Goal: Task Accomplishment & Management: Manage account settings

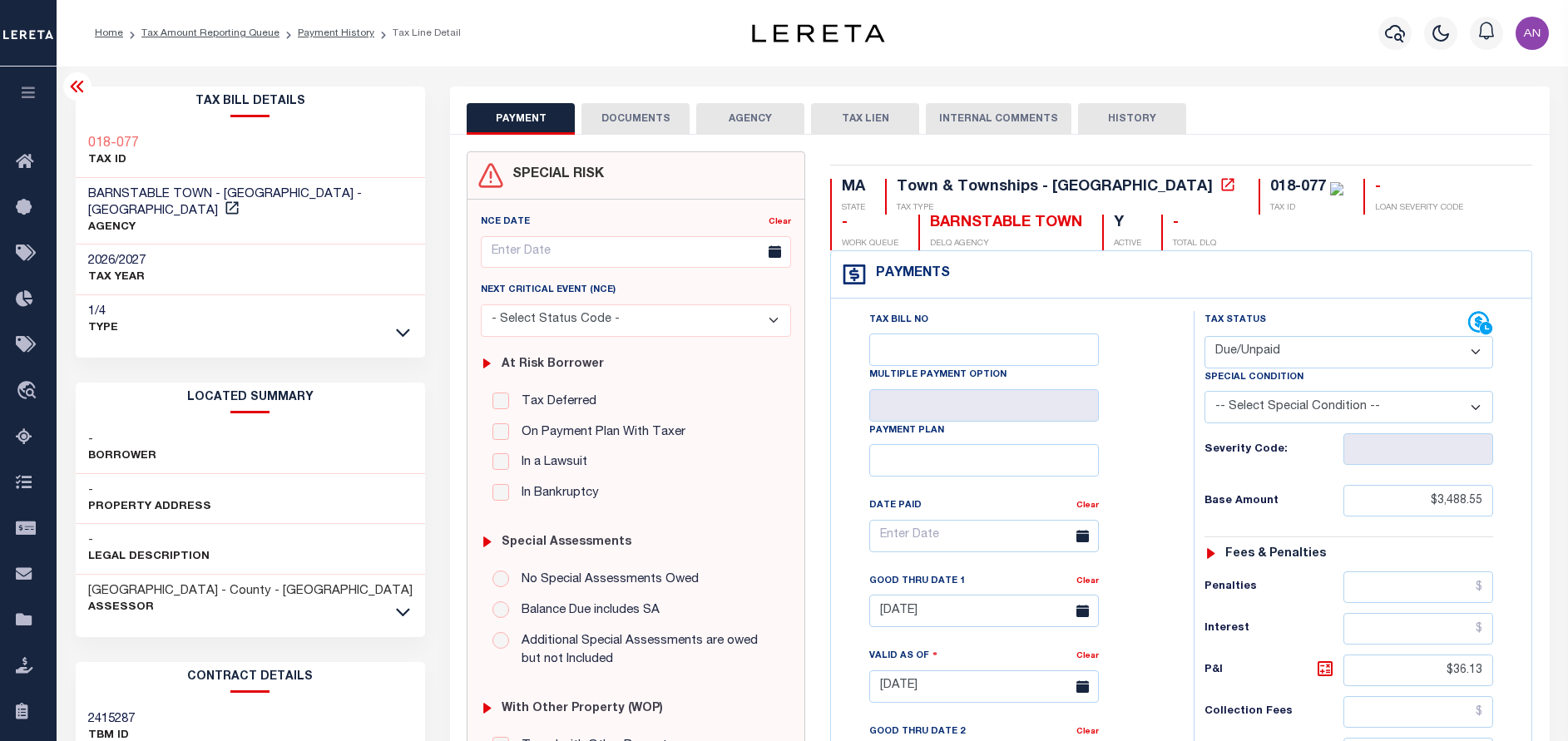
click at [591, 111] on button "DOCUMENTS" at bounding box center [635, 119] width 108 height 31
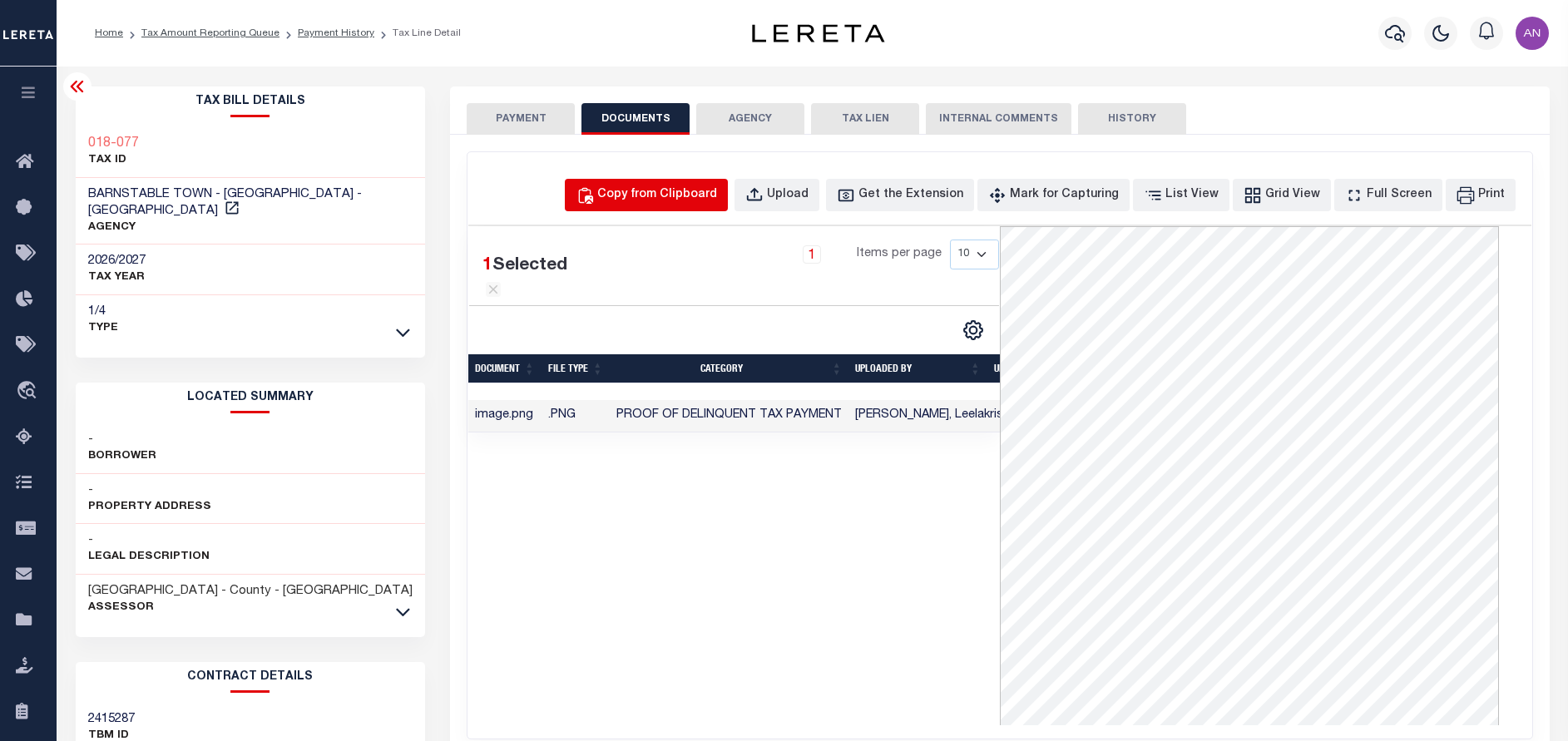
click at [672, 196] on div "Copy from Clipboard" at bounding box center [657, 195] width 120 height 19
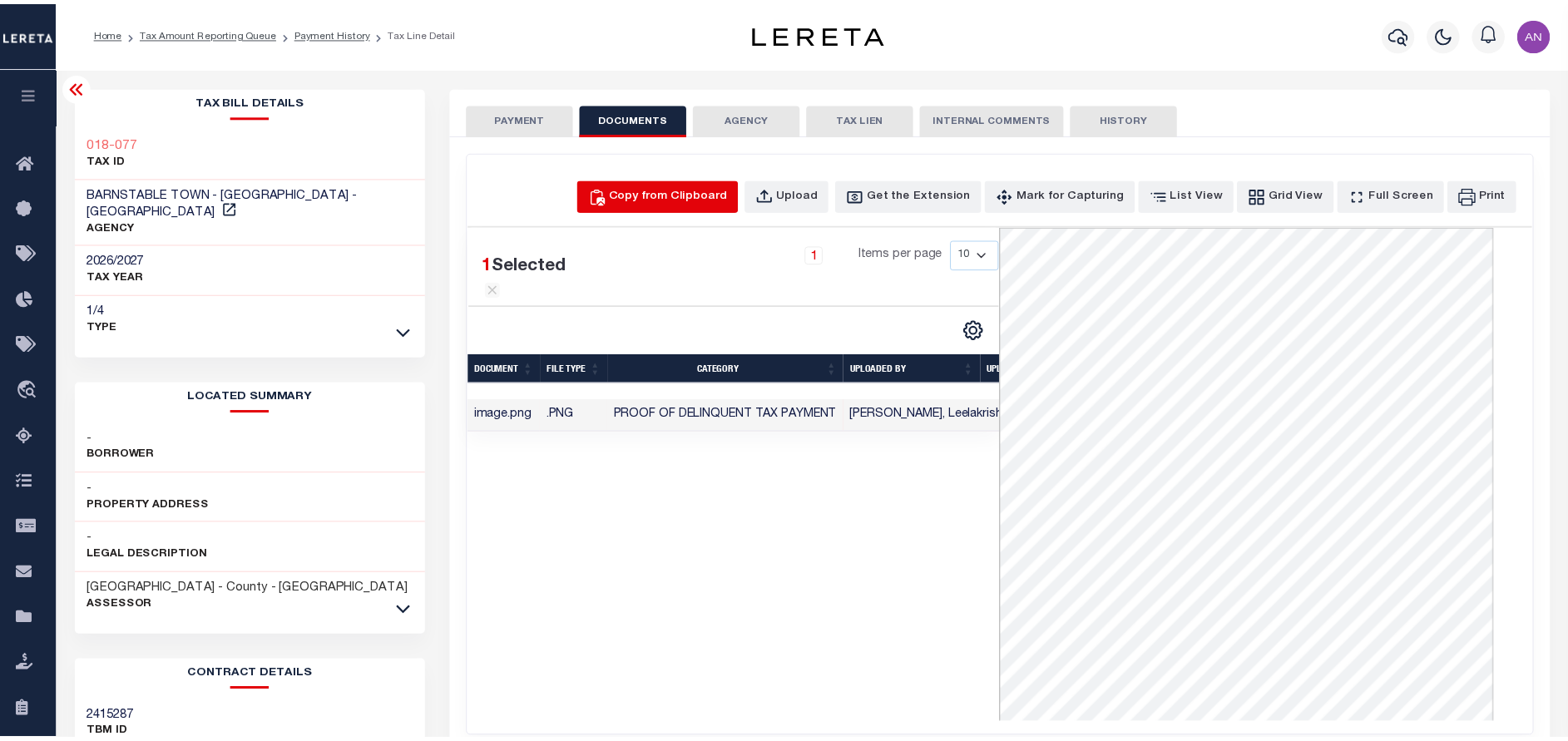
scroll to position [0, 67]
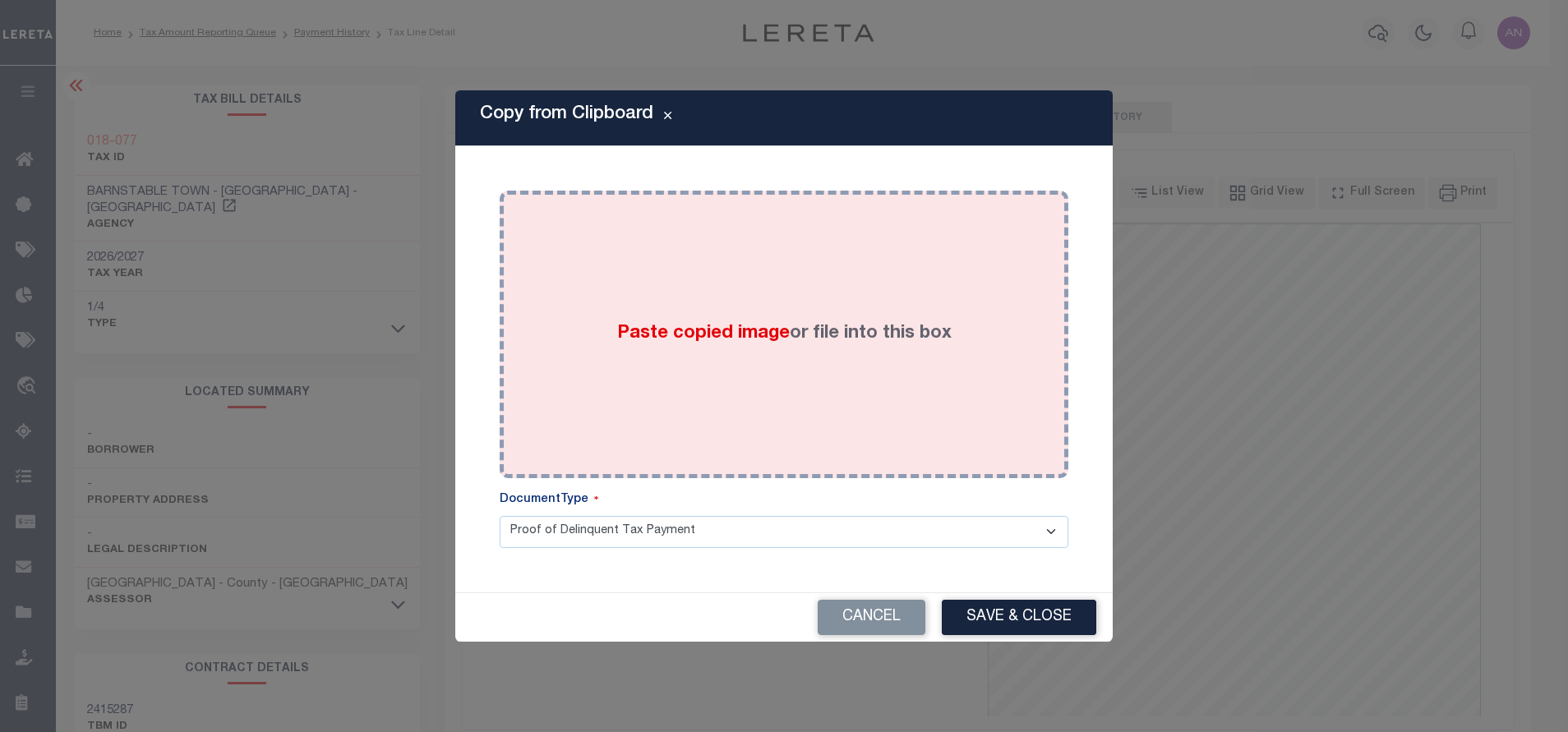
click at [759, 267] on div "Paste copied image or file into this box" at bounding box center [784, 335] width 544 height 263
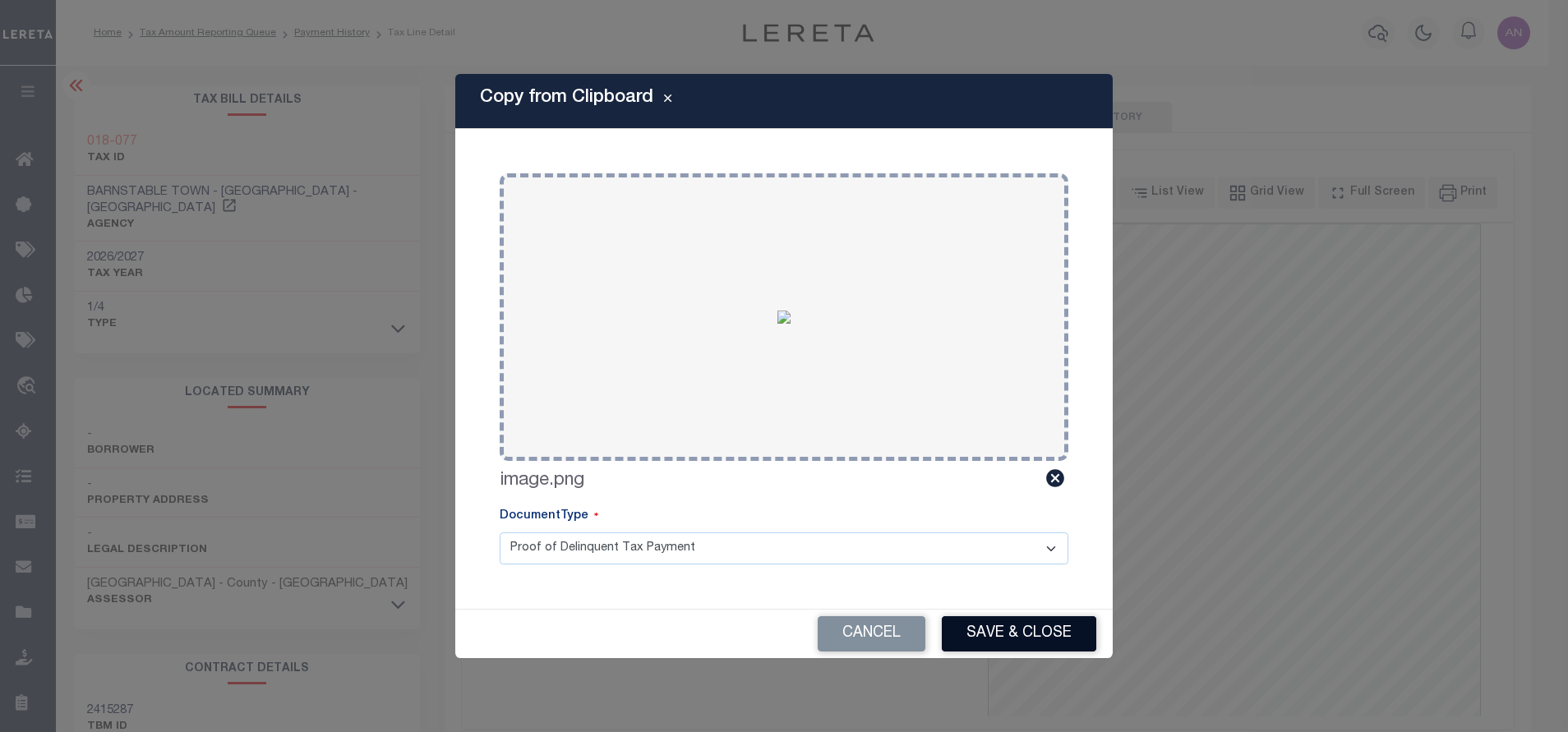
click at [958, 634] on button "Save & Close" at bounding box center [1020, 633] width 155 height 35
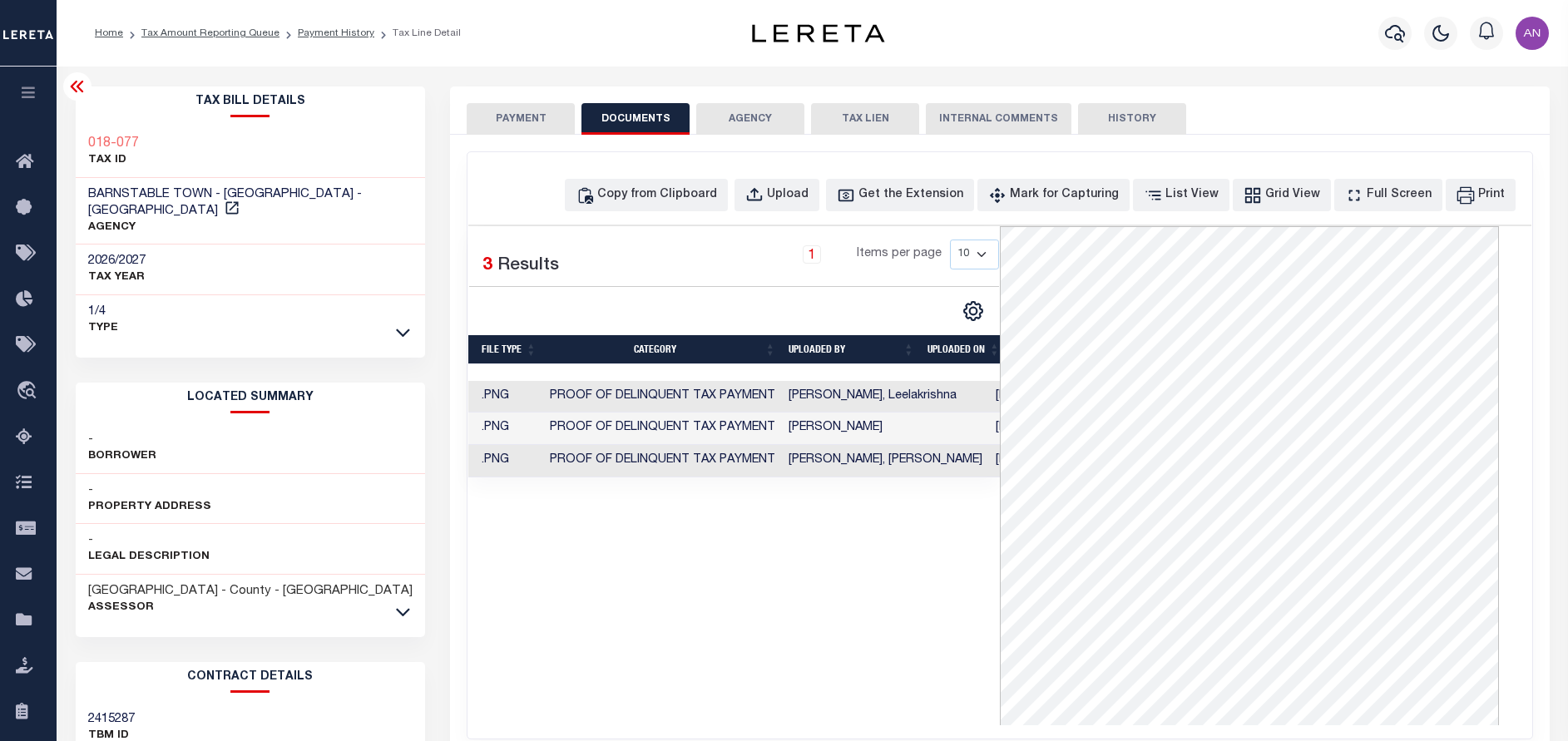
click at [524, 108] on button "PAYMENT" at bounding box center [520, 119] width 108 height 31
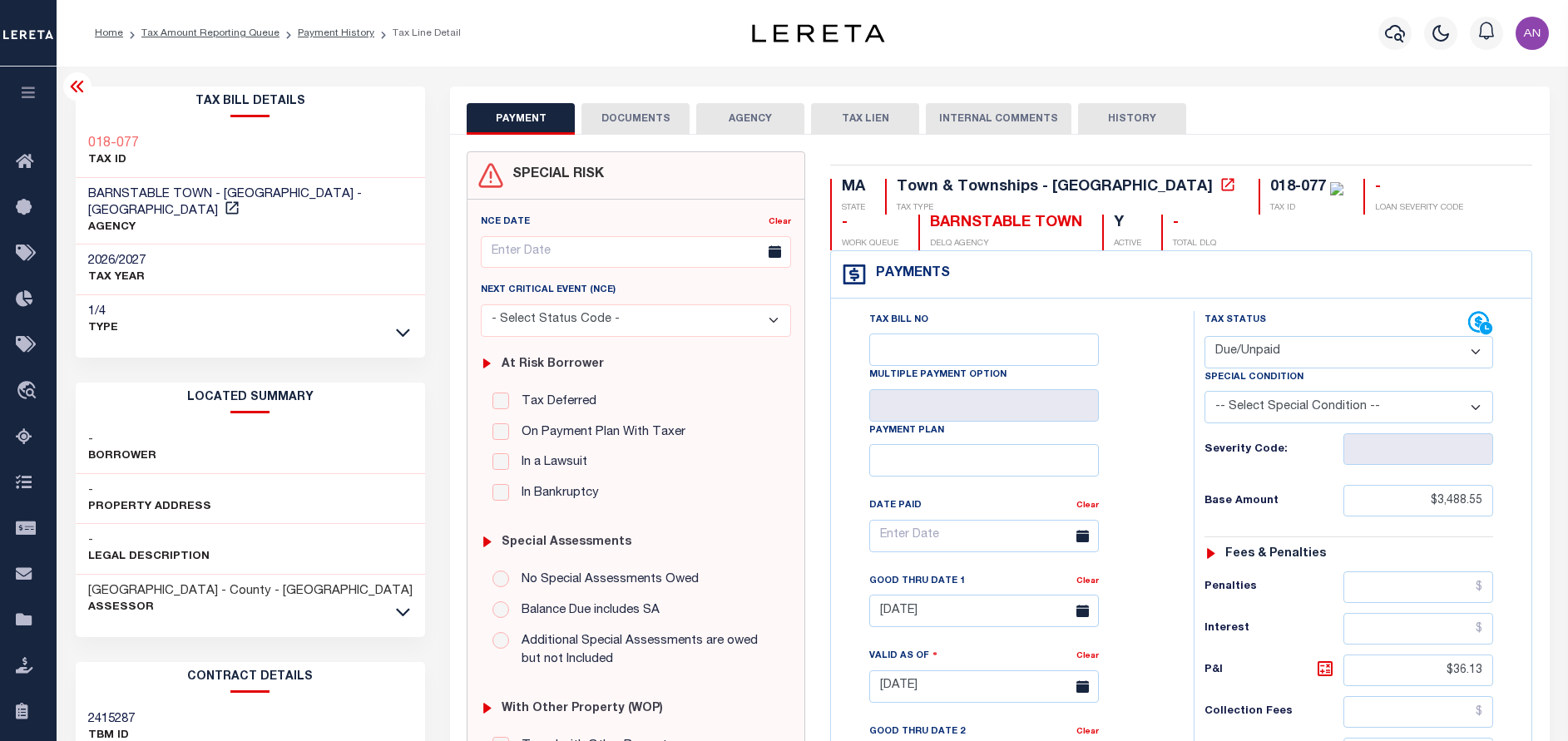
click at [1294, 357] on select "- Select Status Code - Open Due/Unpaid Paid Incomplete No Tax Due Internal Refu…" at bounding box center [1348, 352] width 288 height 32
select select "PYD"
click at [1204, 337] on select "- Select Status Code - Open Due/Unpaid Paid Incomplete No Tax Due Internal Refu…" at bounding box center [1348, 352] width 288 height 32
type input "[DATE]"
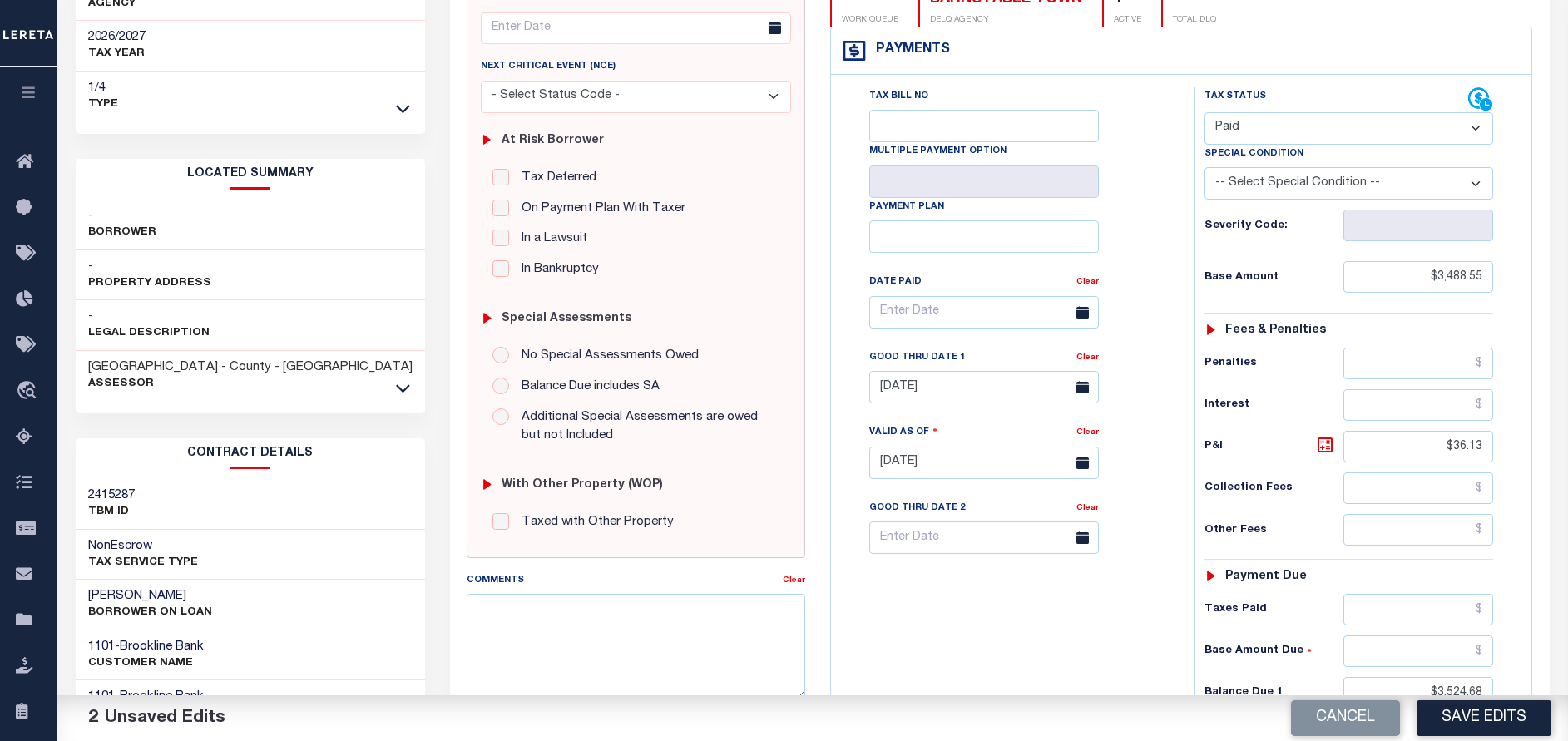
scroll to position [250, 0]
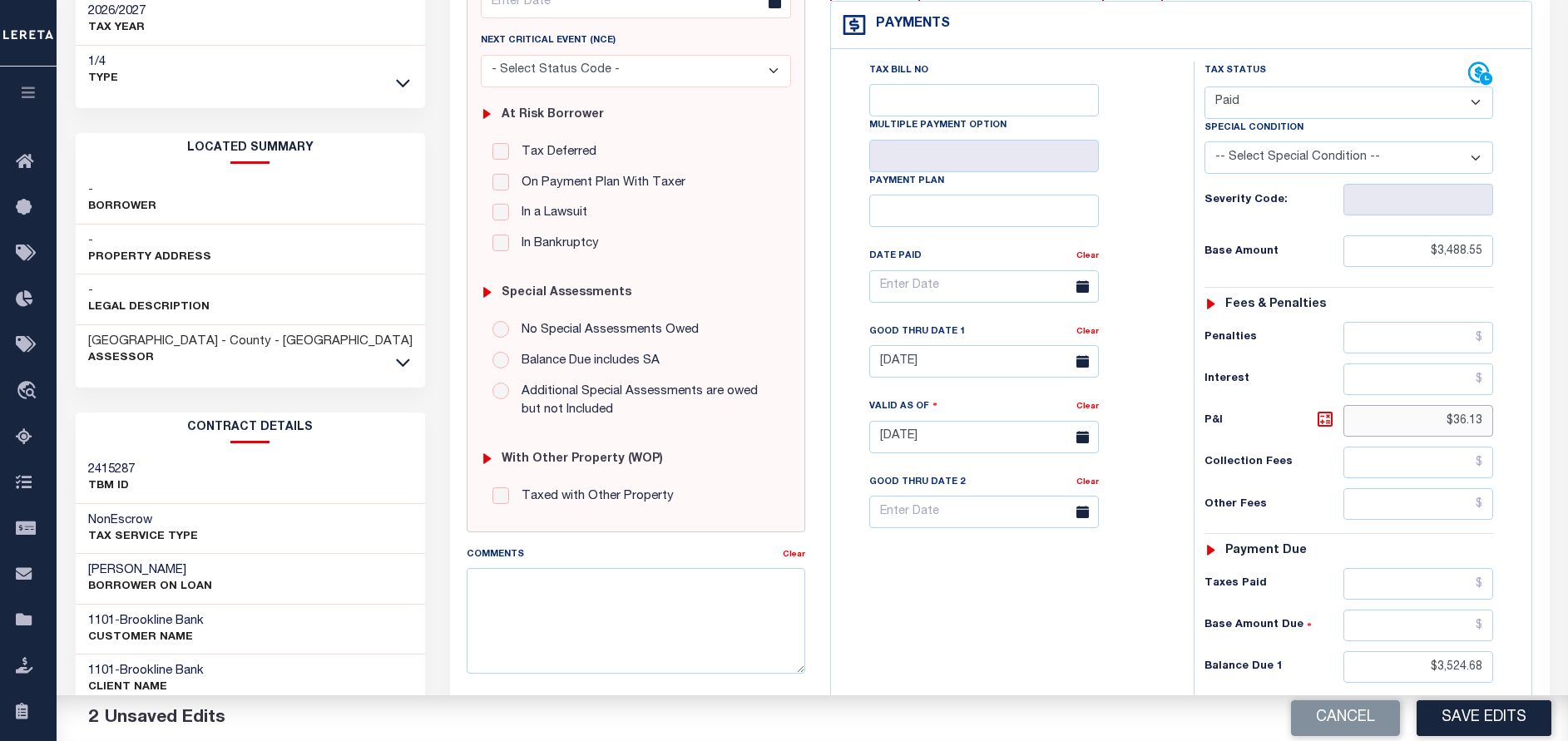
drag, startPoint x: 1488, startPoint y: 427, endPoint x: 1453, endPoint y: 420, distance: 35.7
click at [1453, 420] on input "$36.13" at bounding box center [1418, 420] width 150 height 31
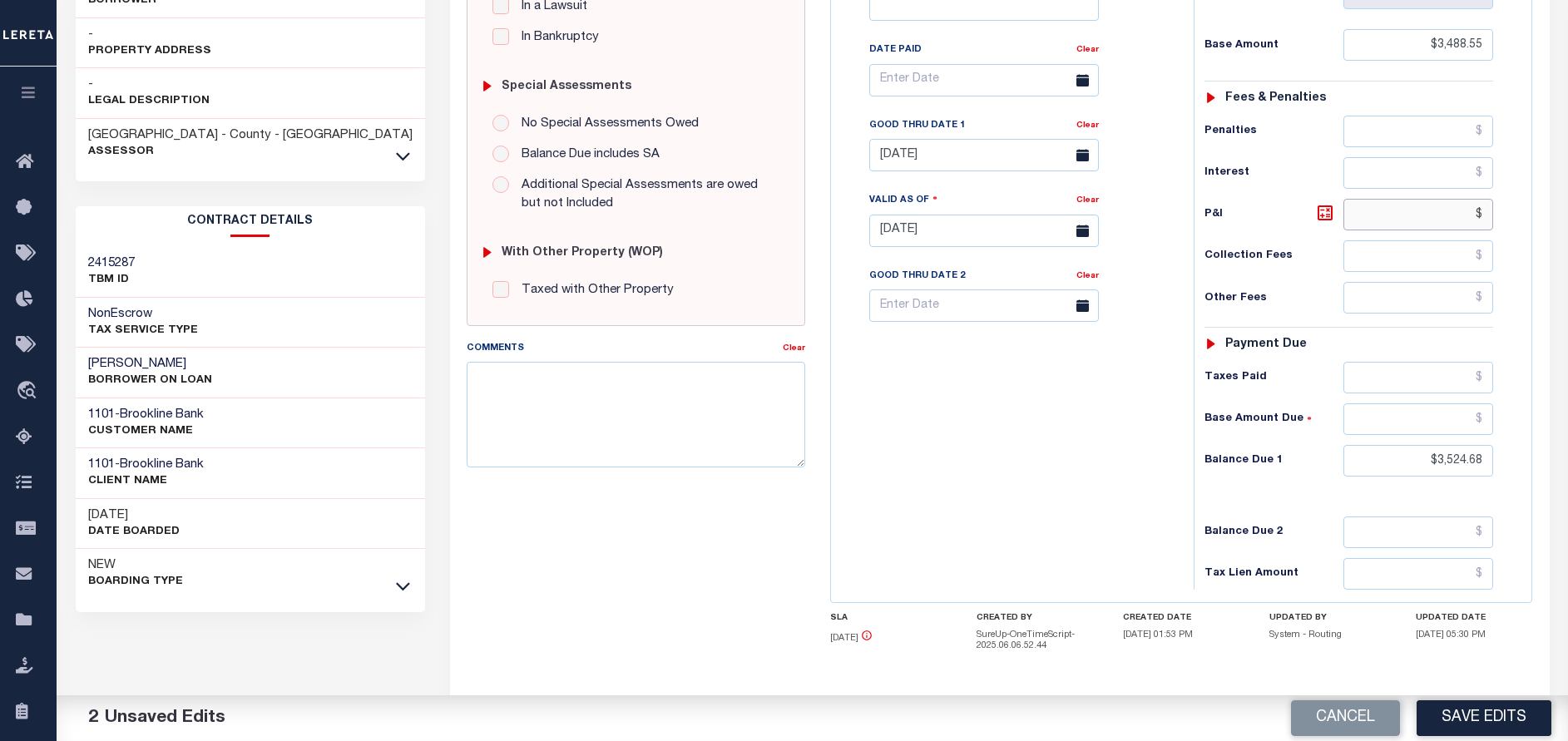
scroll to position [524, 0]
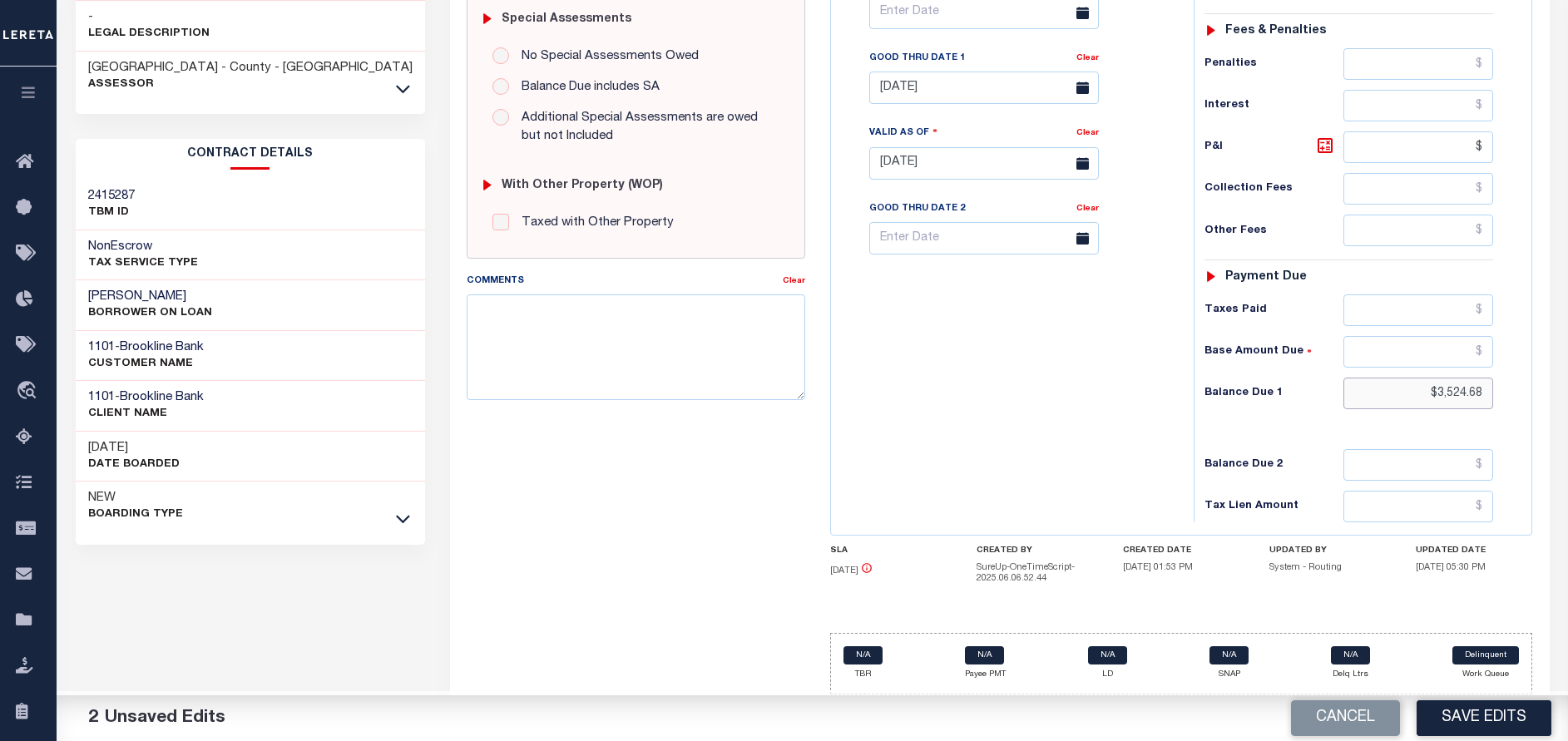
type input "$.00"
drag, startPoint x: 1481, startPoint y: 398, endPoint x: 1434, endPoint y: 393, distance: 47.3
click at [1434, 393] on input "$3,524.68" at bounding box center [1418, 393] width 150 height 31
type input "$0.00"
click at [1087, 437] on div "Tax Bill No Multiple Payment Option Payment Plan Clear" at bounding box center [1007, 155] width 346 height 734
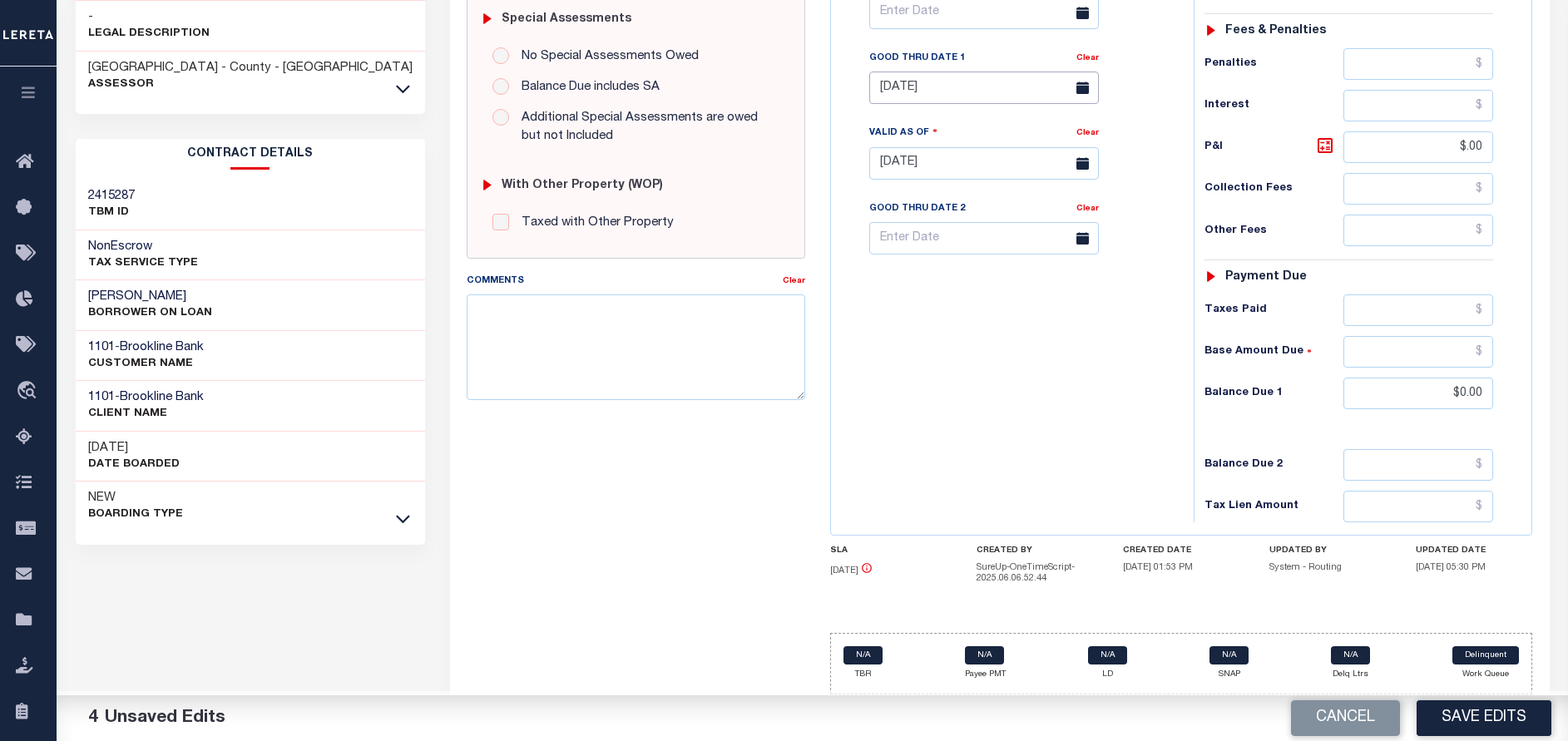
click at [899, 80] on input "08/31/2025" at bounding box center [984, 87] width 229 height 32
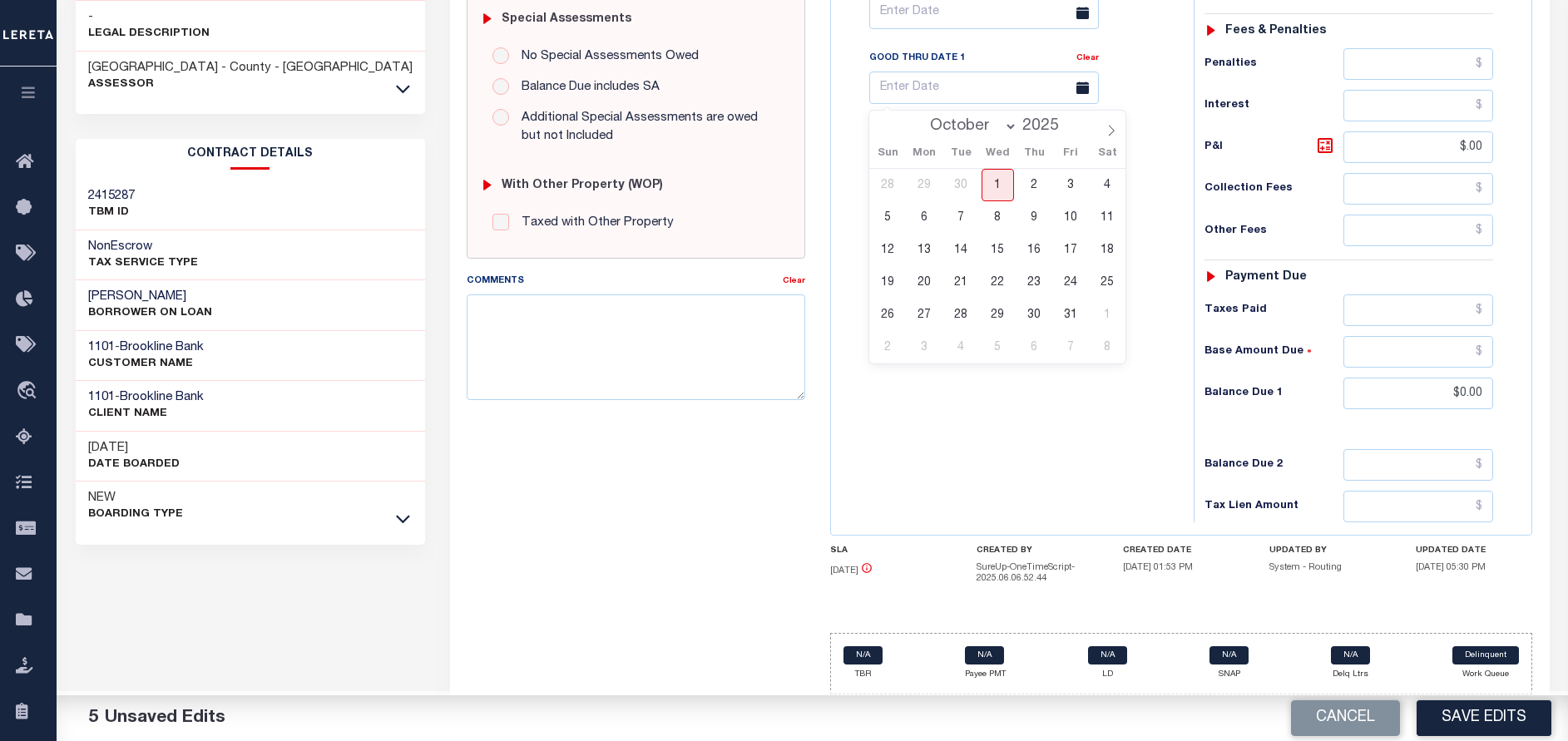
click at [1006, 510] on div "Tax Bill No Multiple Payment Option Payment Plan Clear" at bounding box center [1007, 155] width 346 height 734
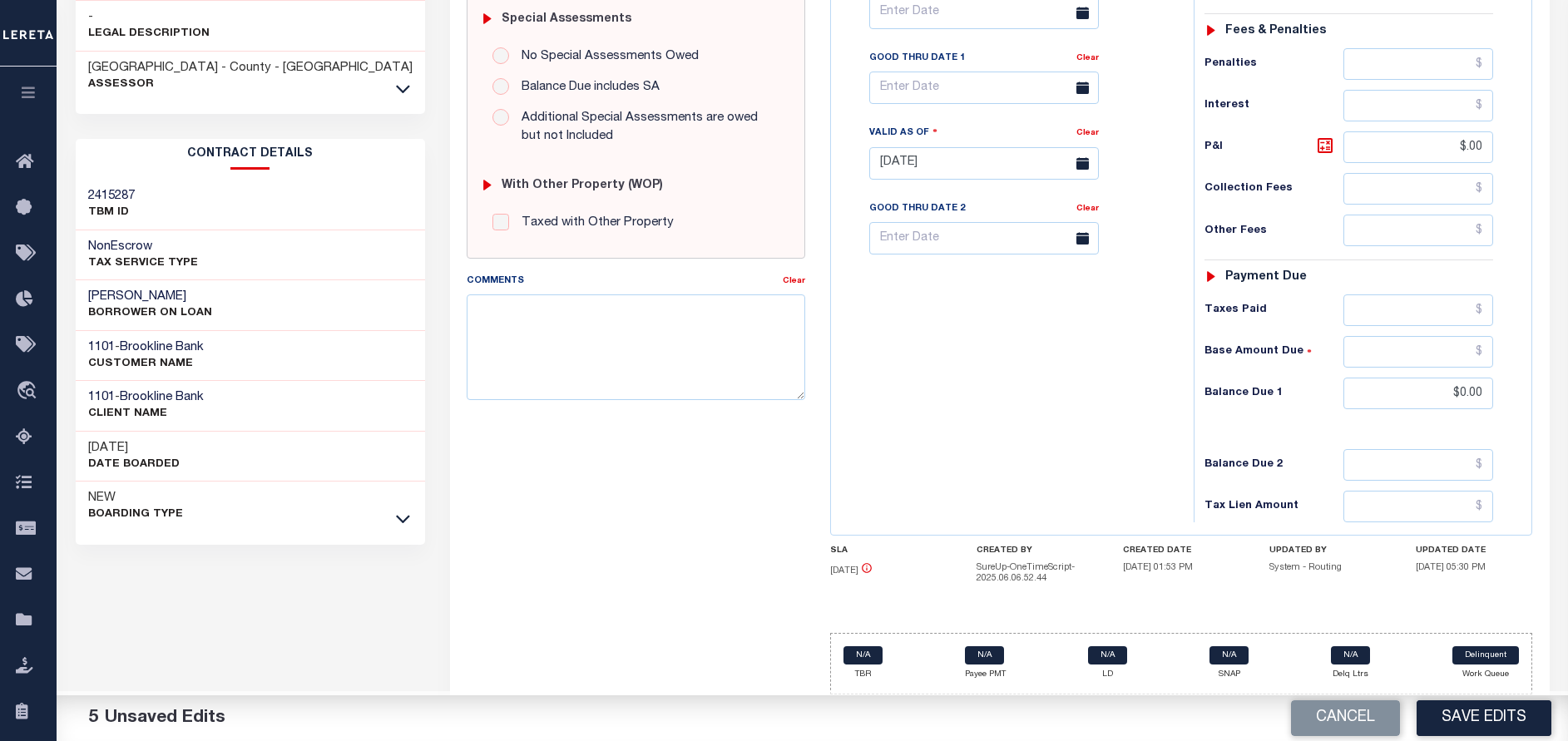
click at [1500, 721] on button "Save Edits" at bounding box center [1483, 718] width 134 height 35
checkbox input "false"
type input "$3,488.55"
type input "$0"
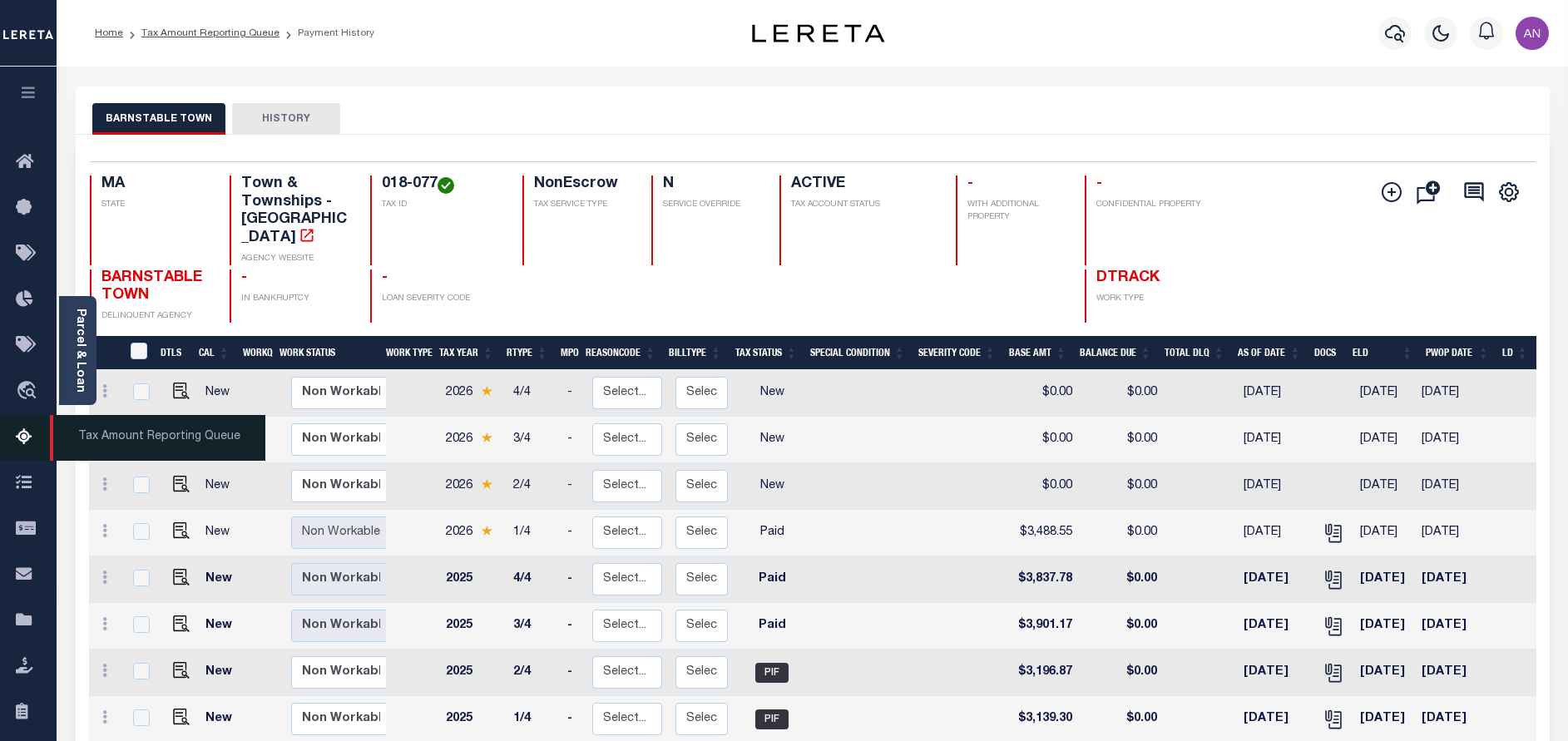
click at [26, 448] on icon at bounding box center [28, 437] width 26 height 21
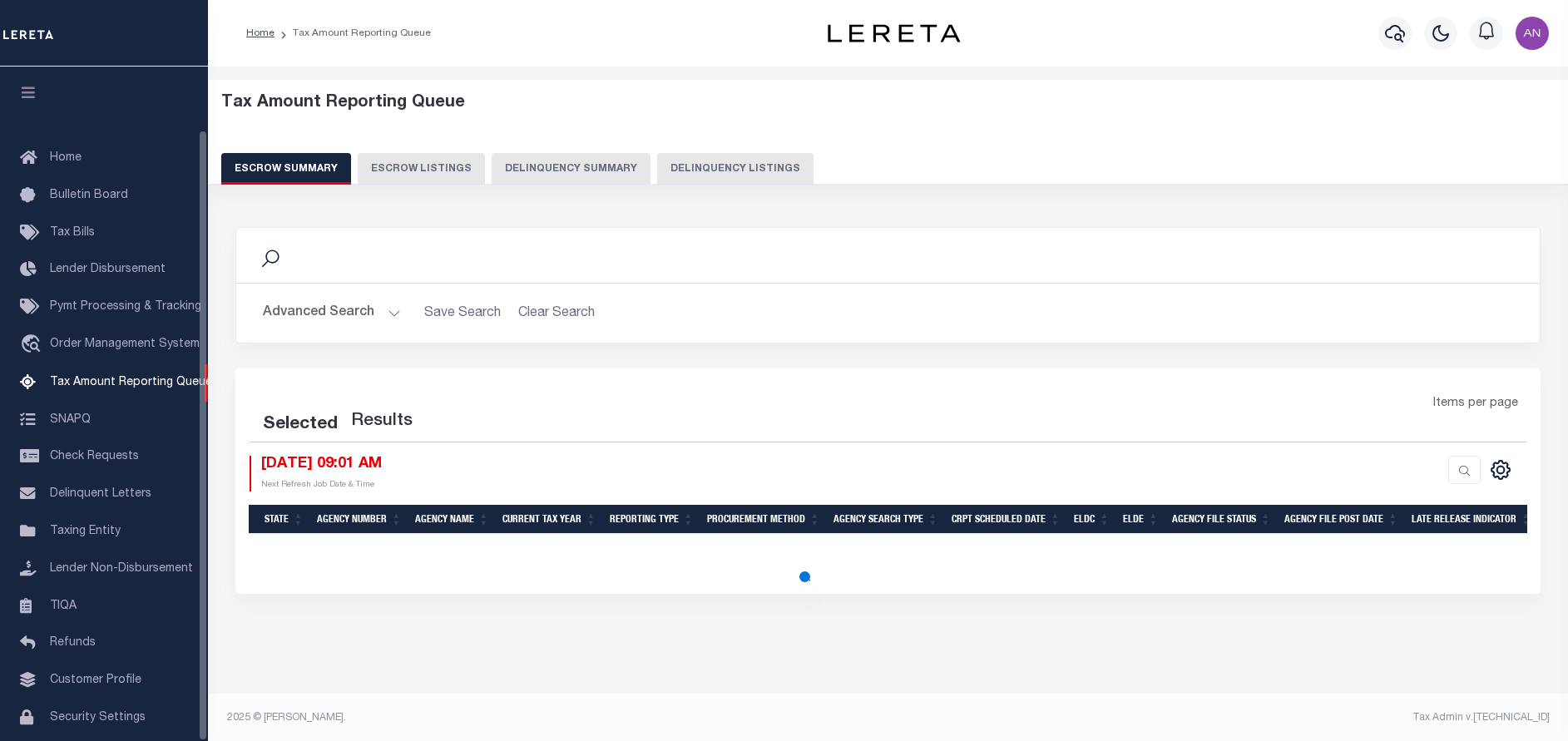
select select "100"
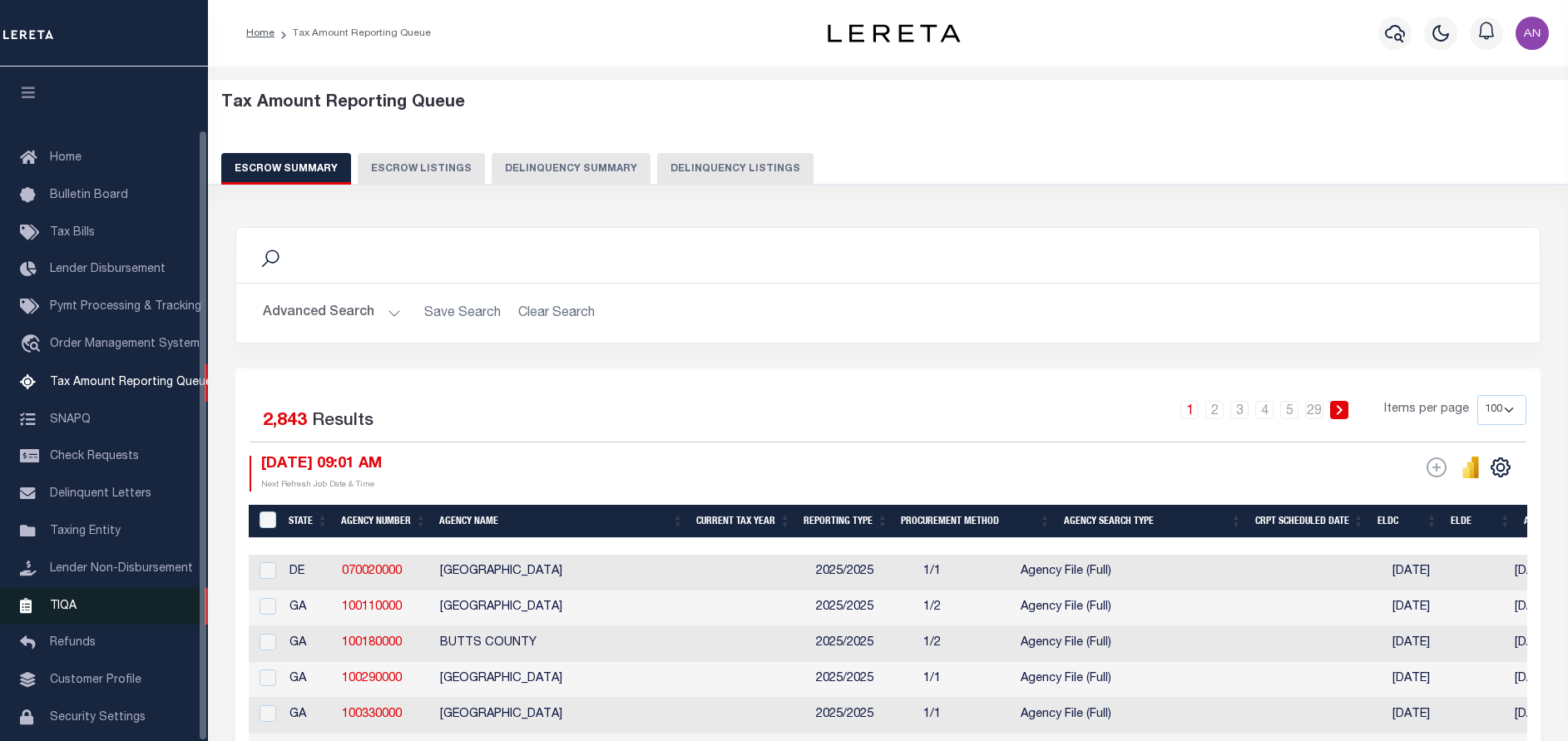
scroll to position [69, 0]
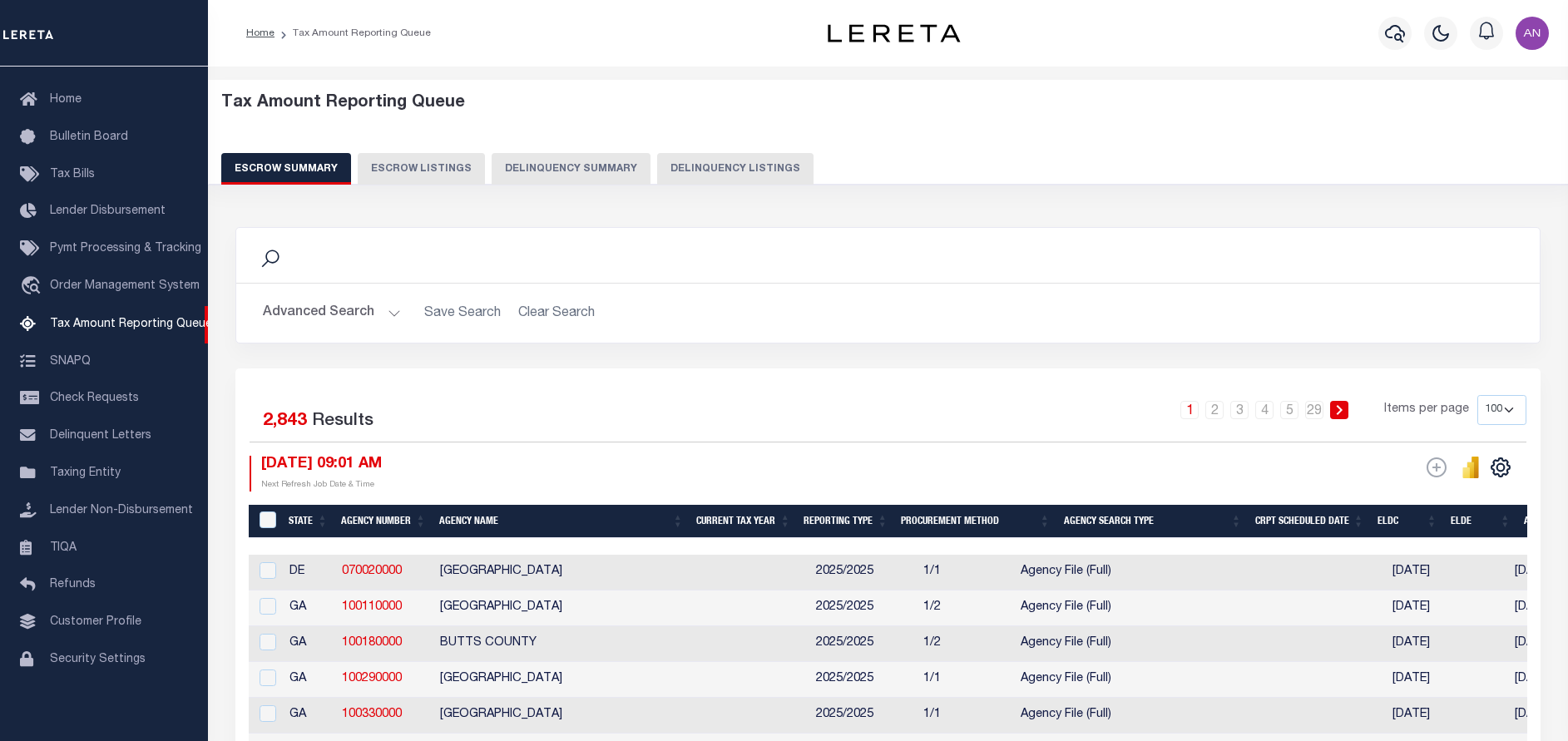
click at [679, 163] on button "Delinquency Listings" at bounding box center [735, 169] width 157 height 31
select select "100"
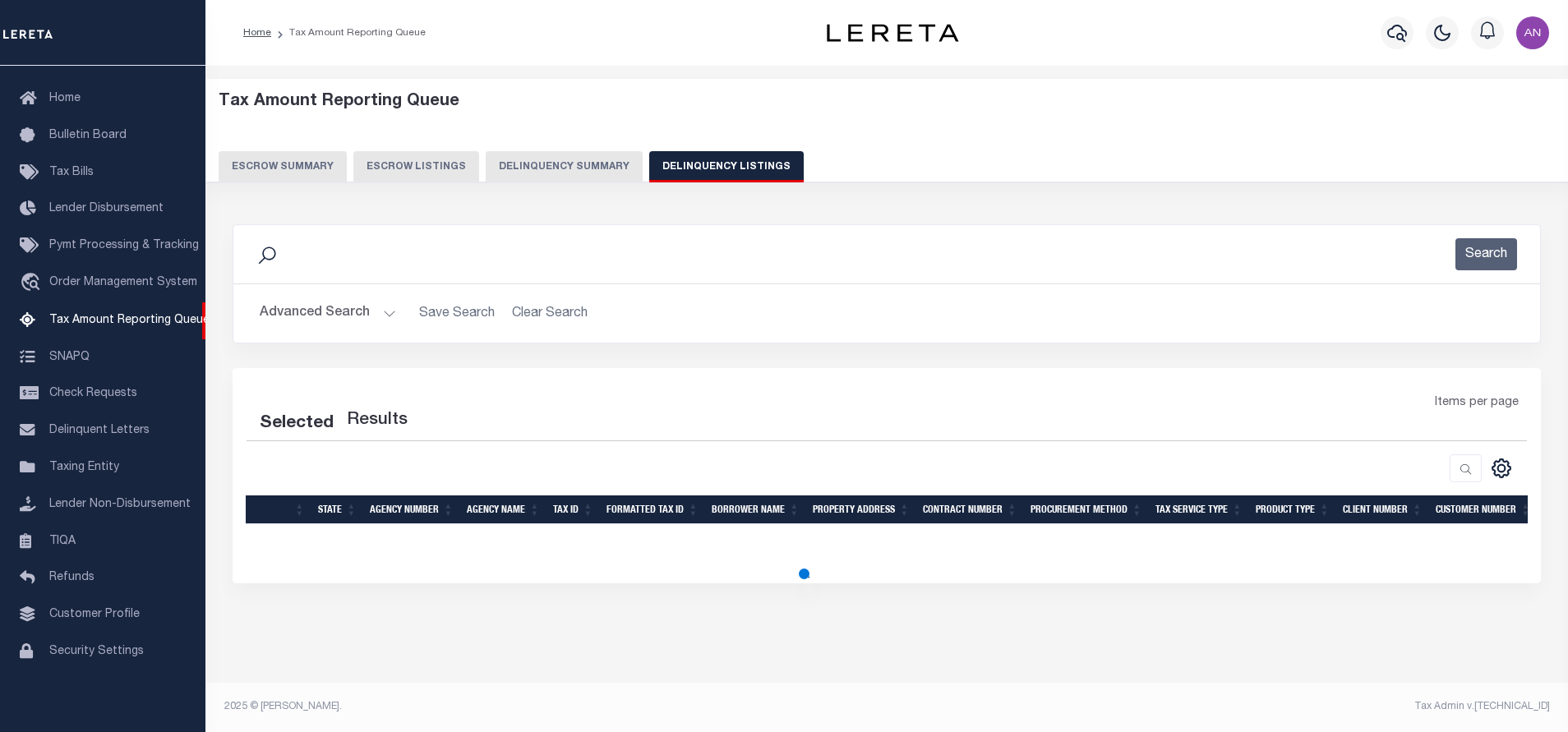
select select "100"
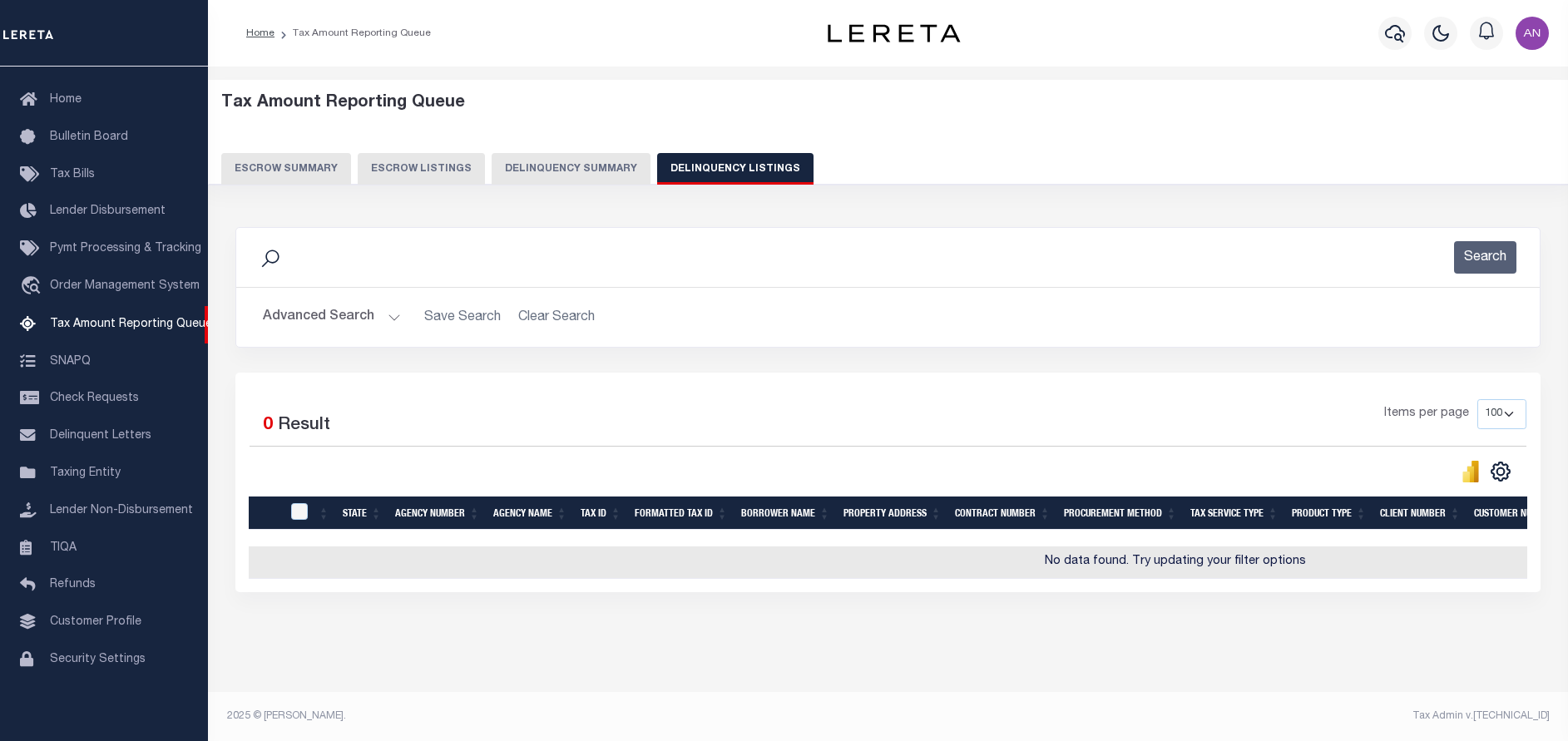
click at [305, 316] on button "Advanced Search" at bounding box center [331, 317] width 138 height 32
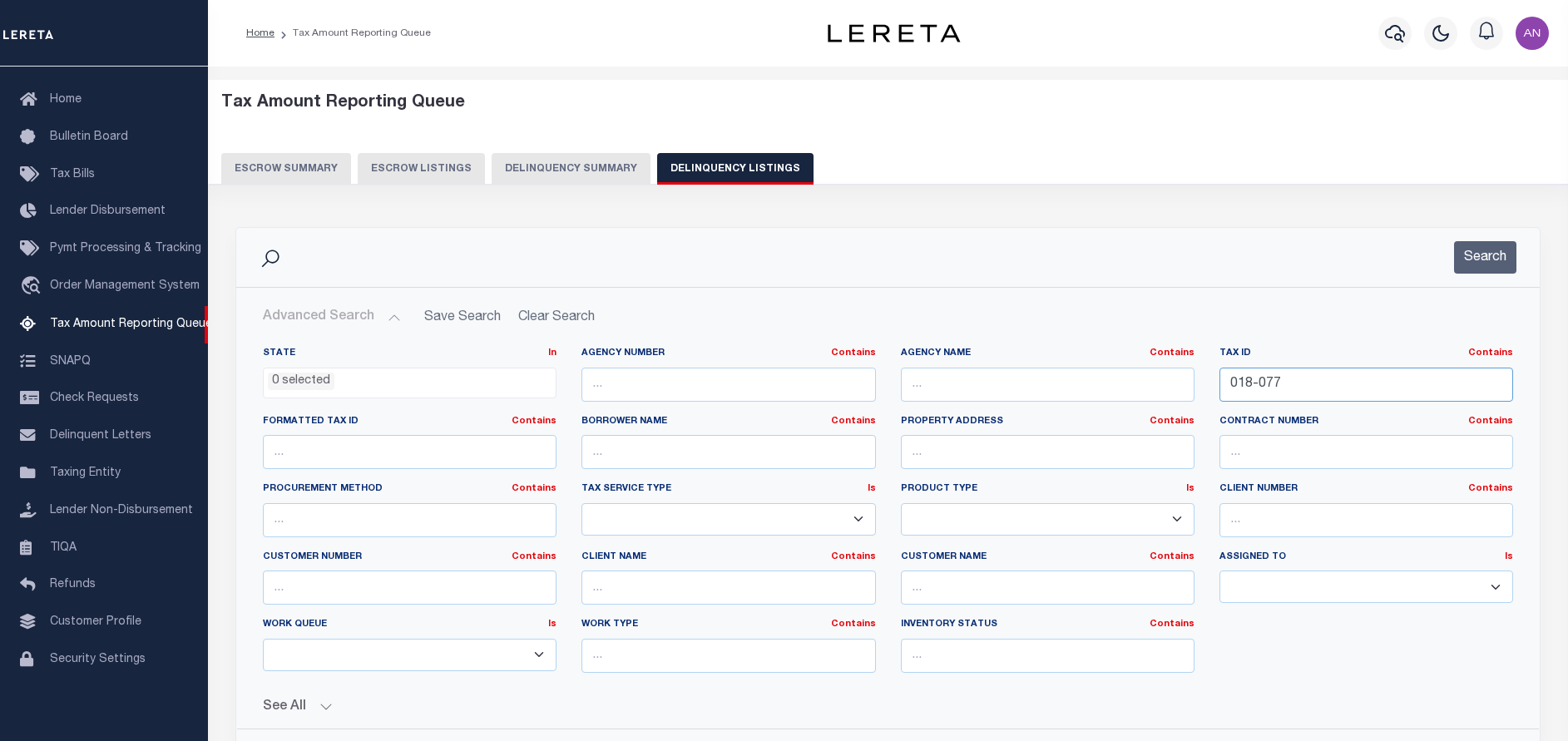
click at [1315, 394] on input "018-077" at bounding box center [1366, 384] width 294 height 34
click at [1486, 257] on button "Search" at bounding box center [1485, 257] width 63 height 32
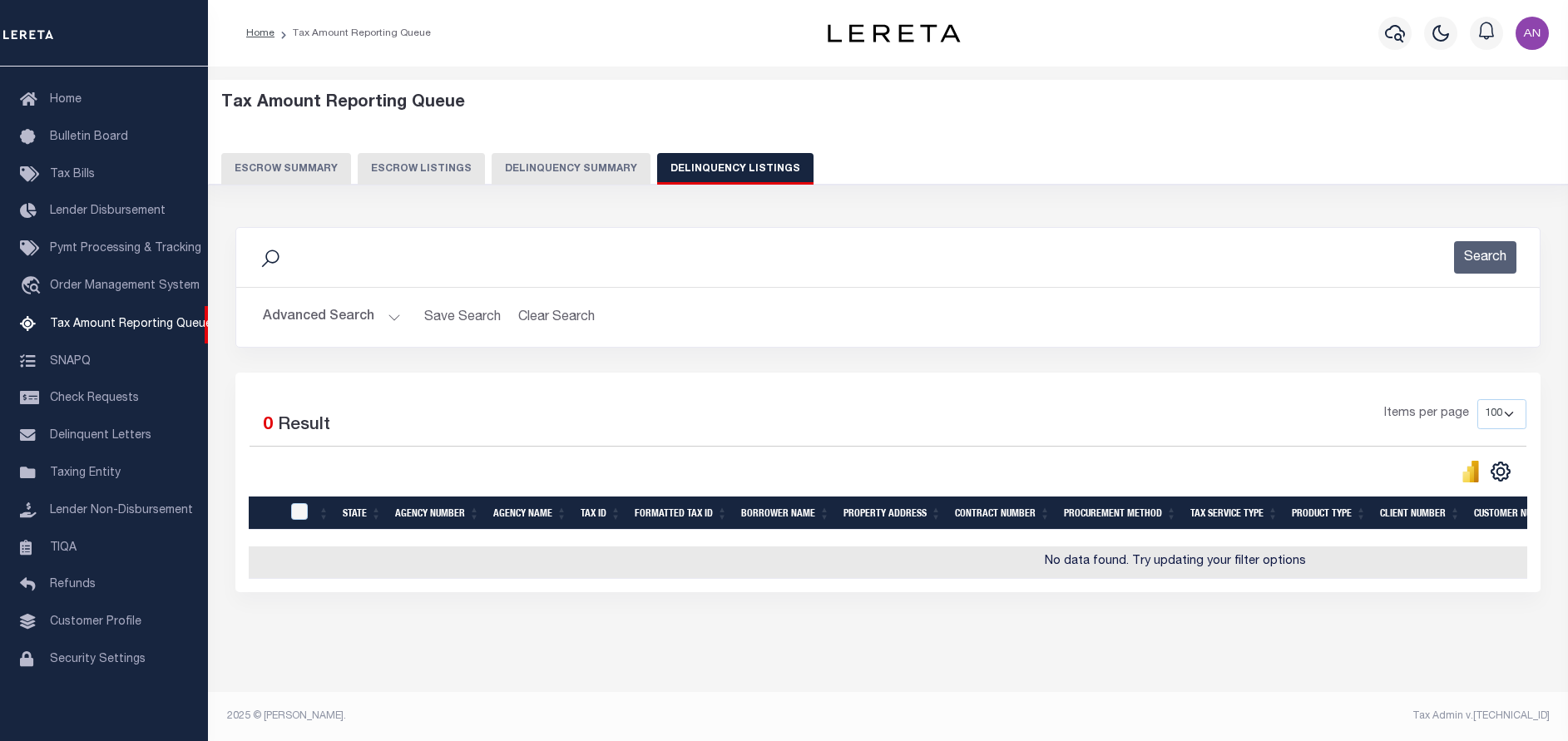
click at [317, 313] on button "Advanced Search" at bounding box center [331, 317] width 138 height 32
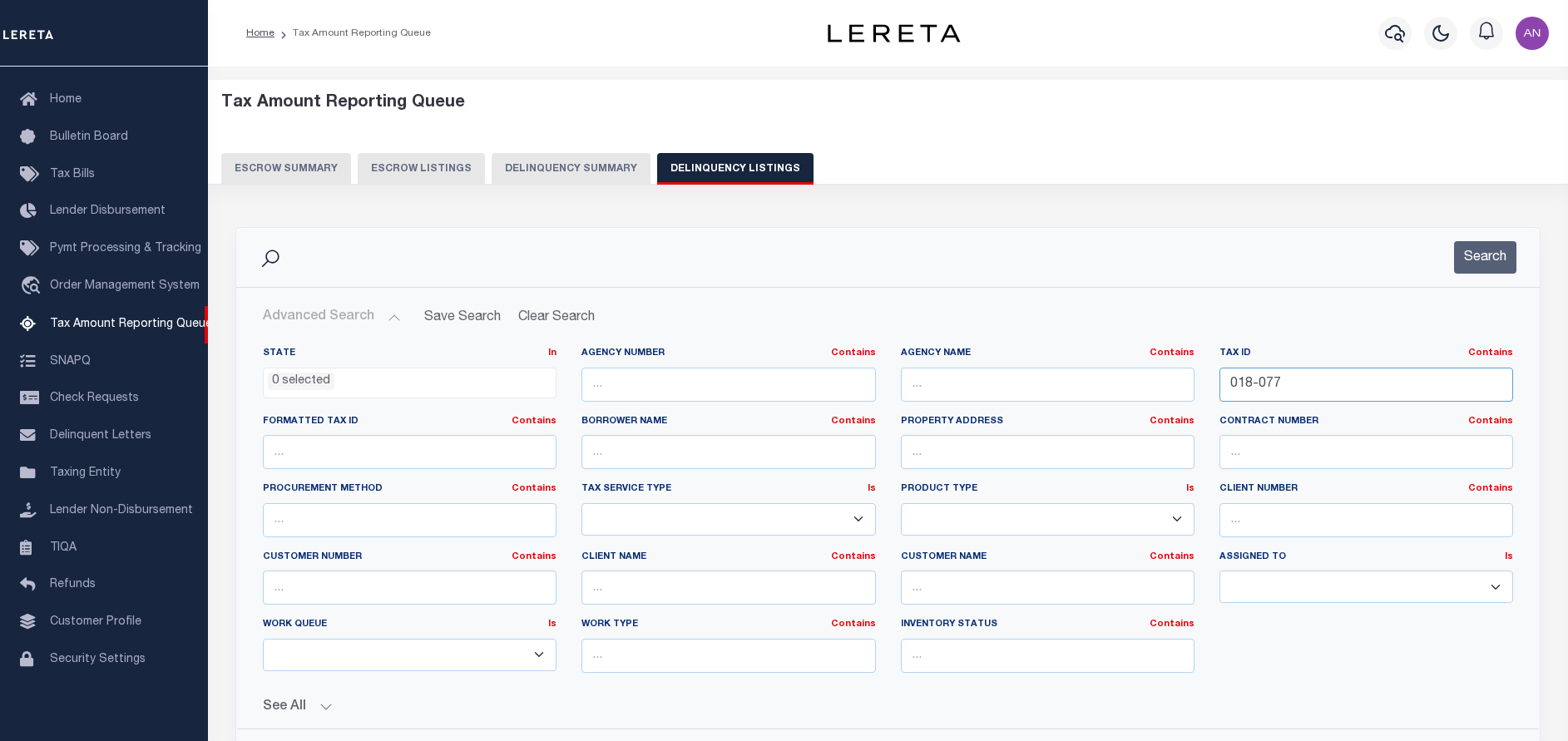
click at [1250, 381] on input "018-077" at bounding box center [1366, 384] width 294 height 34
paste input "Retrieving data. Wait a few seconds and try to cut or copy again."
type input "Retrieving data. Wait a few seconds and try to cut or copy again."
click at [1501, 265] on button "Search" at bounding box center [1485, 257] width 63 height 32
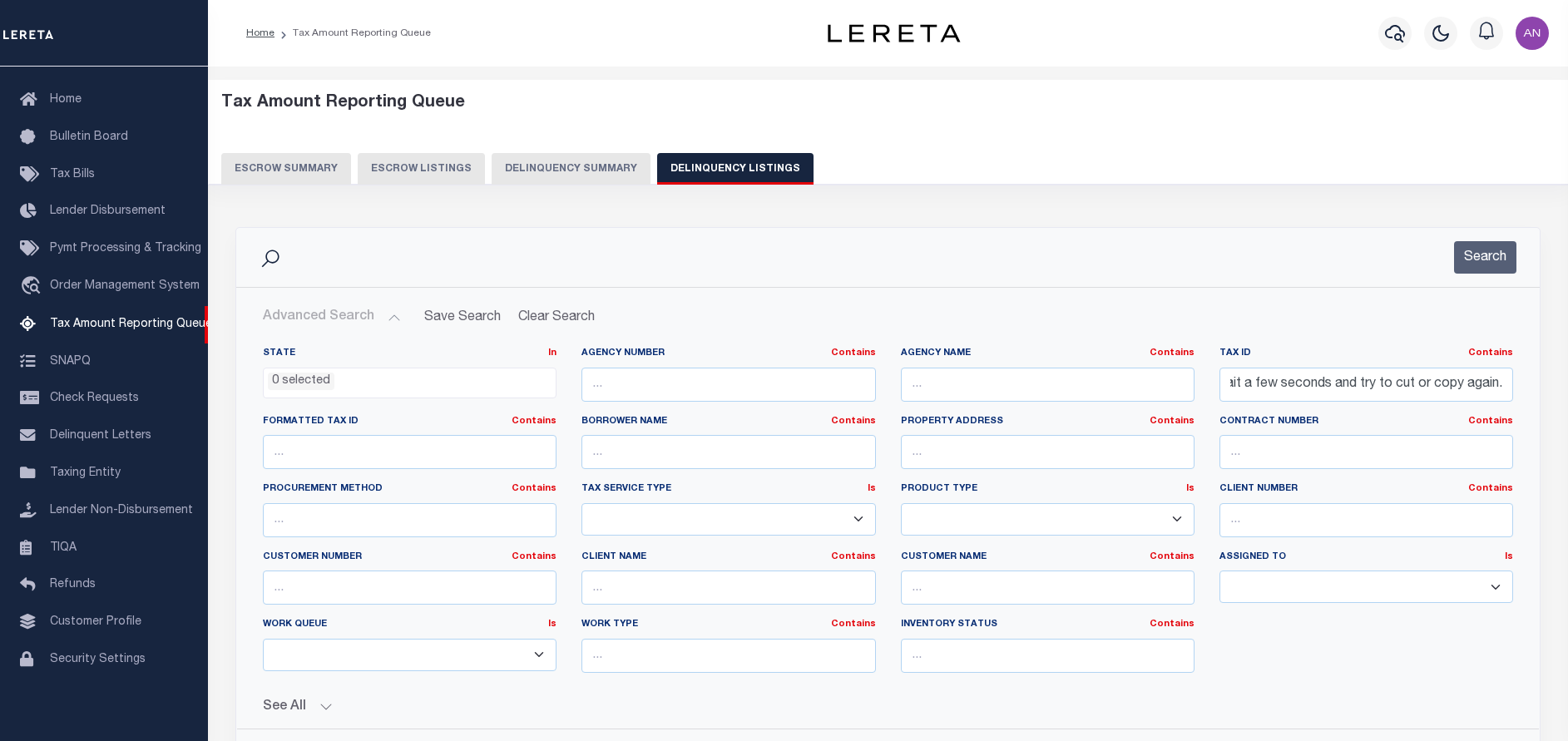
scroll to position [0, 0]
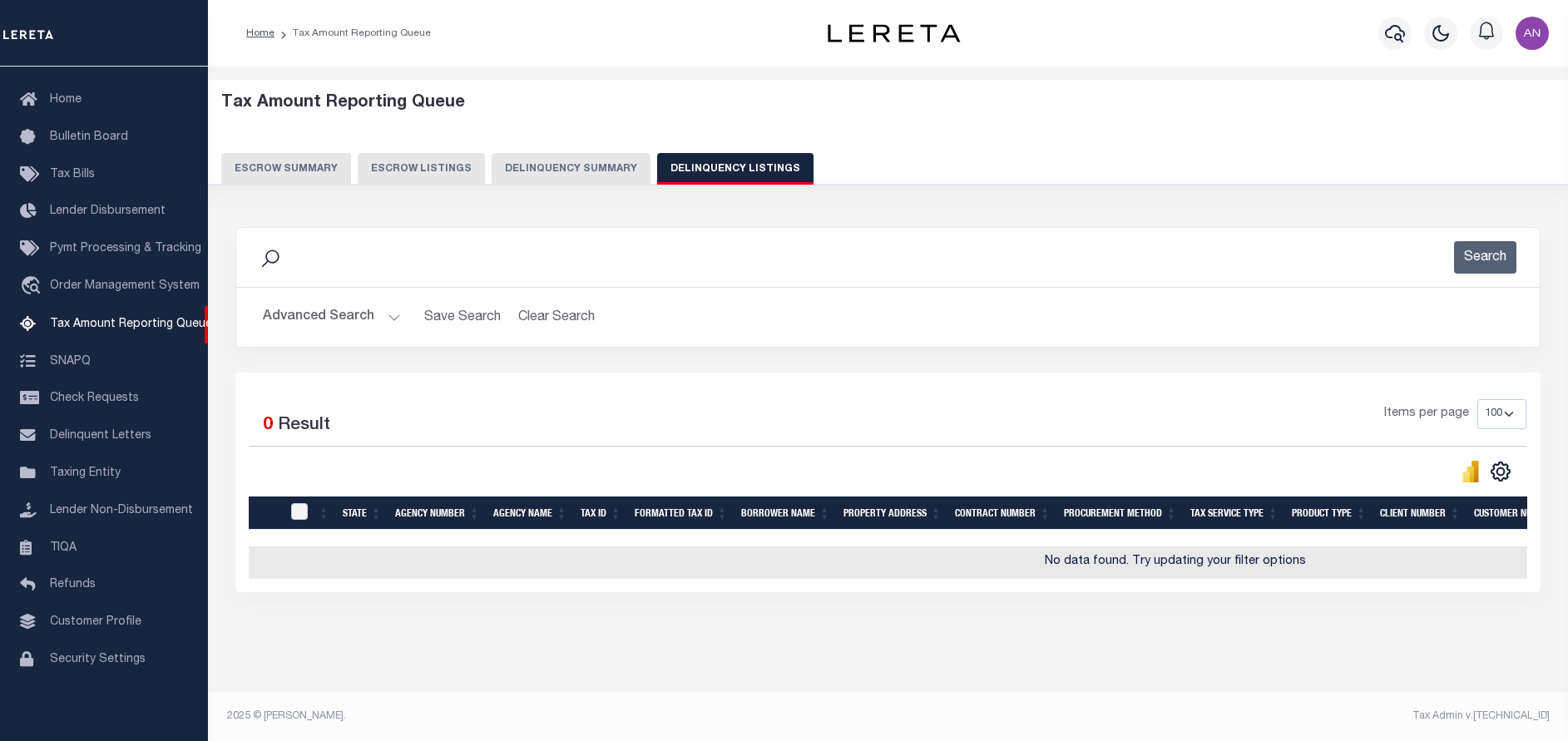
click at [311, 326] on button "Advanced Search" at bounding box center [331, 317] width 138 height 32
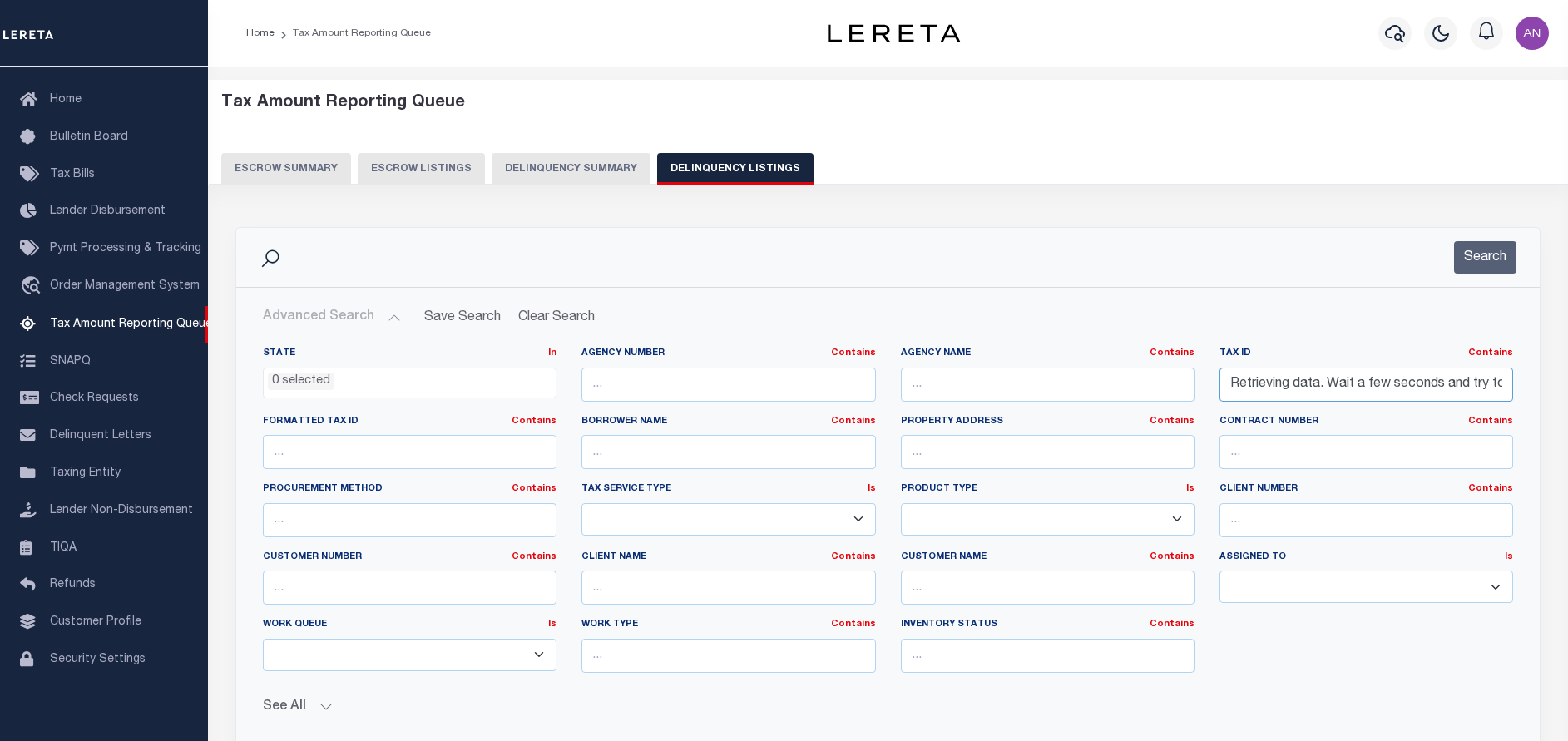
click at [1279, 395] on input "Retrieving data. Wait a few seconds and try to cut or copy again." at bounding box center [1366, 384] width 294 height 34
paste input "Retrieving data. Wait a few seconds and try to cut or copy again."
type input "Retrieving data. Wait a few seconds and try to cut or copy again."
click at [1324, 381] on input "Retrieving data. Wait a few seconds and try to cut or copy again." at bounding box center [1366, 384] width 294 height 34
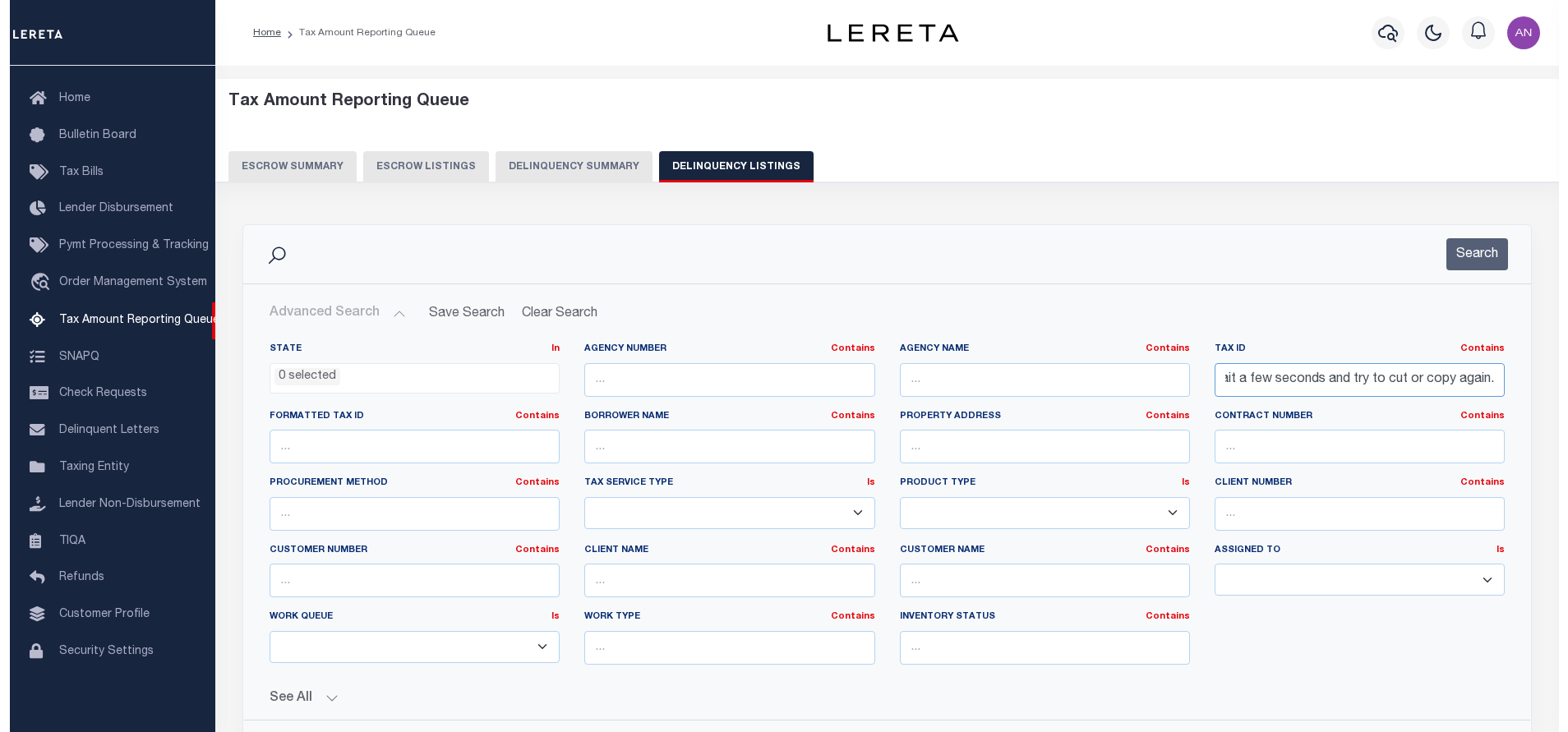
scroll to position [0, 0]
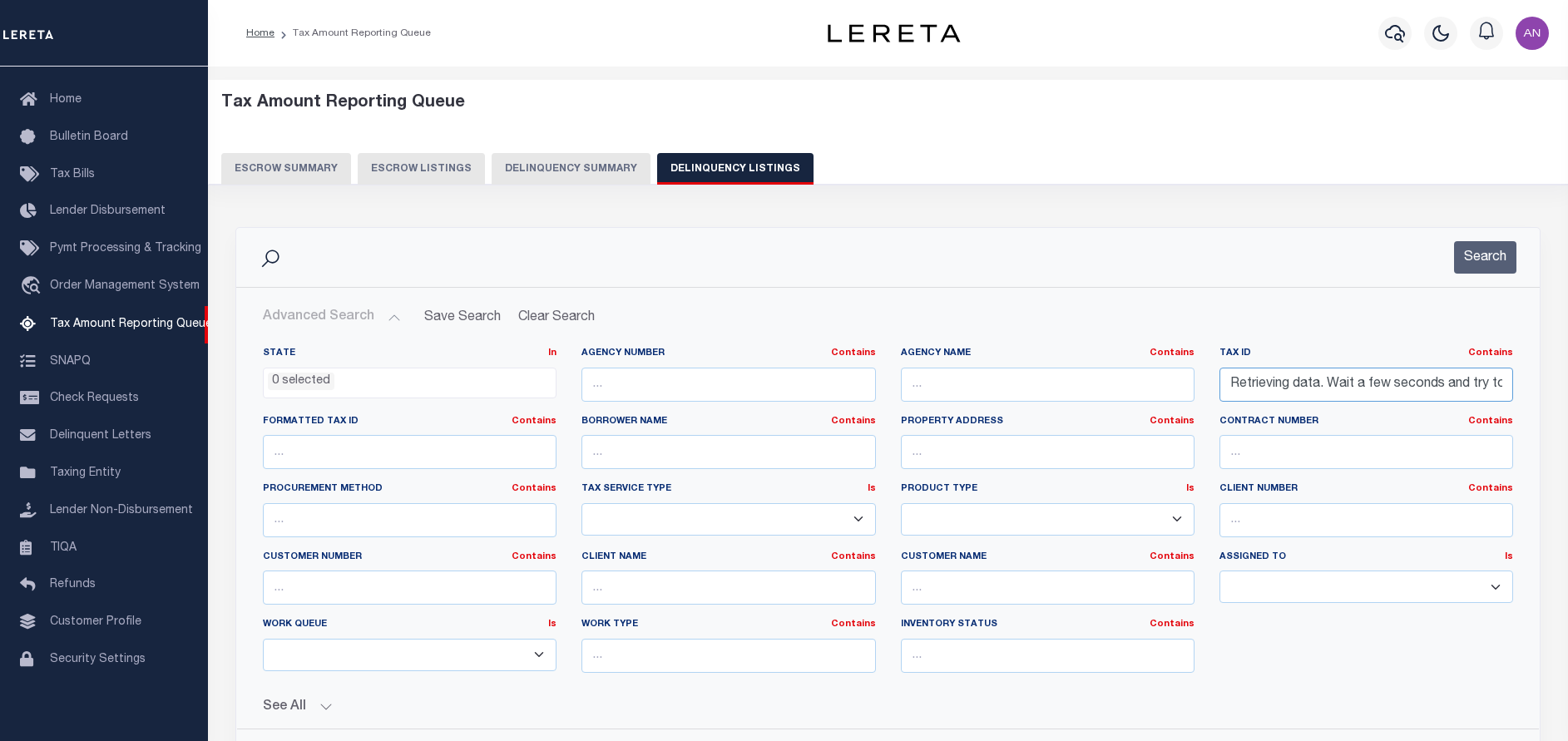
drag, startPoint x: 1481, startPoint y: 391, endPoint x: 1148, endPoint y: 395, distance: 333.0
click at [1148, 395] on div "State In In AK AL AR AZ CA CO CT DC DE FL GA GU HI IA ID IL IN KS KY LA MA MD M…" at bounding box center [887, 517] width 1275 height 339
click at [1325, 387] on input "text" at bounding box center [1366, 384] width 294 height 34
type input "328-081"
click at [1304, 387] on input "328-081" at bounding box center [1366, 384] width 294 height 34
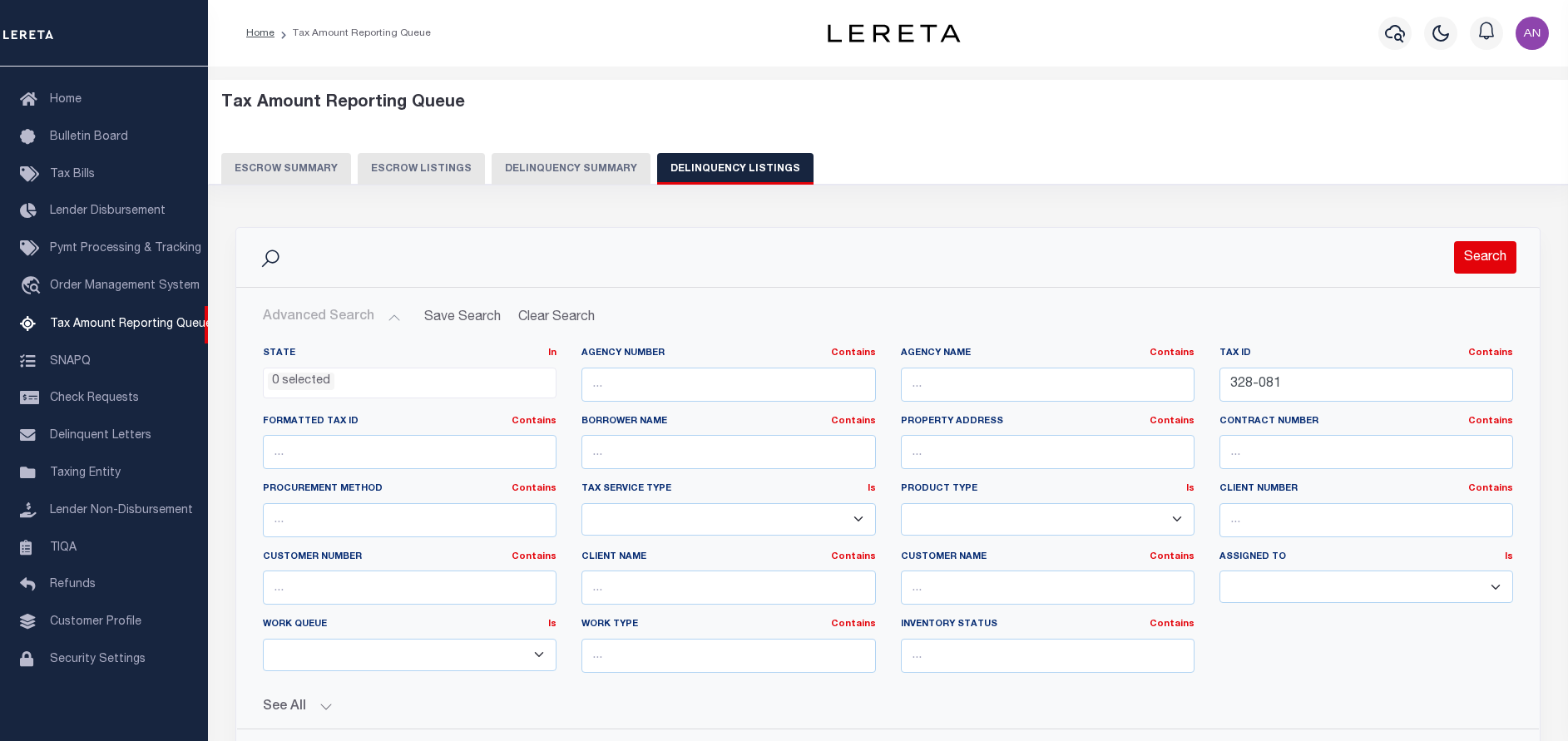
click at [1494, 261] on button "Search" at bounding box center [1485, 257] width 63 height 32
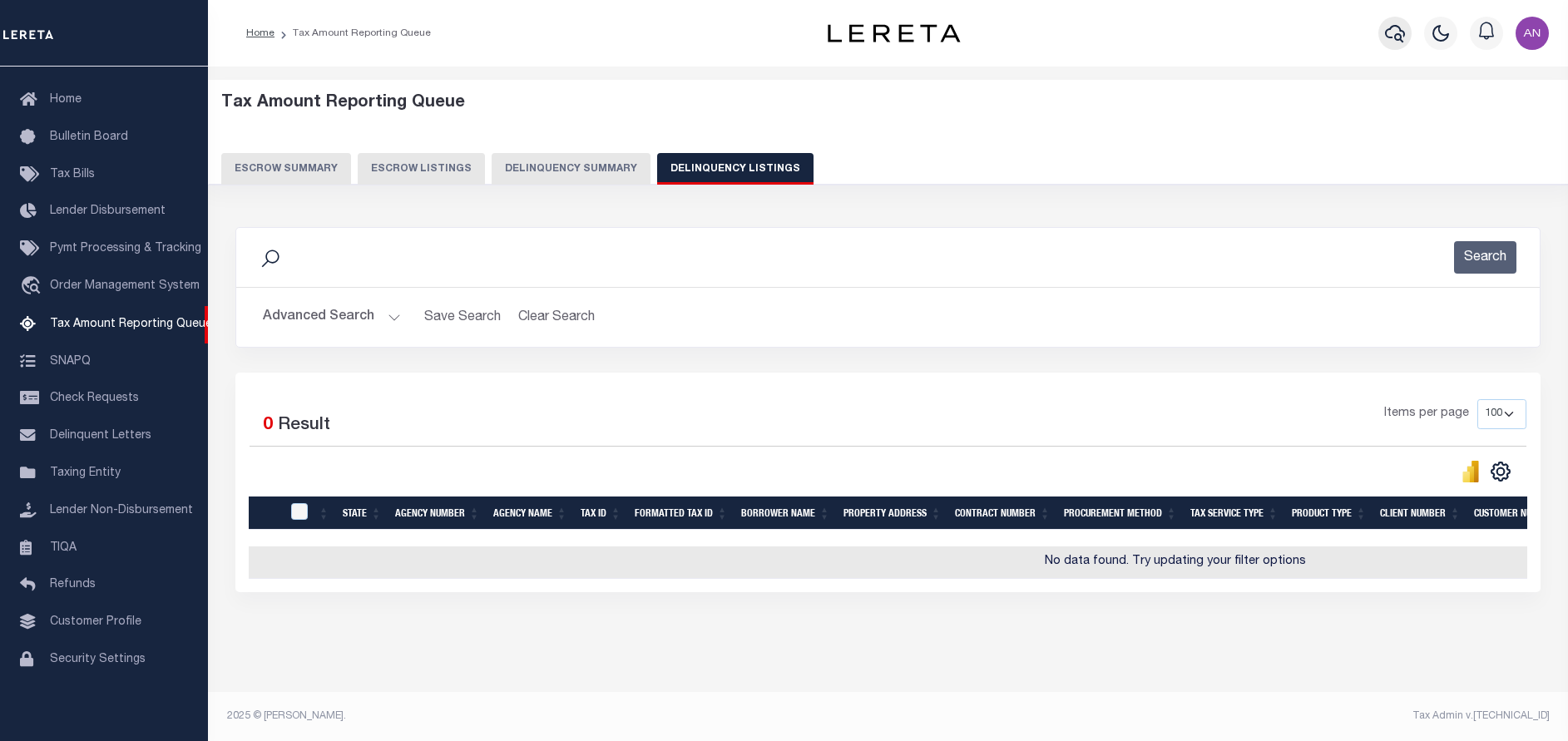
click at [1392, 35] on icon "button" at bounding box center [1395, 33] width 20 height 20
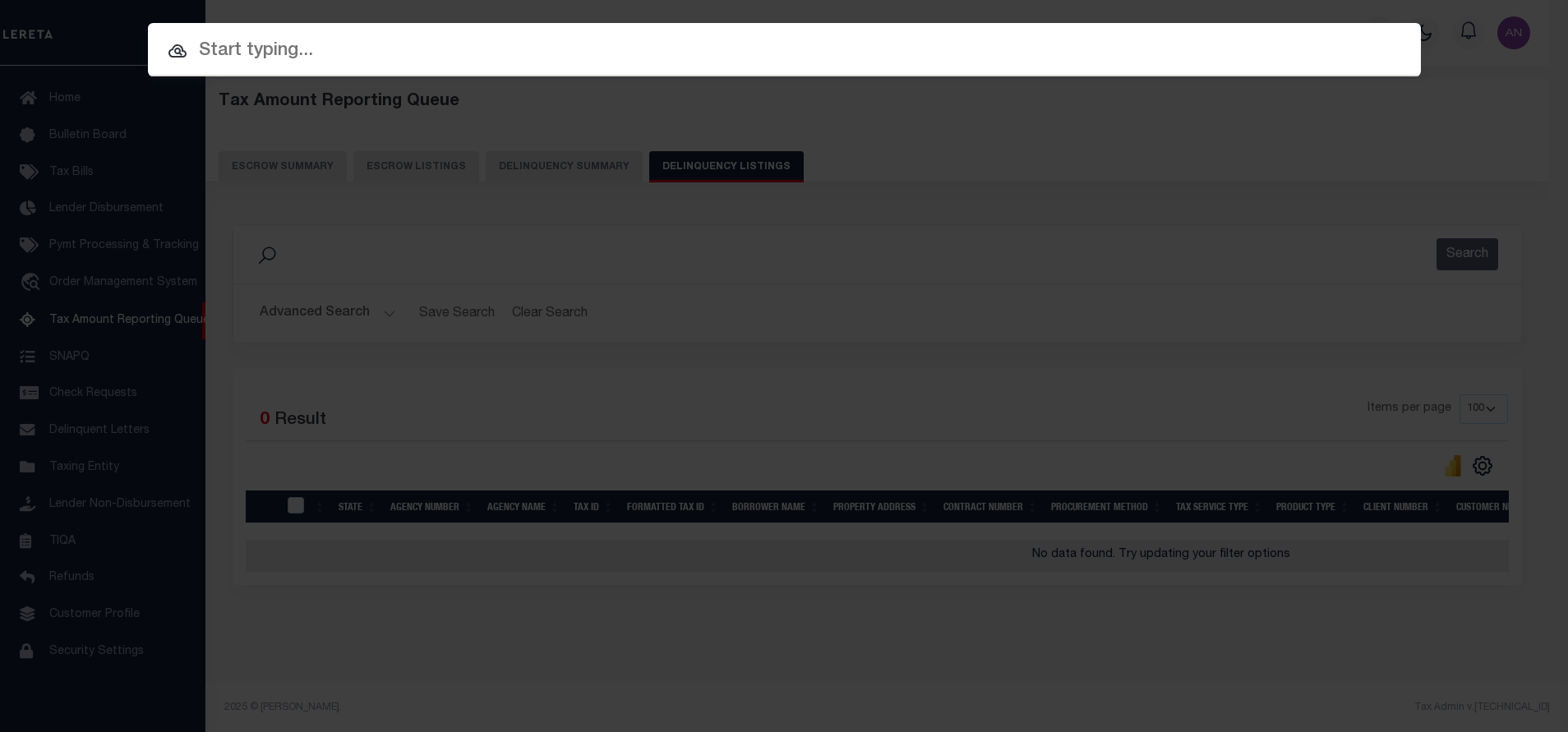
click at [1028, 51] on input "text" at bounding box center [784, 51] width 1274 height 29
paste input "24007"
type input "24007"
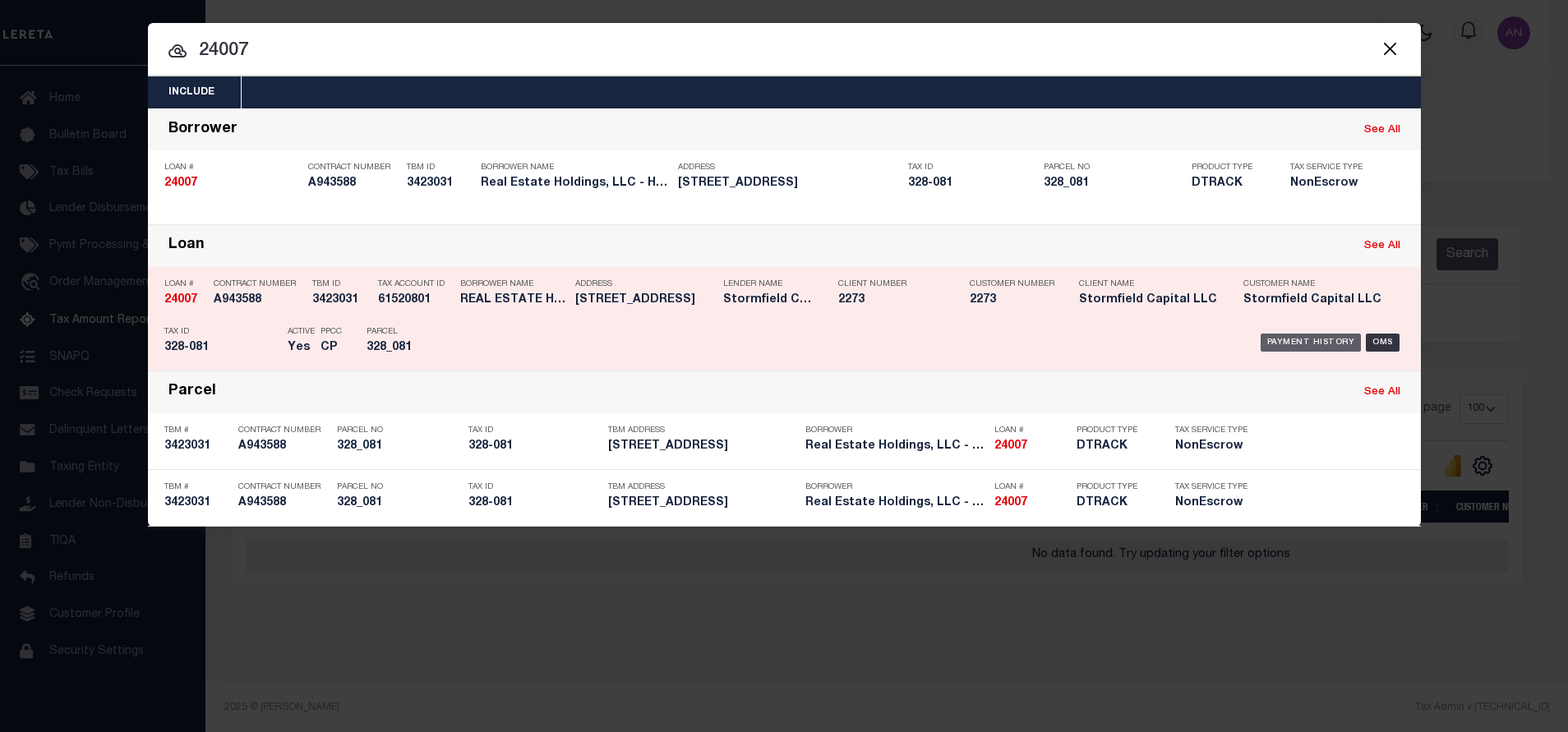
click at [1295, 342] on div "Payment History" at bounding box center [1311, 343] width 101 height 18
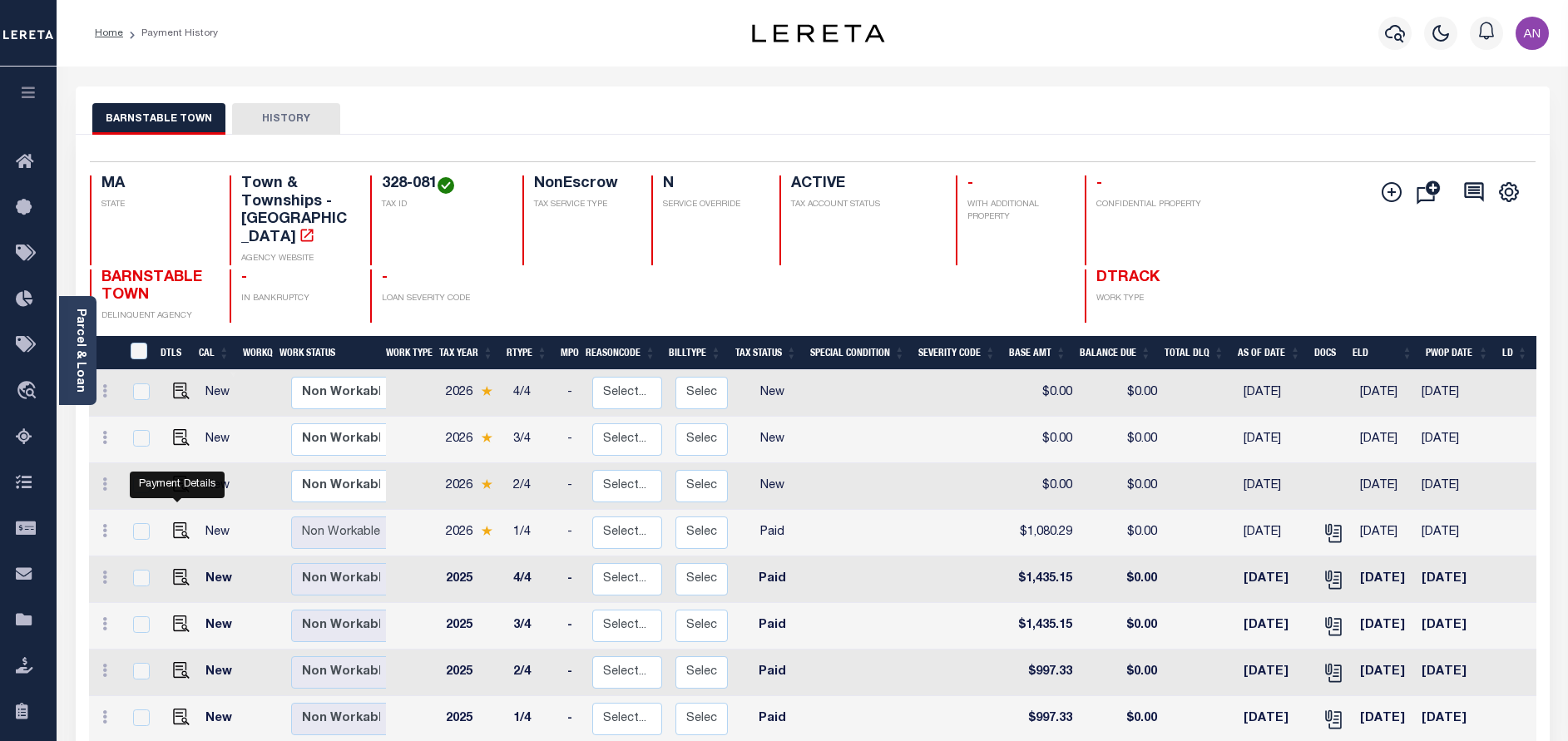
drag, startPoint x: 174, startPoint y: 511, endPoint x: 195, endPoint y: 518, distance: 22.1
click at [174, 522] on img "" at bounding box center [181, 530] width 17 height 17
checkbox input "true"
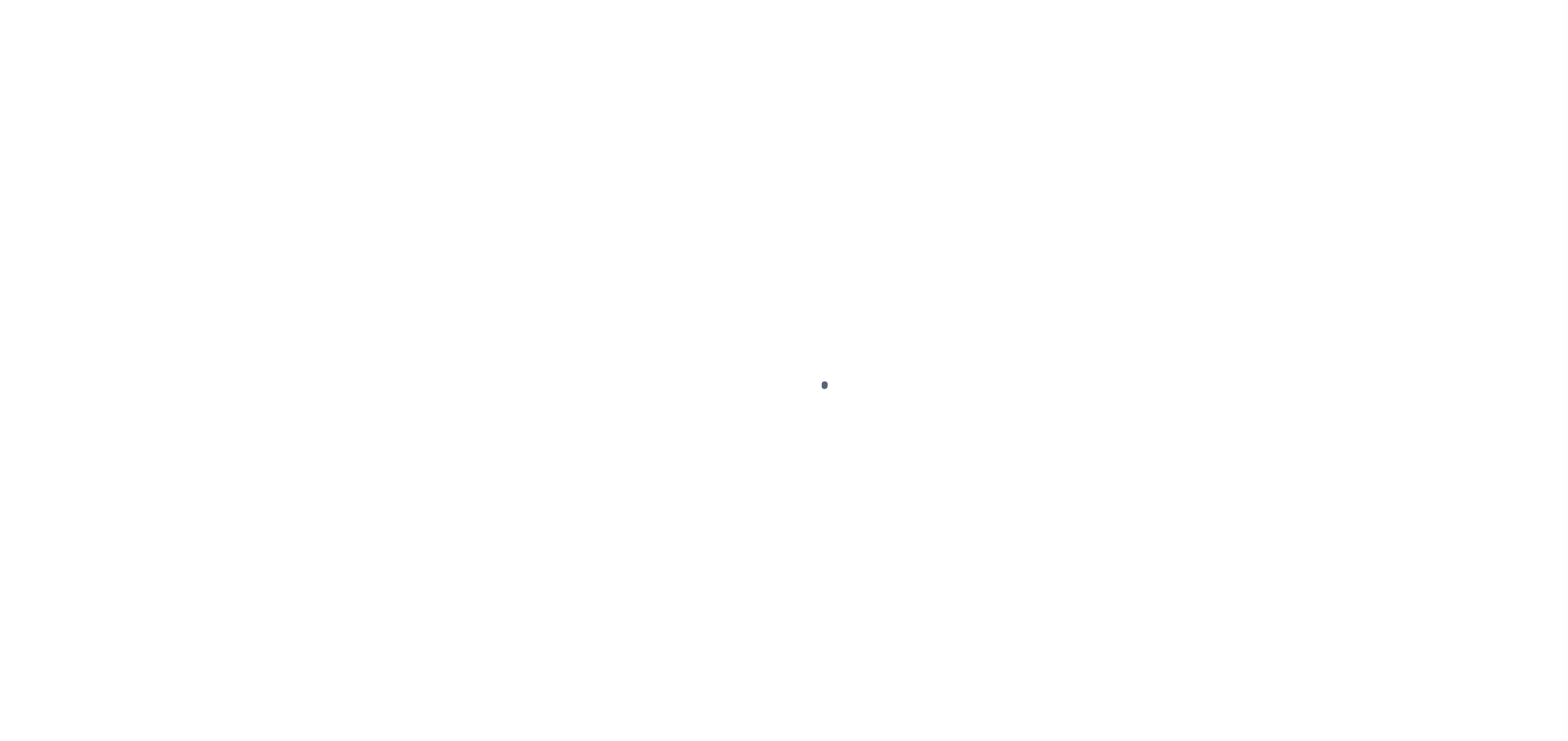
select select "PYD"
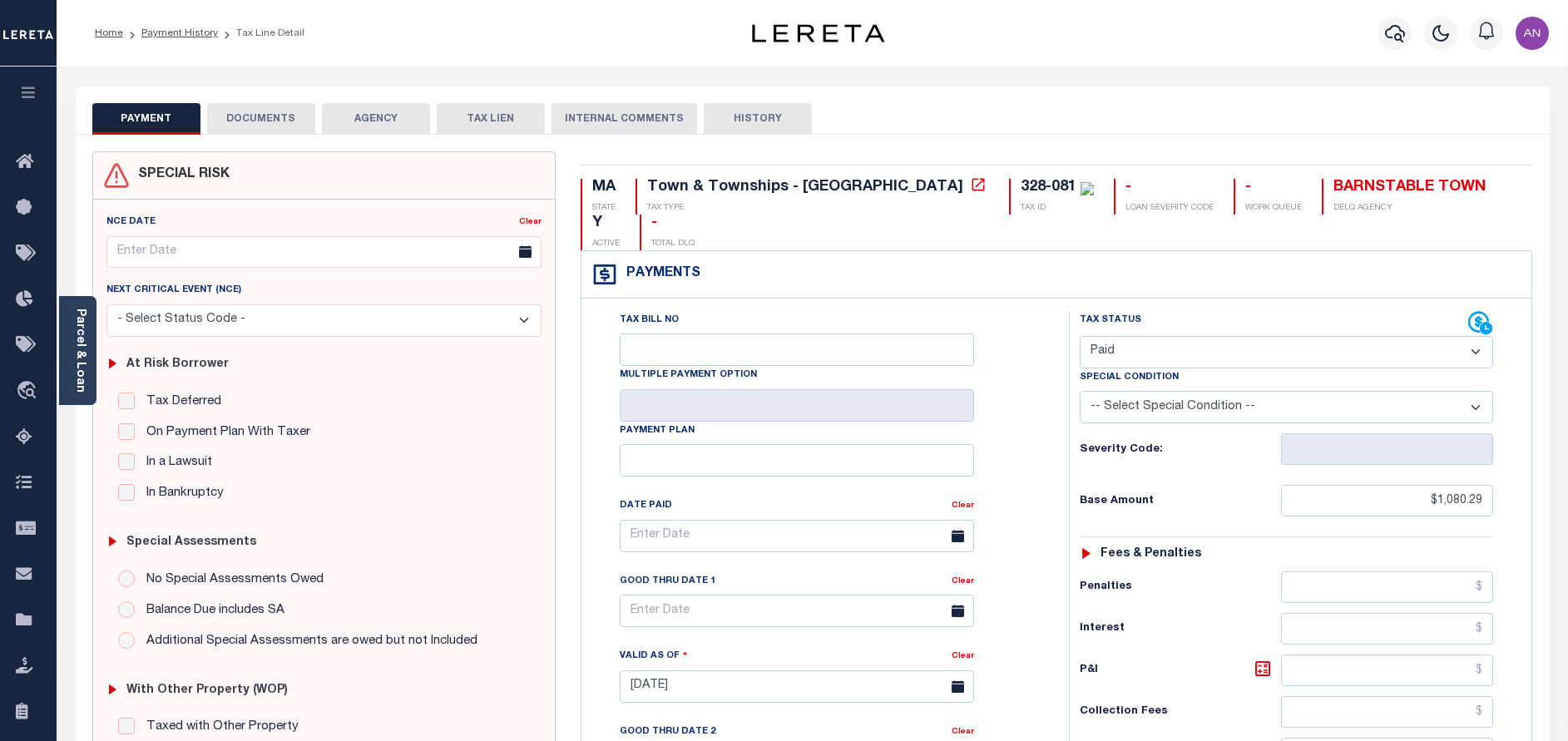
click at [250, 119] on button "DOCUMENTS" at bounding box center [261, 119] width 108 height 31
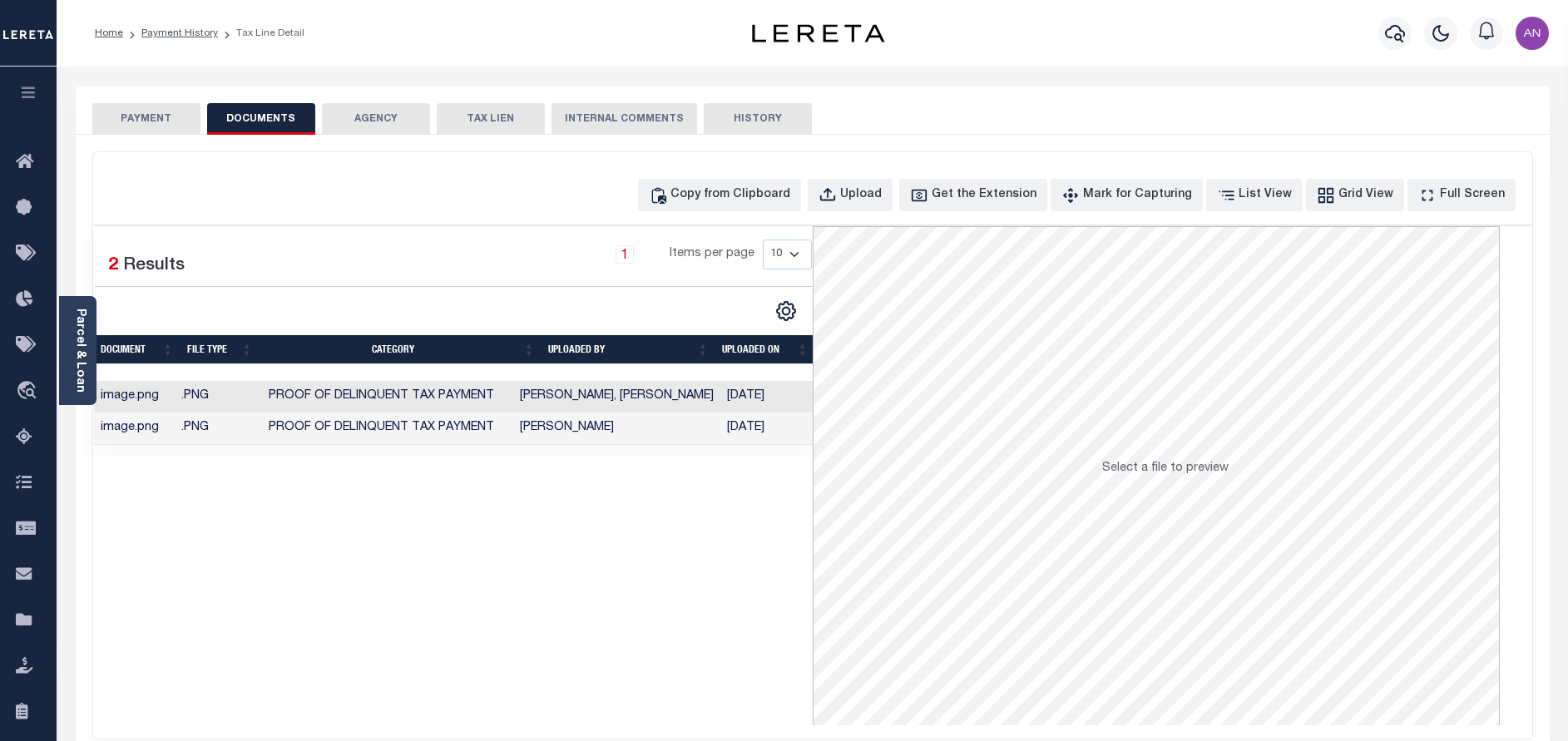
click at [157, 119] on button "PAYMENT" at bounding box center [146, 119] width 108 height 31
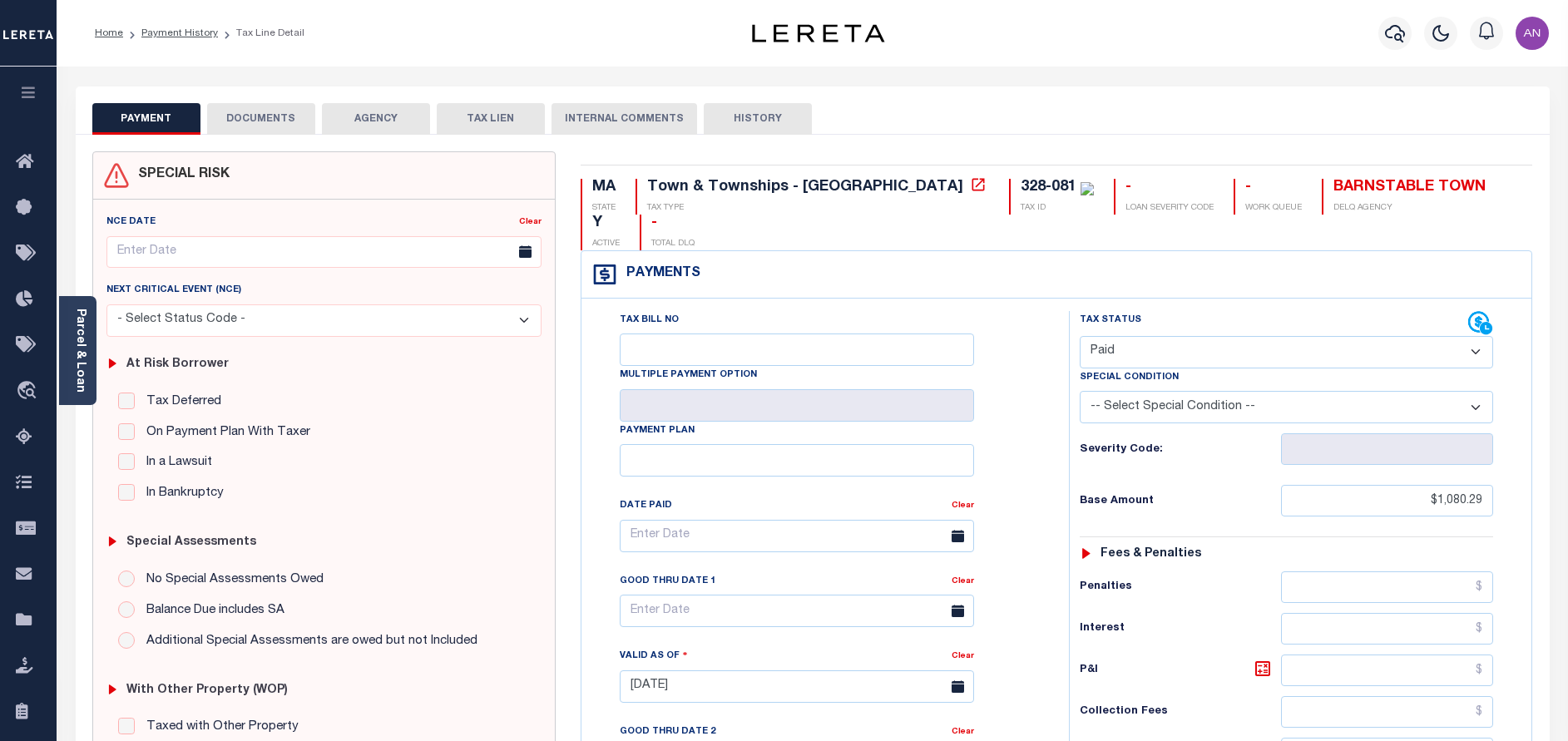
click at [278, 113] on button "DOCUMENTS" at bounding box center [261, 119] width 108 height 31
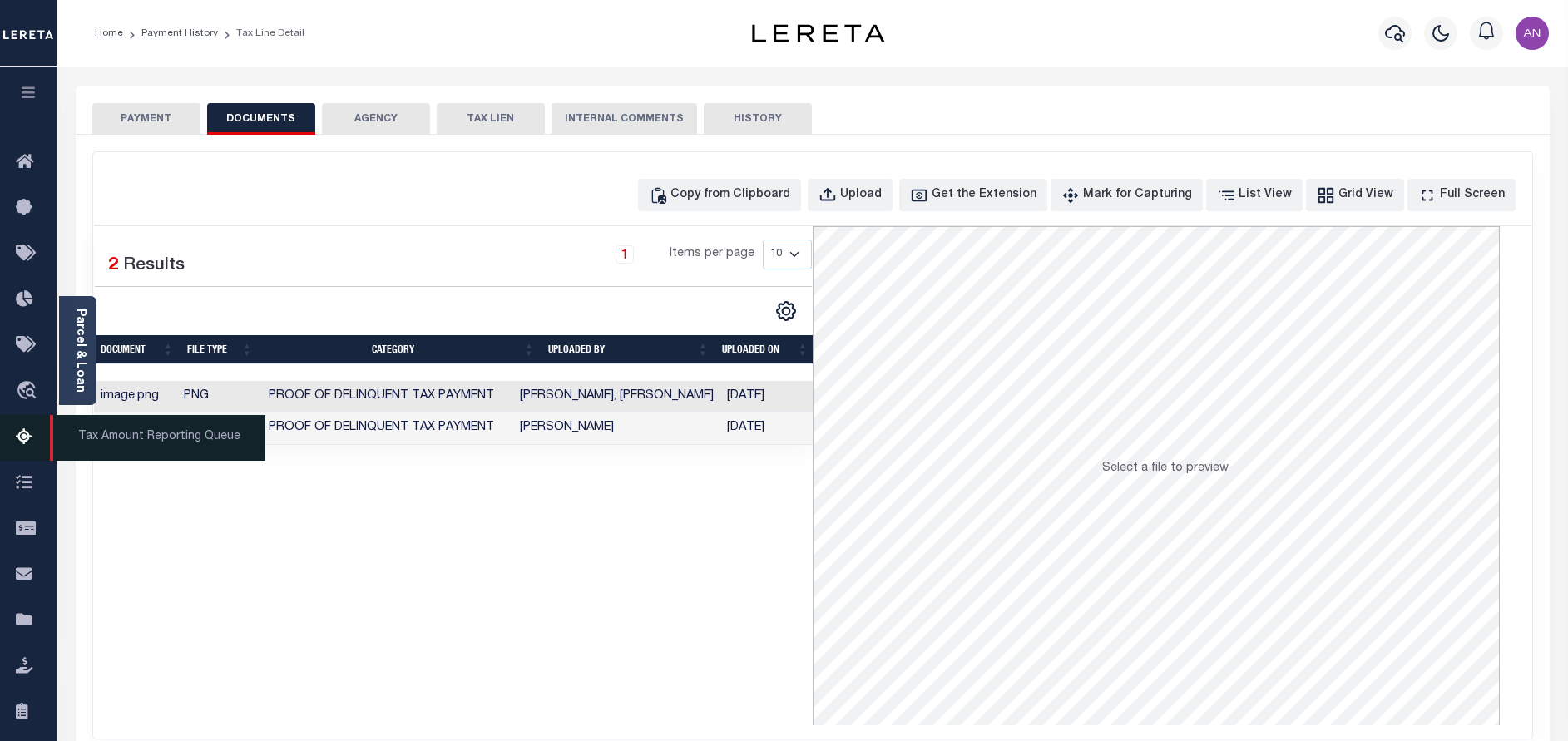
click at [35, 428] on link "Tax Amount Reporting Queue" at bounding box center [28, 437] width 57 height 46
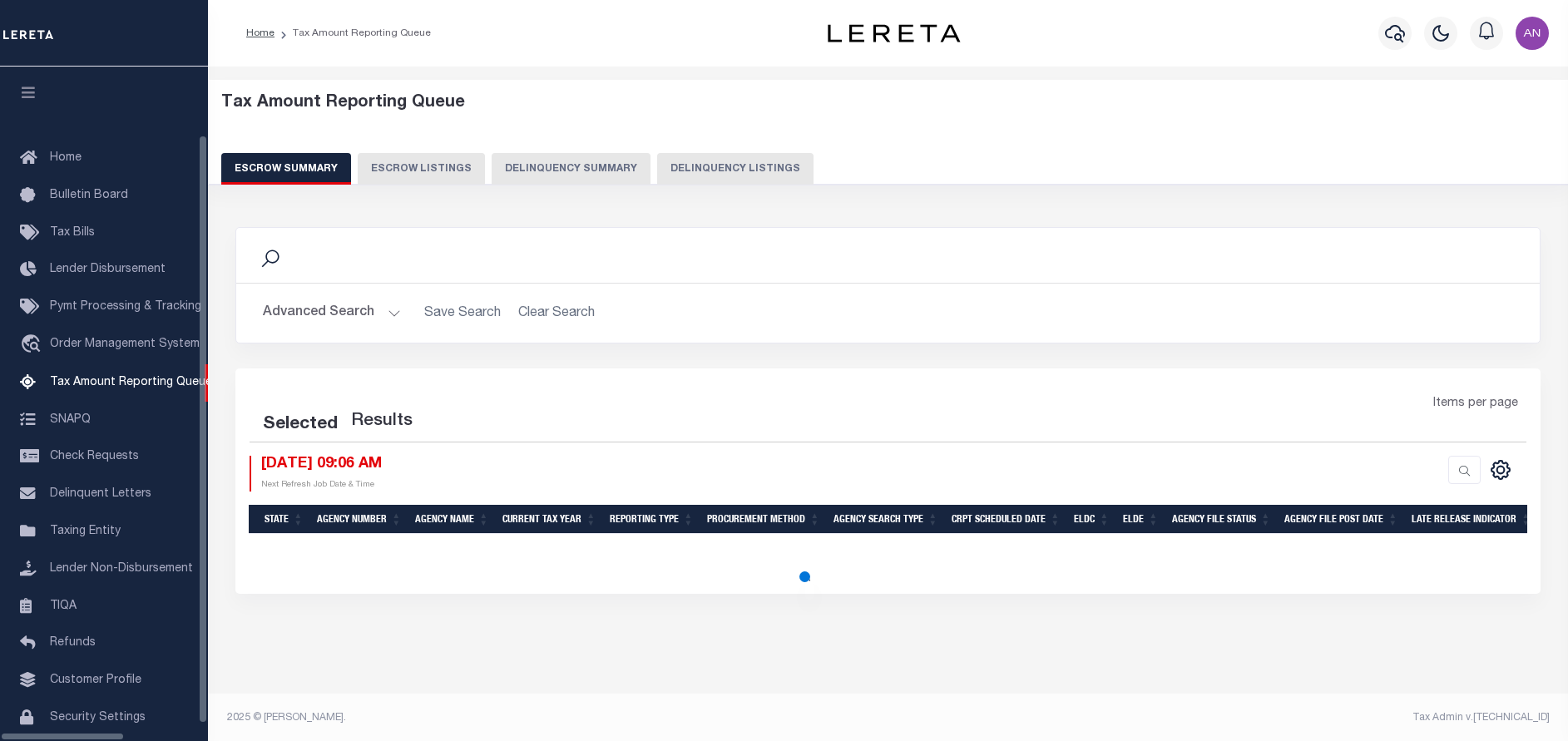
click at [657, 168] on button "Delinquency Listings" at bounding box center [735, 169] width 157 height 31
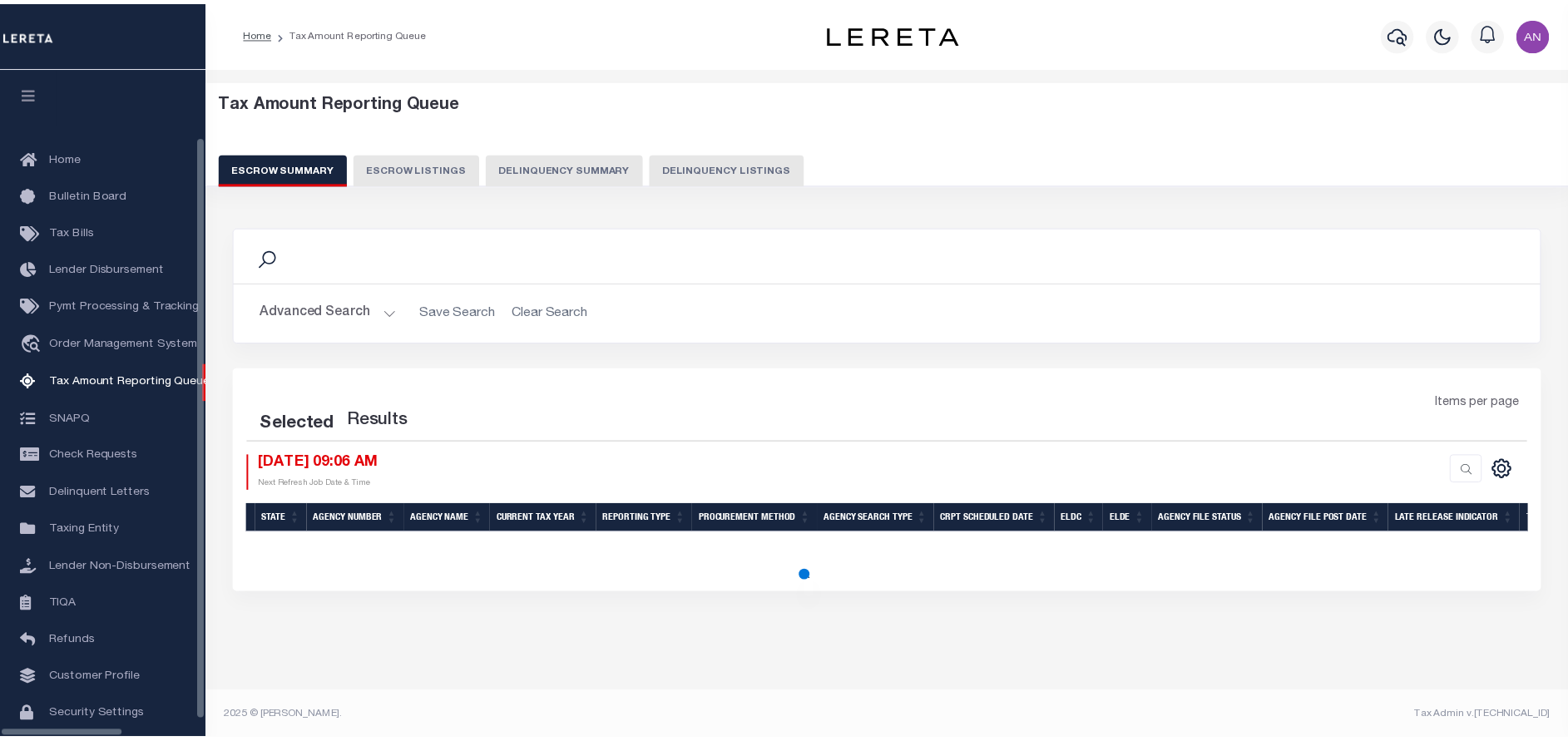
scroll to position [69, 0]
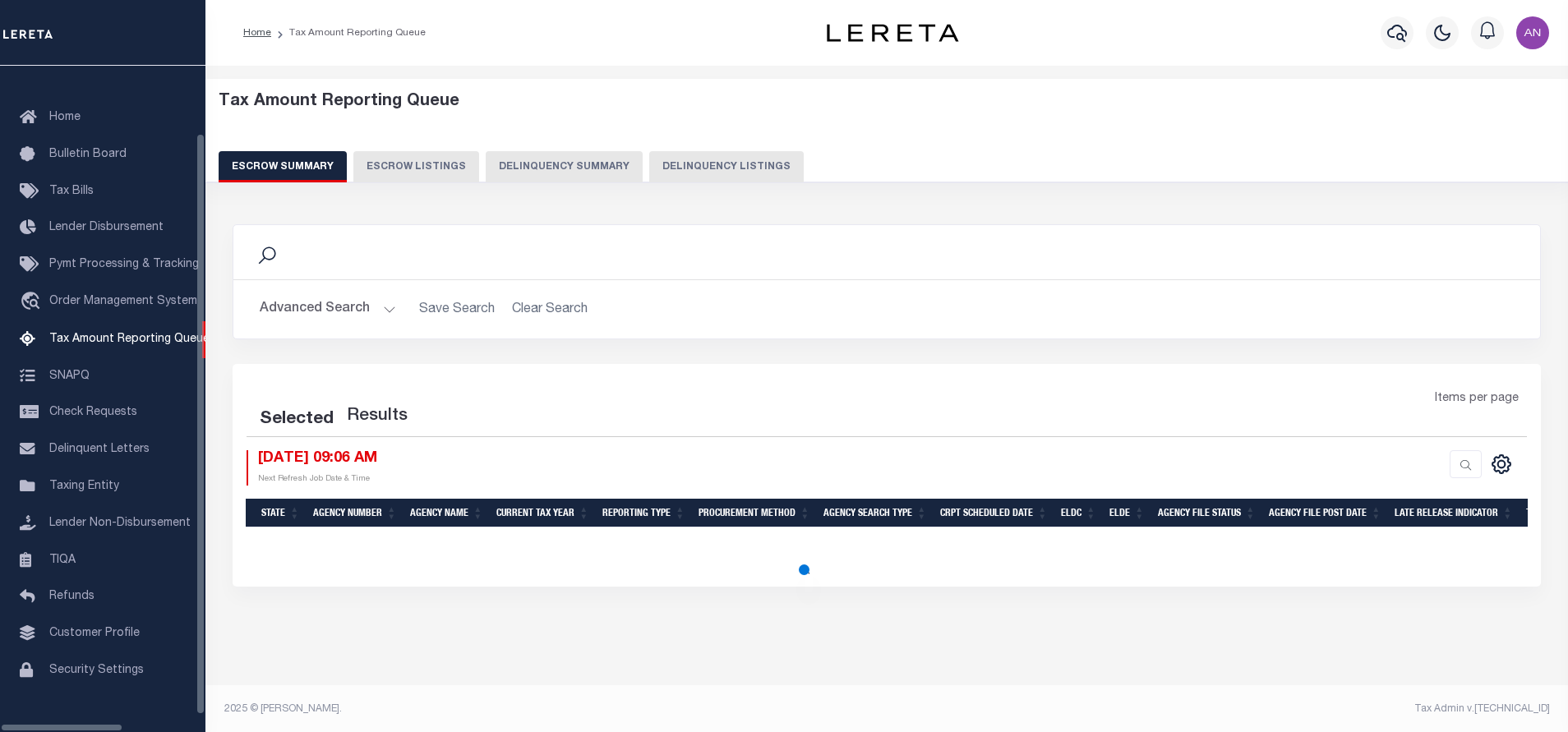
select select "100"
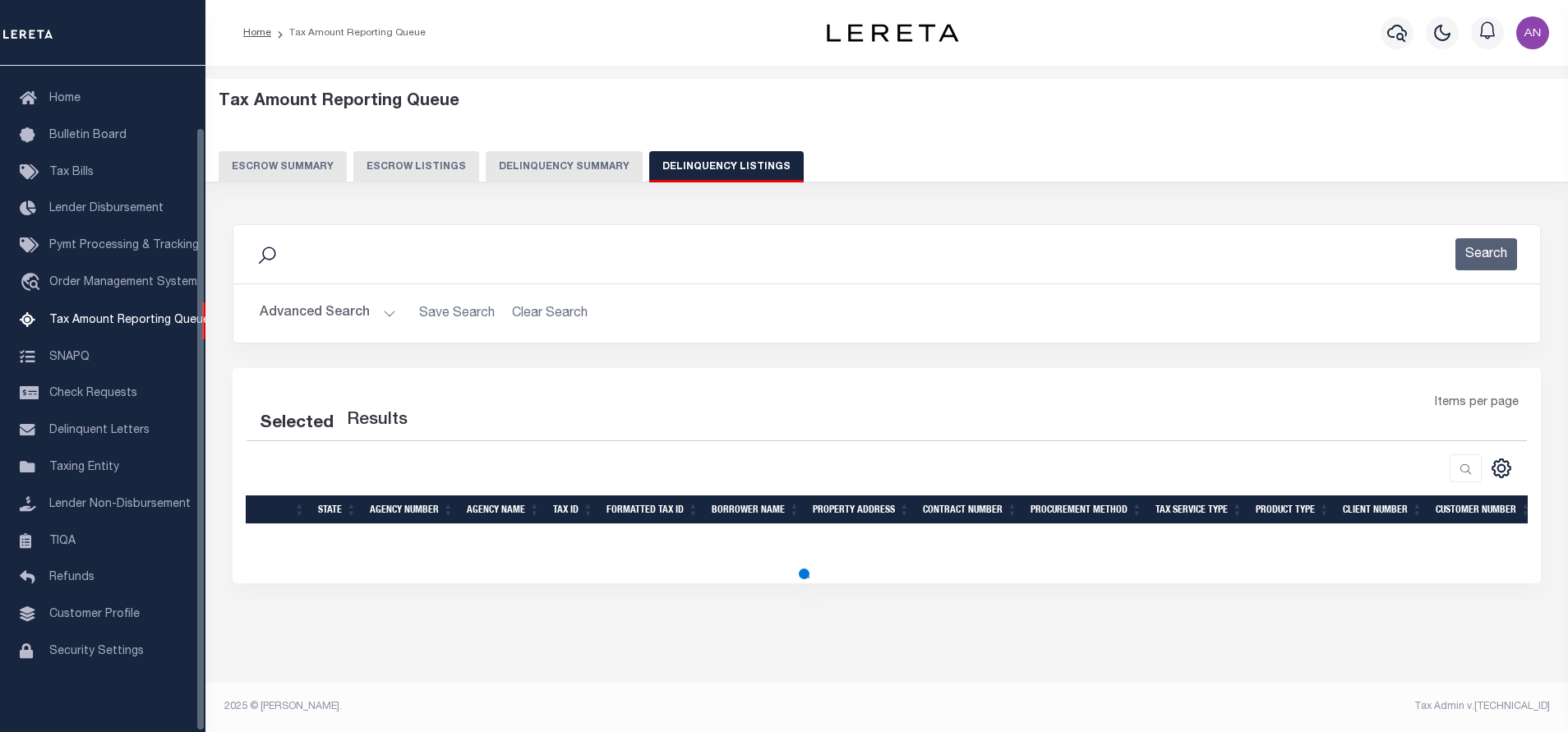
select select "100"
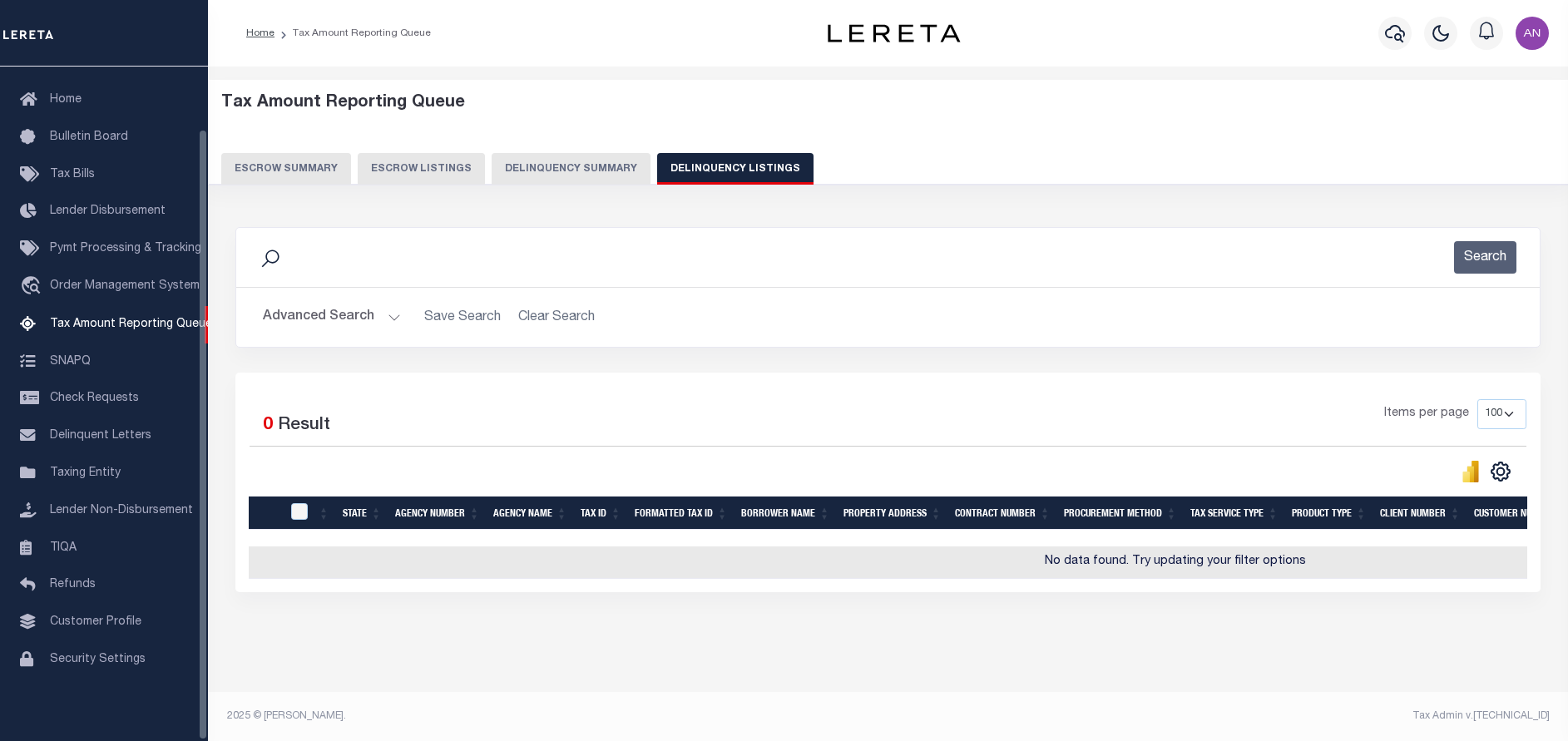
click at [325, 316] on button "Advanced Search" at bounding box center [331, 317] width 138 height 32
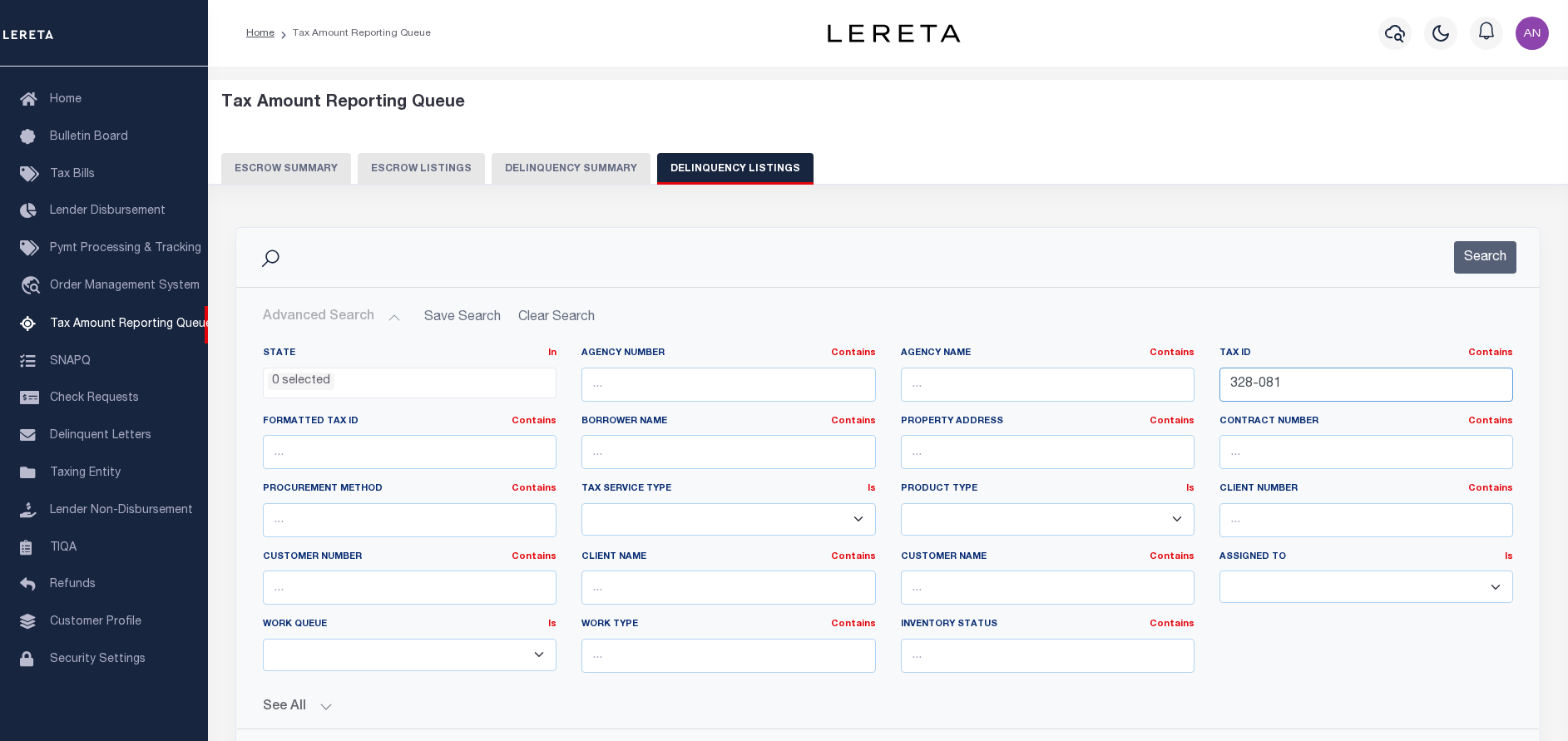
click at [1280, 387] on input "328-081" at bounding box center [1366, 384] width 294 height 34
paste input "[PHONE_NUMBER]"
type input "[PHONE_NUMBER]"
click at [1464, 261] on button "Search" at bounding box center [1485, 257] width 63 height 32
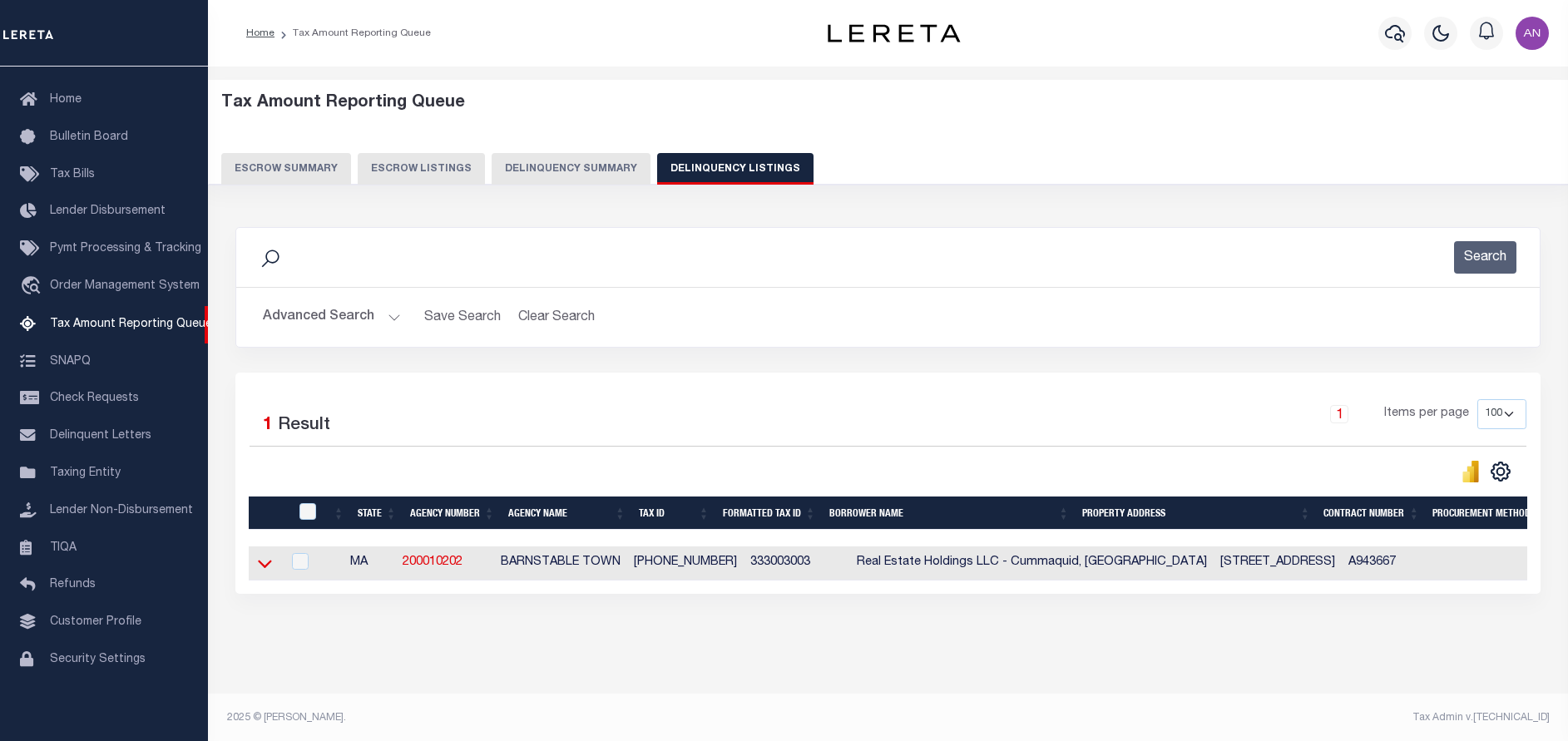
click at [261, 572] on icon at bounding box center [265, 564] width 14 height 18
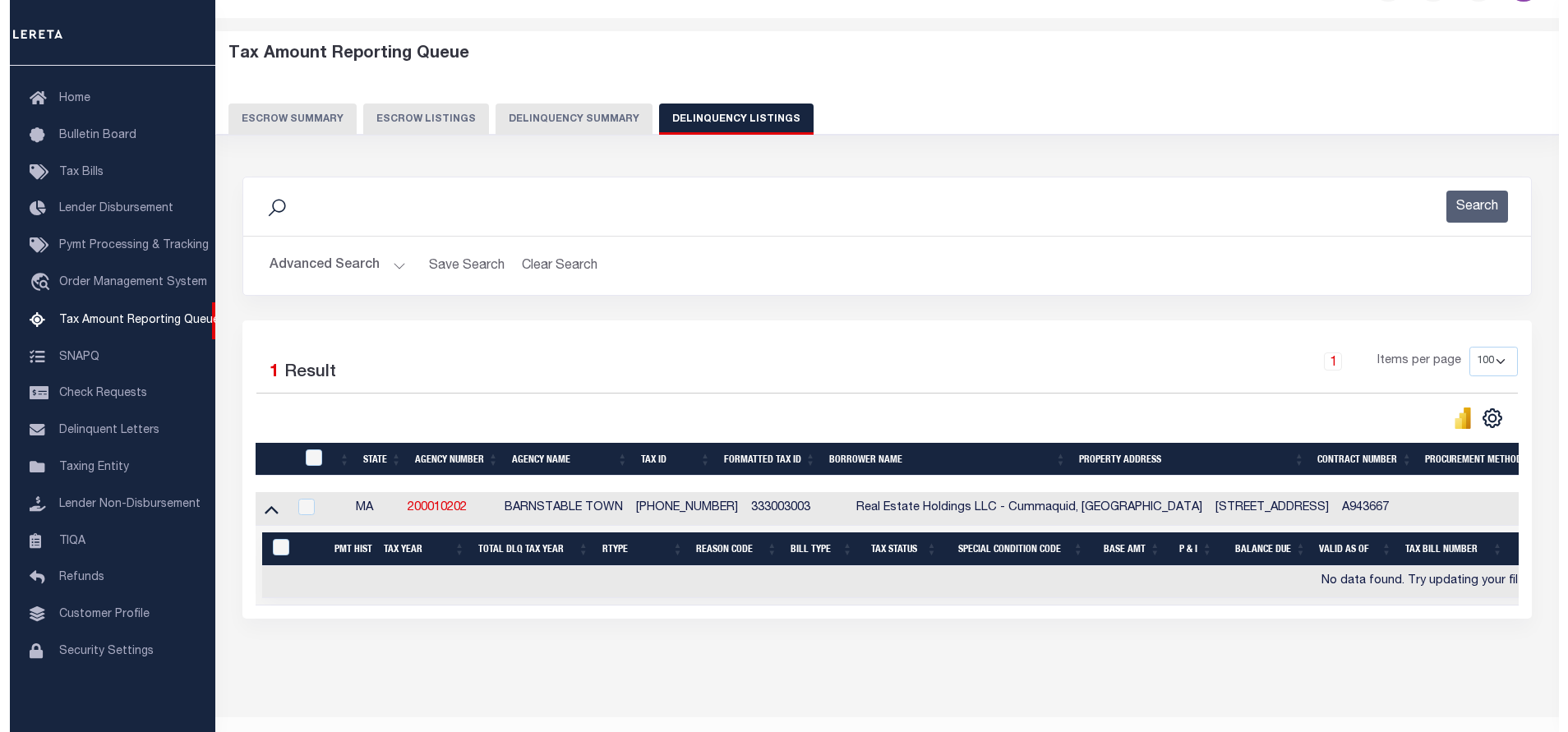
scroll to position [0, 0]
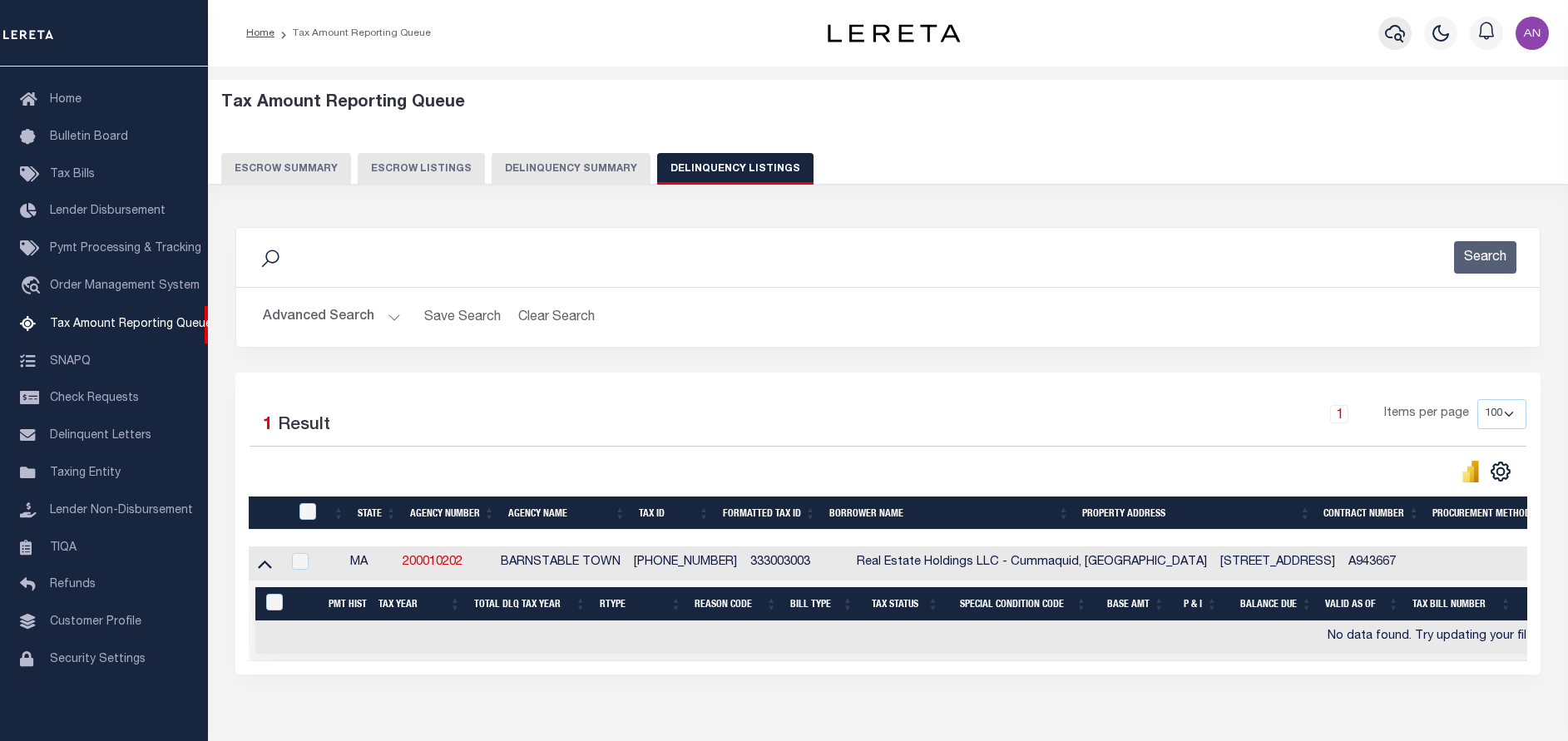
click at [1388, 33] on icon "button" at bounding box center [1395, 33] width 20 height 20
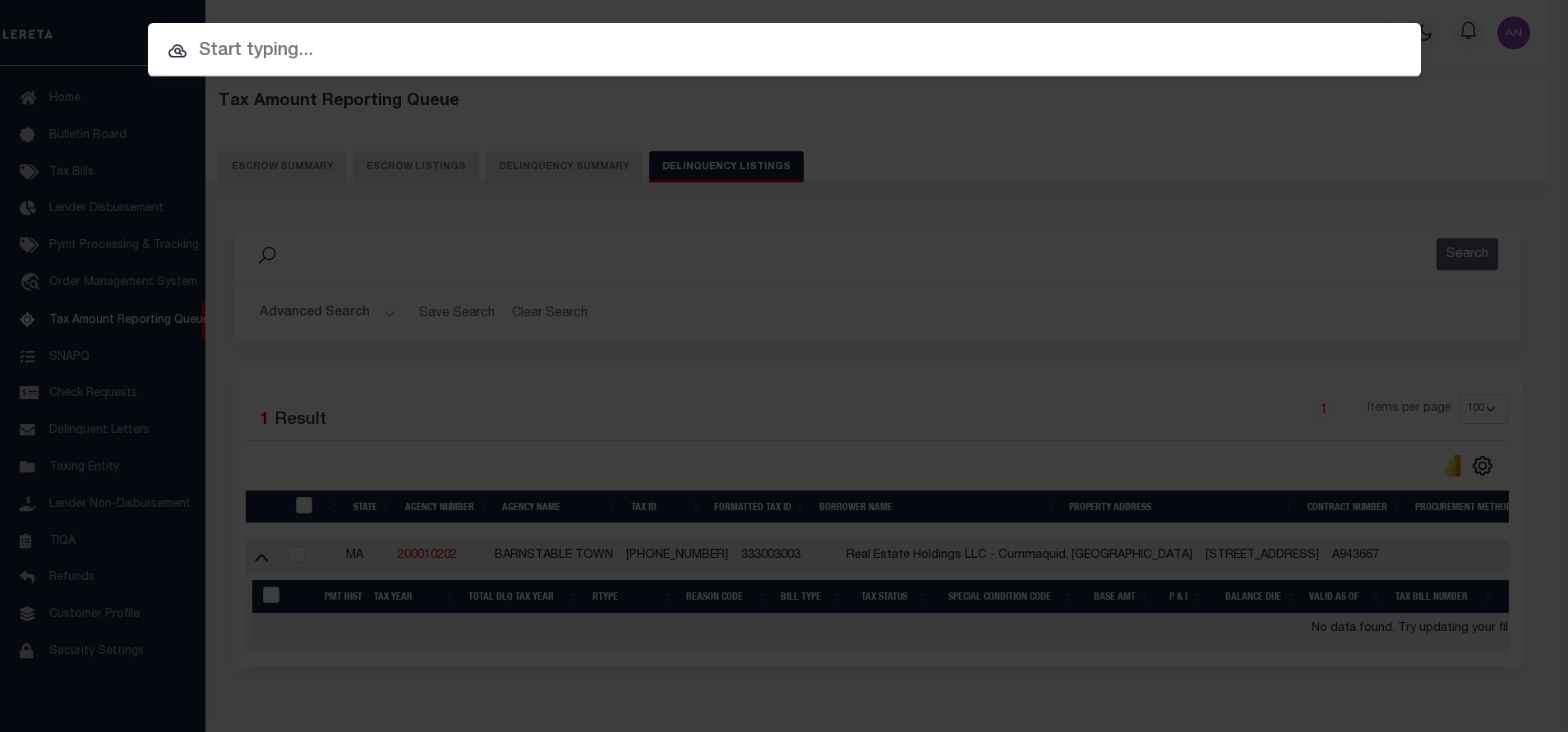
paste input "24146ND"
type input "24146ND"
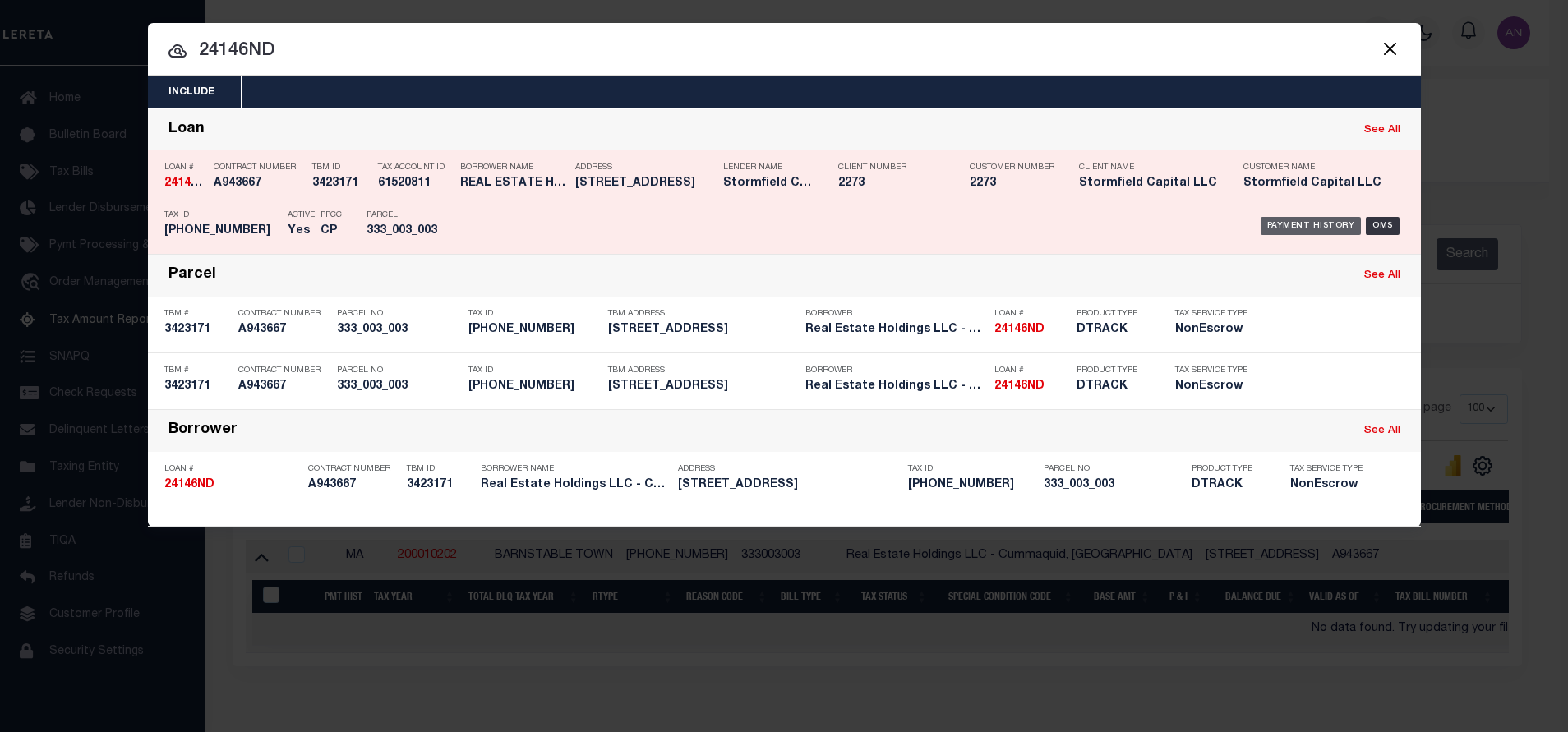
click at [1298, 222] on div "Payment History" at bounding box center [1311, 226] width 101 height 18
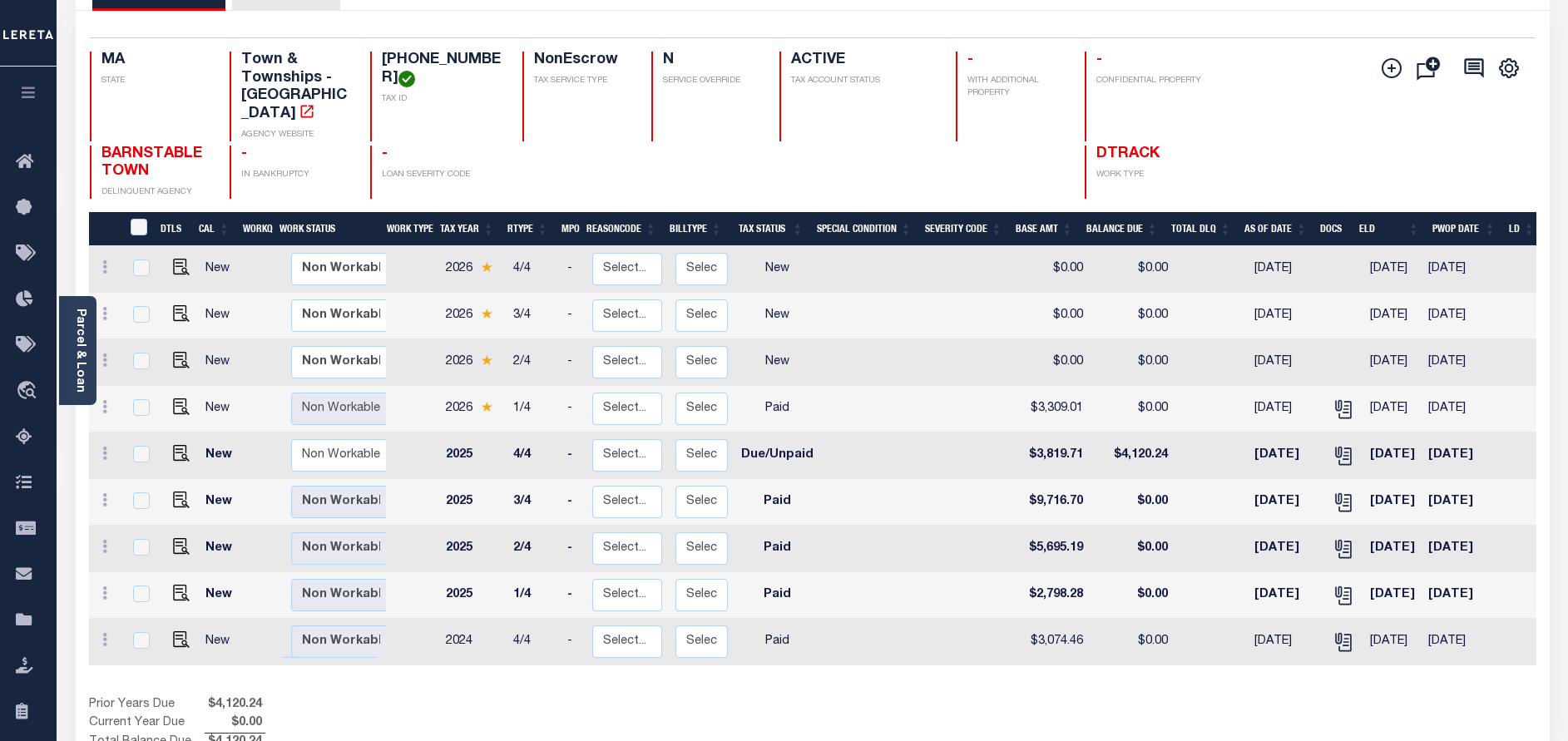
scroll to position [124, 0]
click at [177, 398] on img "" at bounding box center [181, 406] width 17 height 17
checkbox input "true"
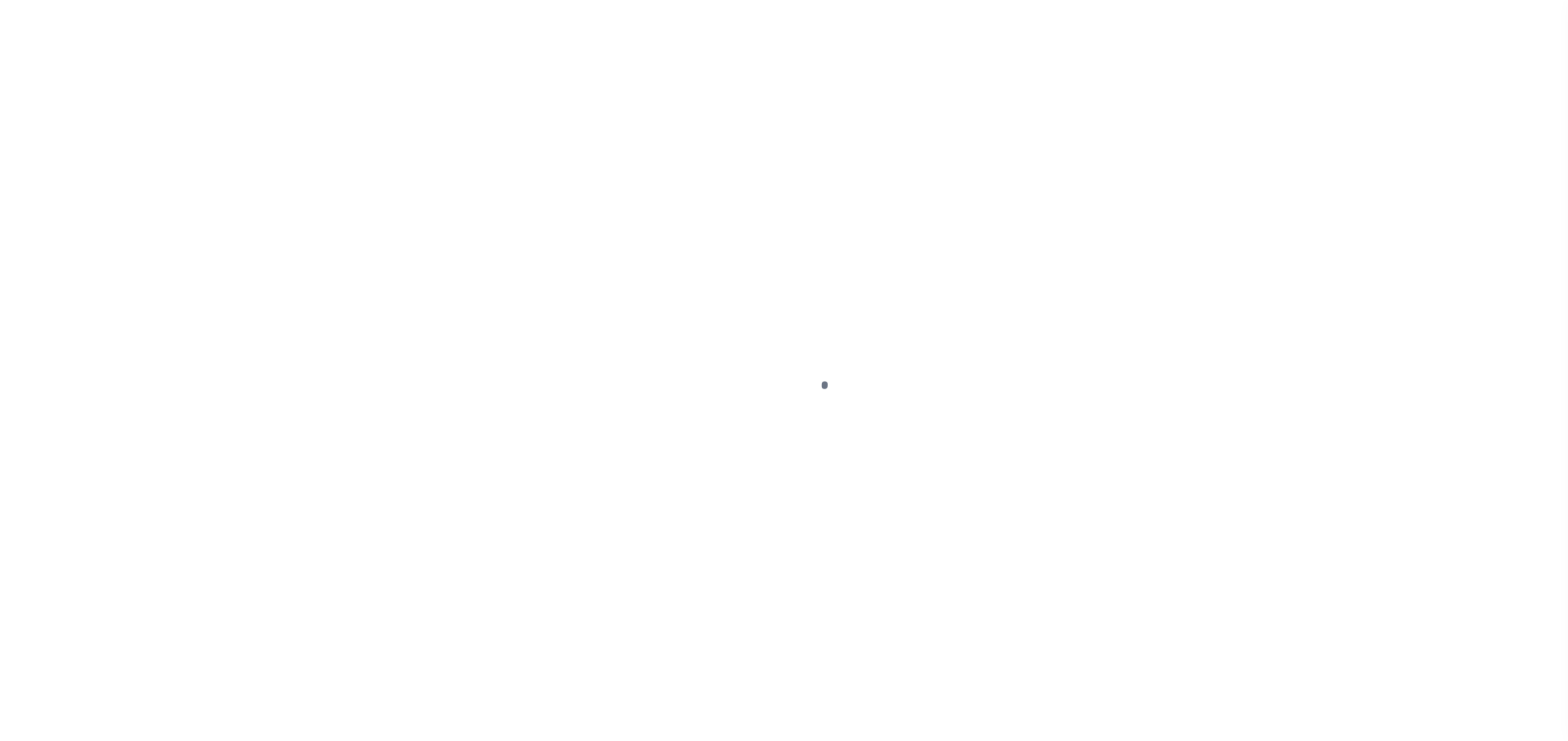
select select "PYD"
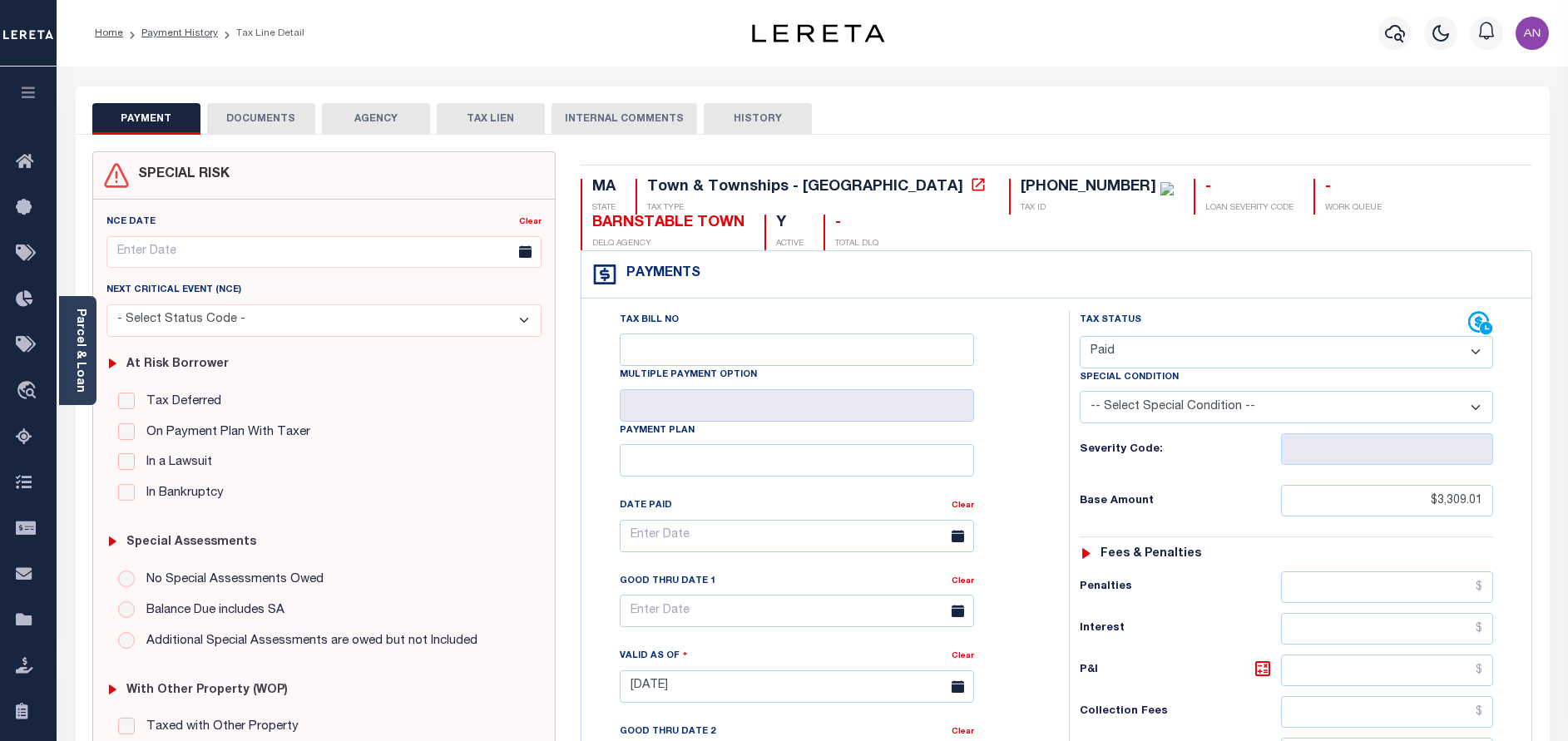
click at [283, 122] on button "DOCUMENTS" at bounding box center [261, 119] width 108 height 31
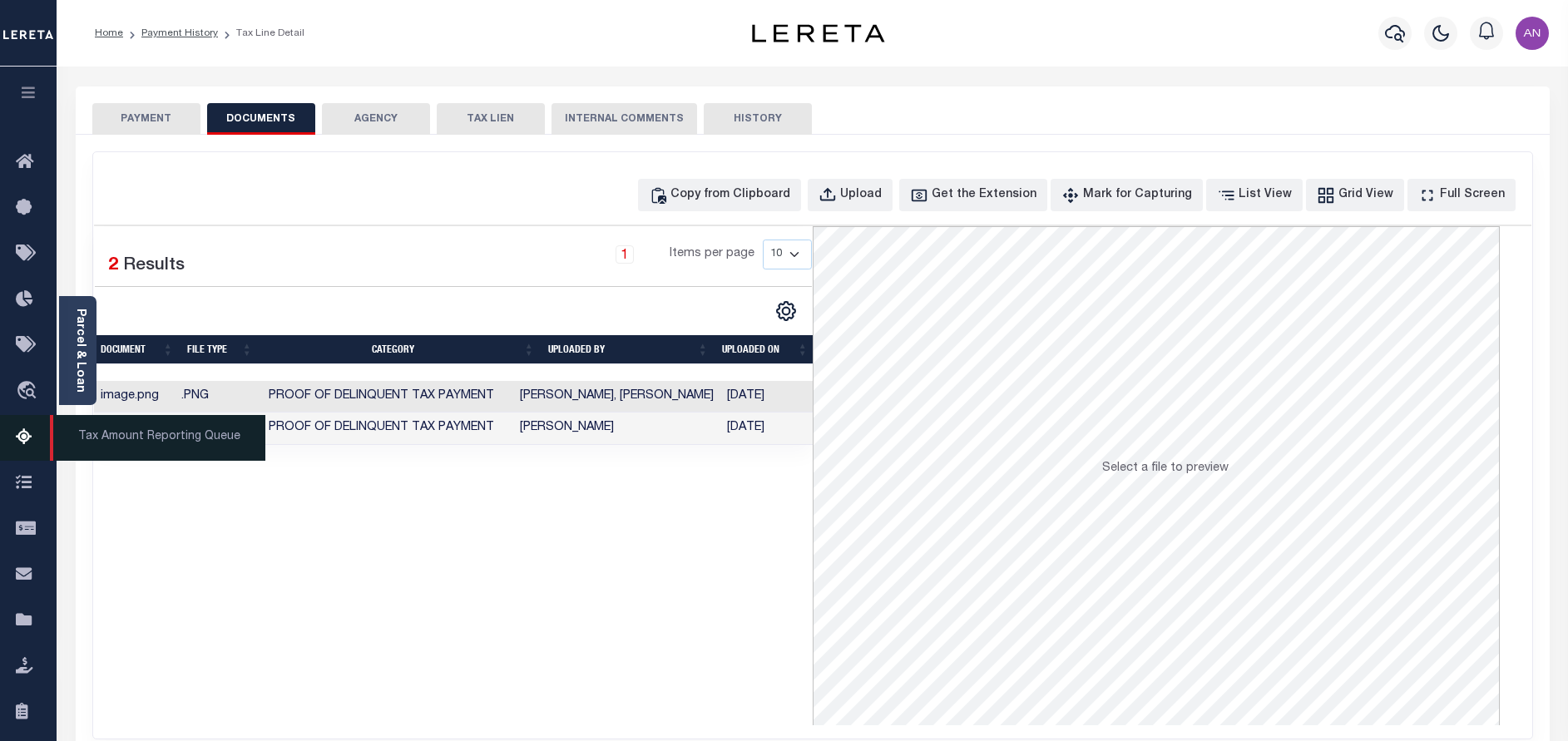
click at [13, 440] on link "Tax Amount Reporting Queue" at bounding box center [28, 437] width 57 height 46
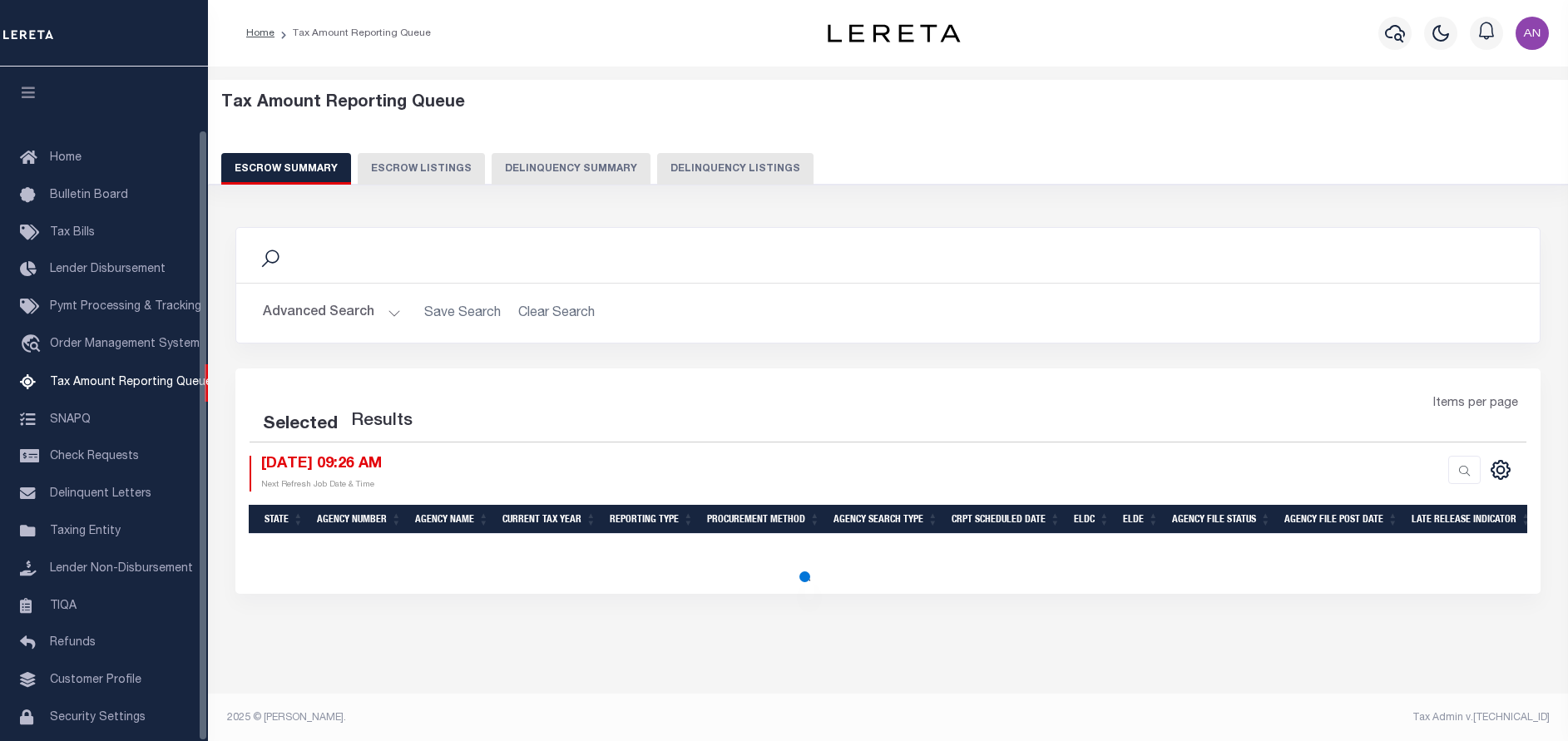
click at [736, 173] on button "Delinquency Listings" at bounding box center [735, 169] width 157 height 31
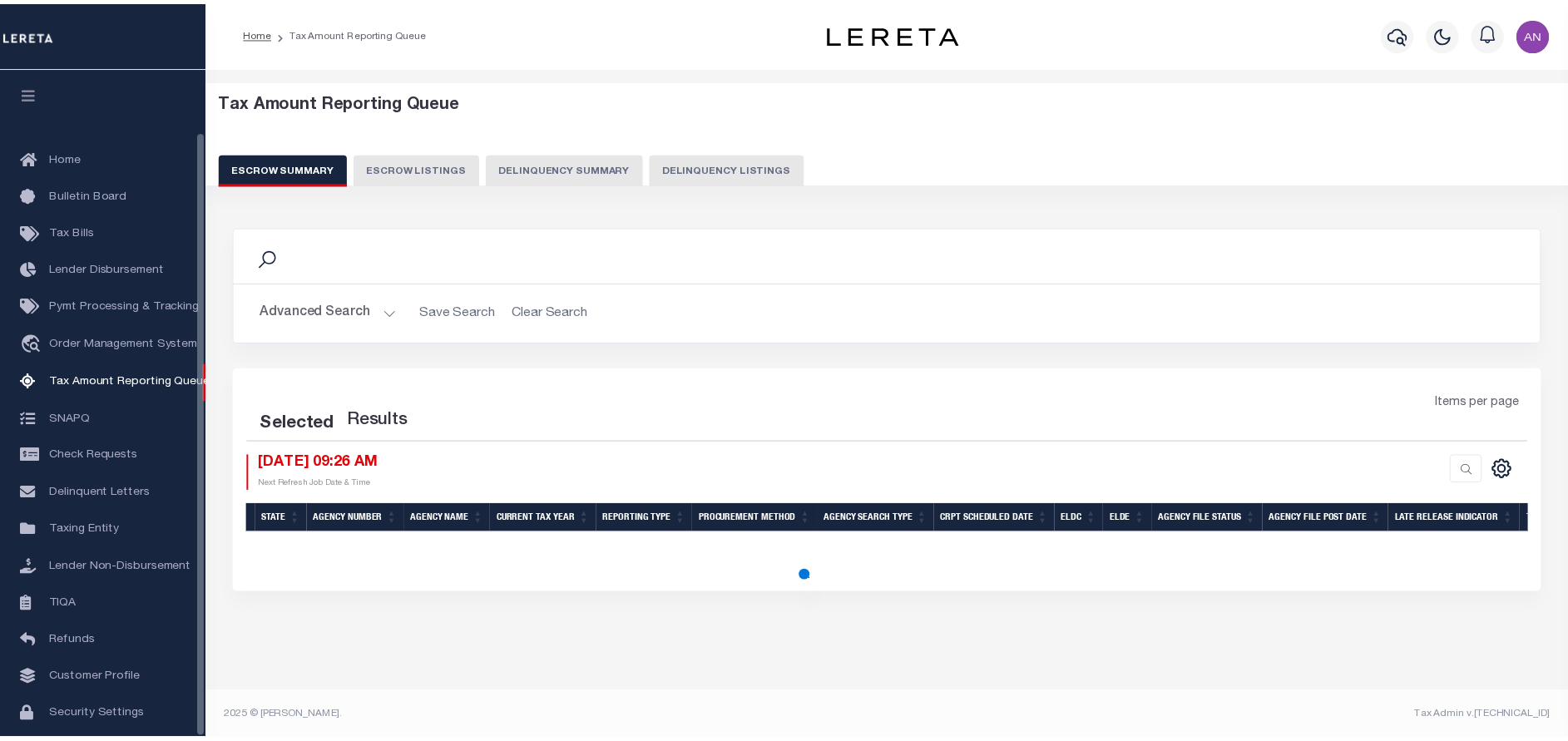
scroll to position [69, 0]
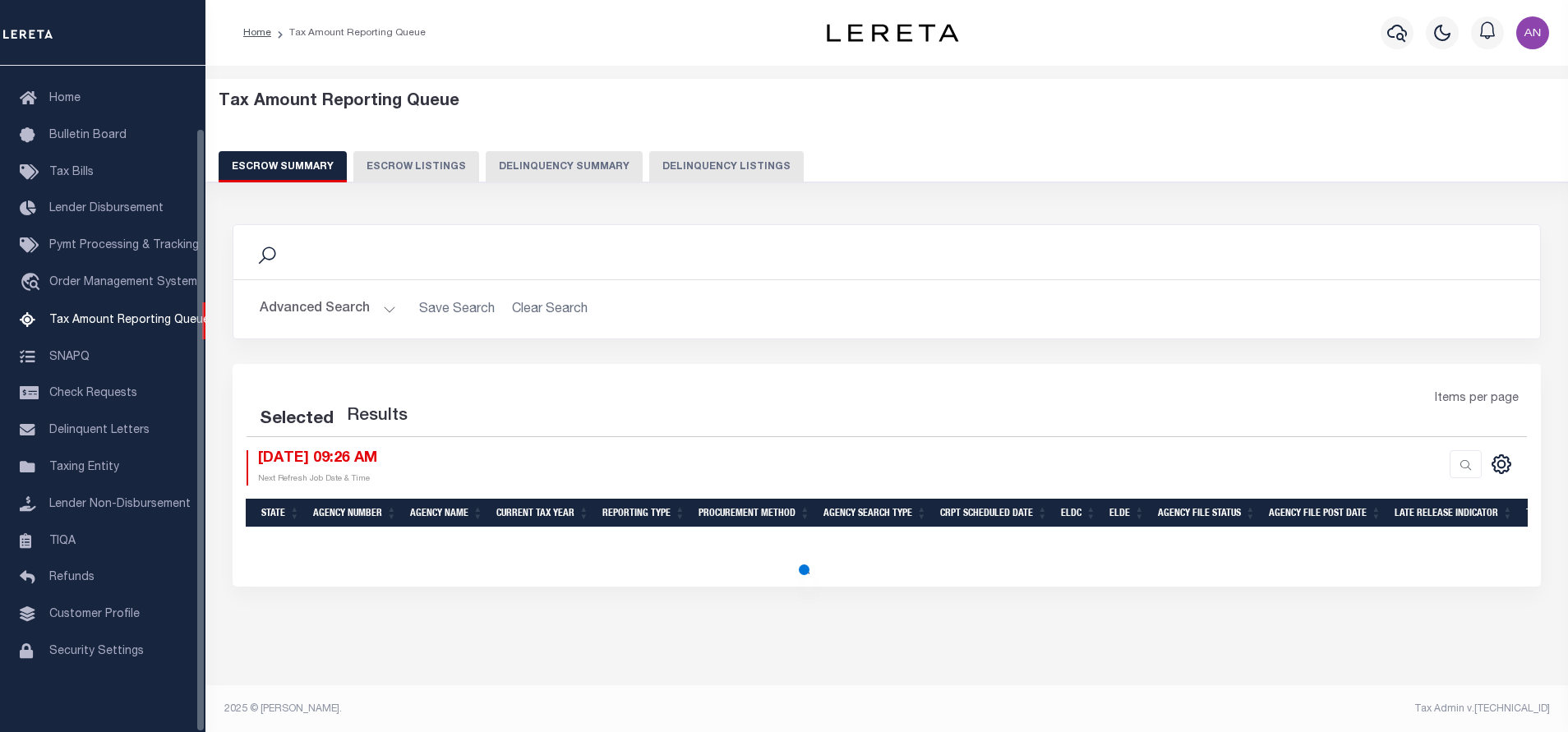
select select "100"
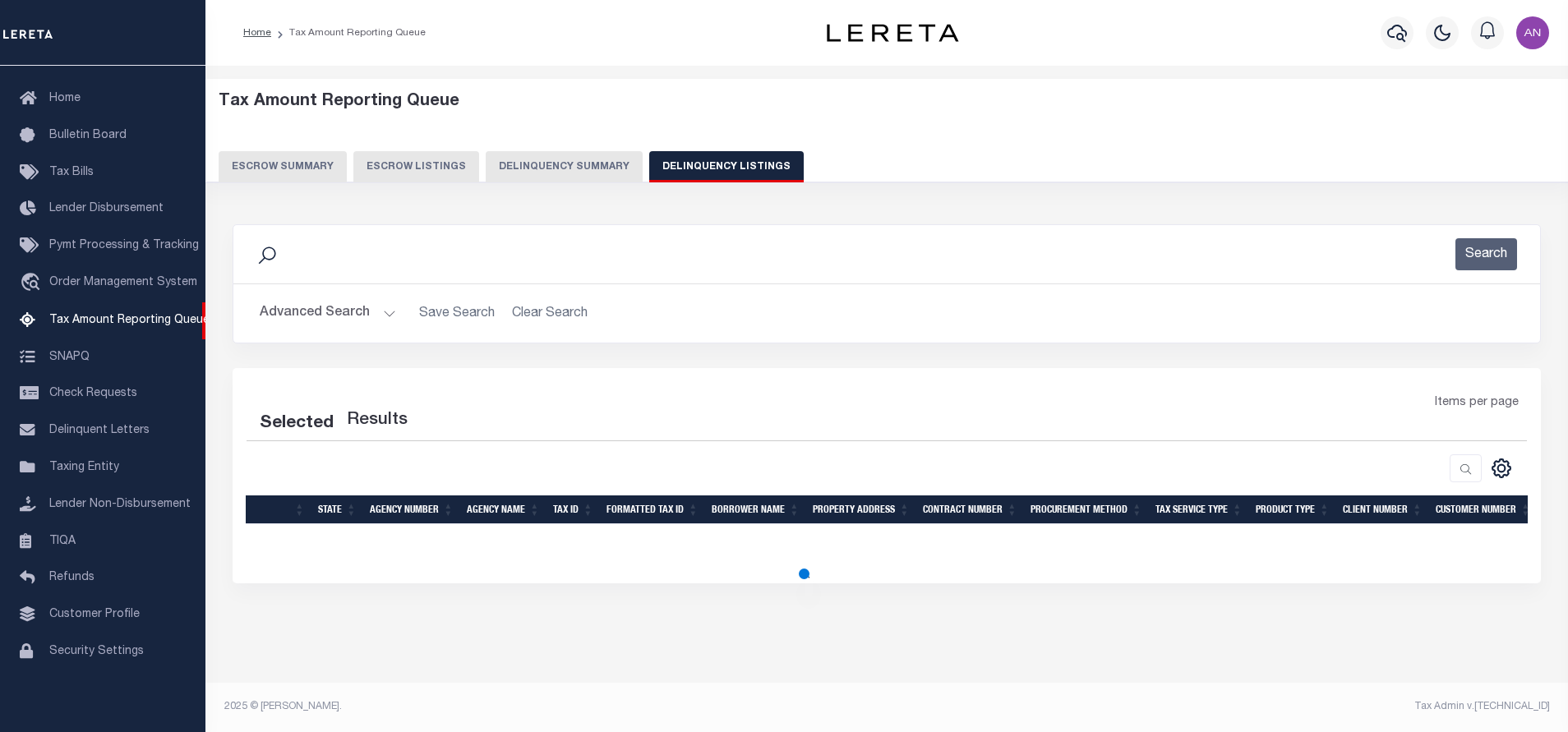
select select "100"
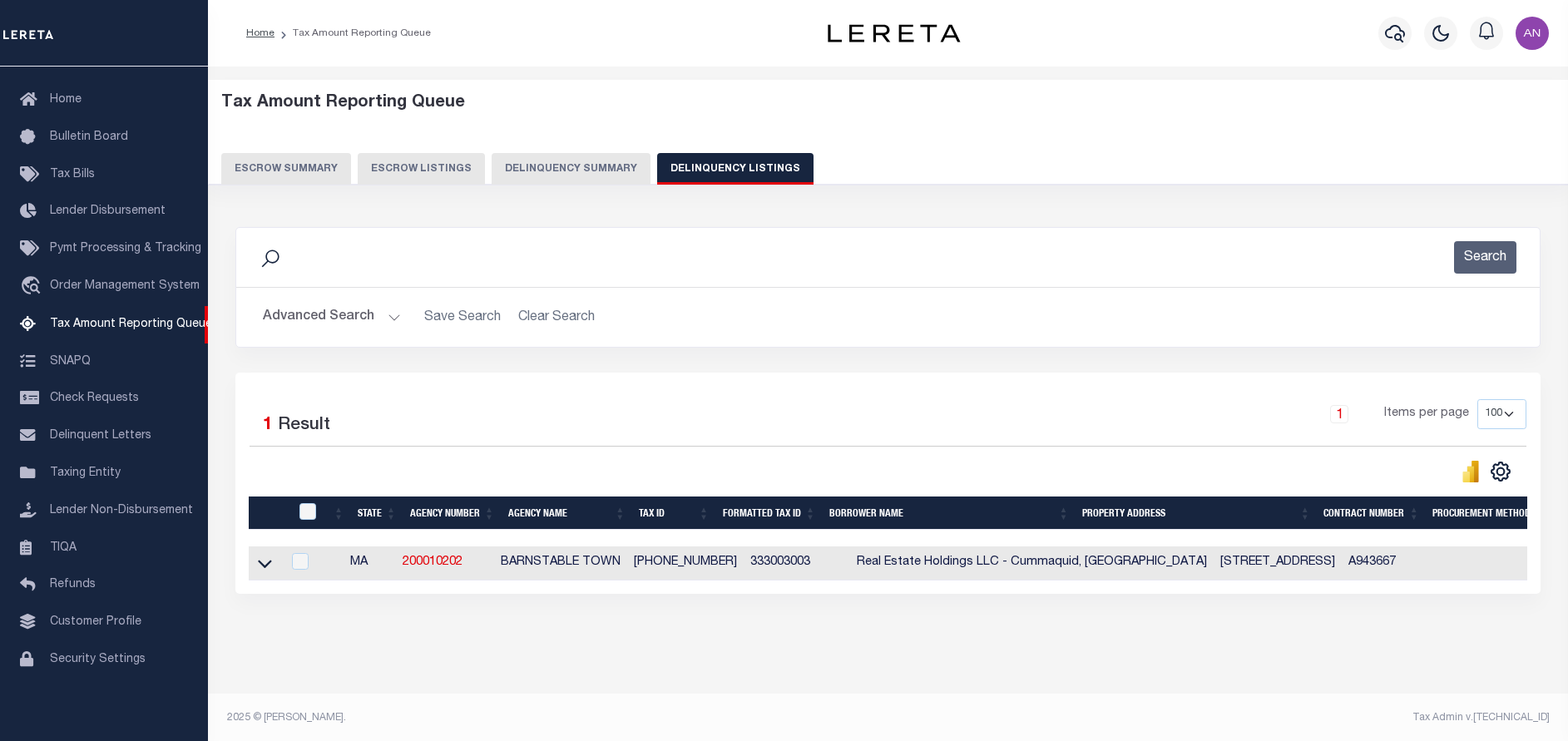
click at [321, 316] on button "Advanced Search" at bounding box center [331, 317] width 138 height 32
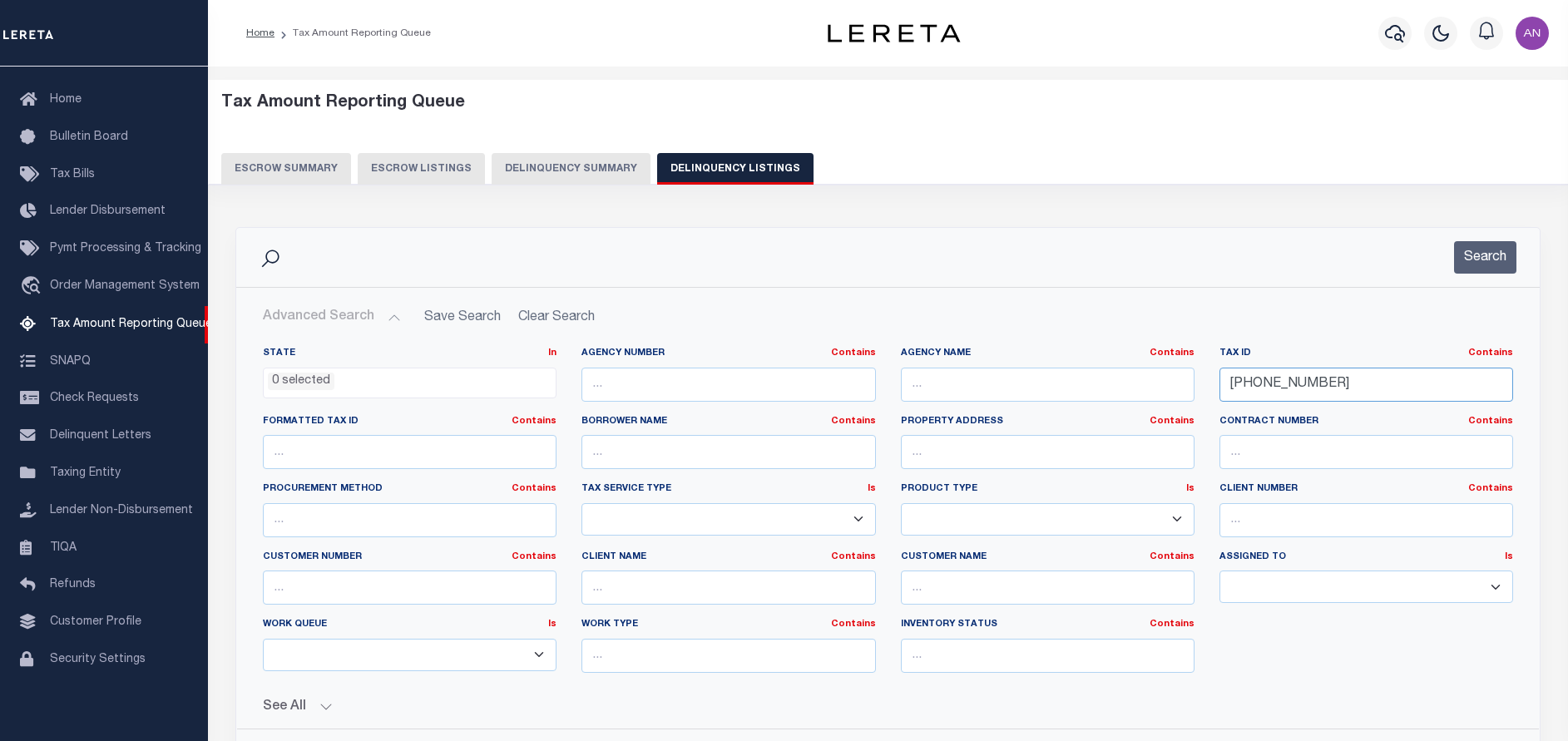
click at [1313, 378] on input "333-003-003" at bounding box center [1366, 384] width 294 height 34
paste input "0057-0018"
type input "0057-0018"
click at [1471, 263] on button "Search" at bounding box center [1485, 257] width 63 height 32
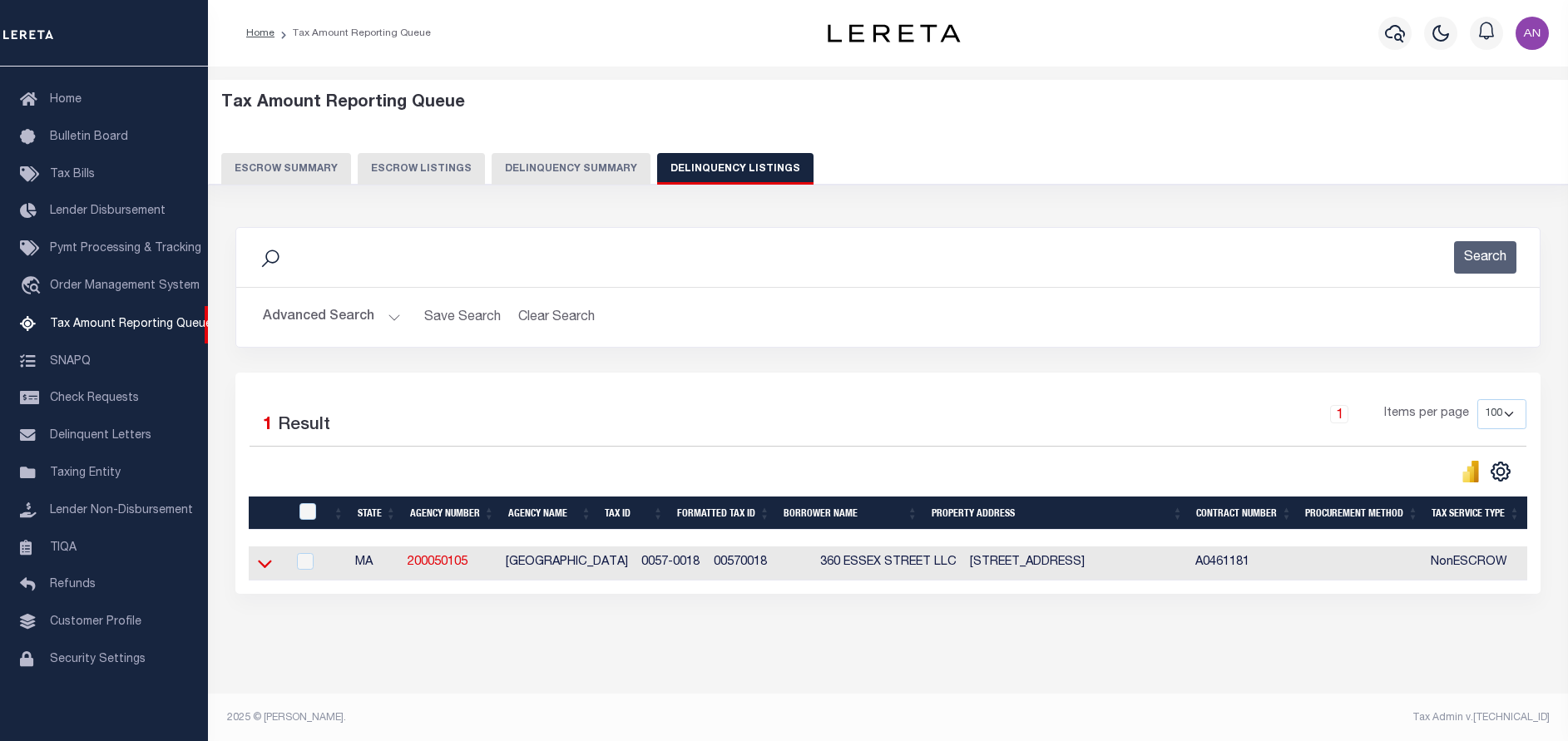
click at [263, 566] on icon at bounding box center [265, 564] width 14 height 18
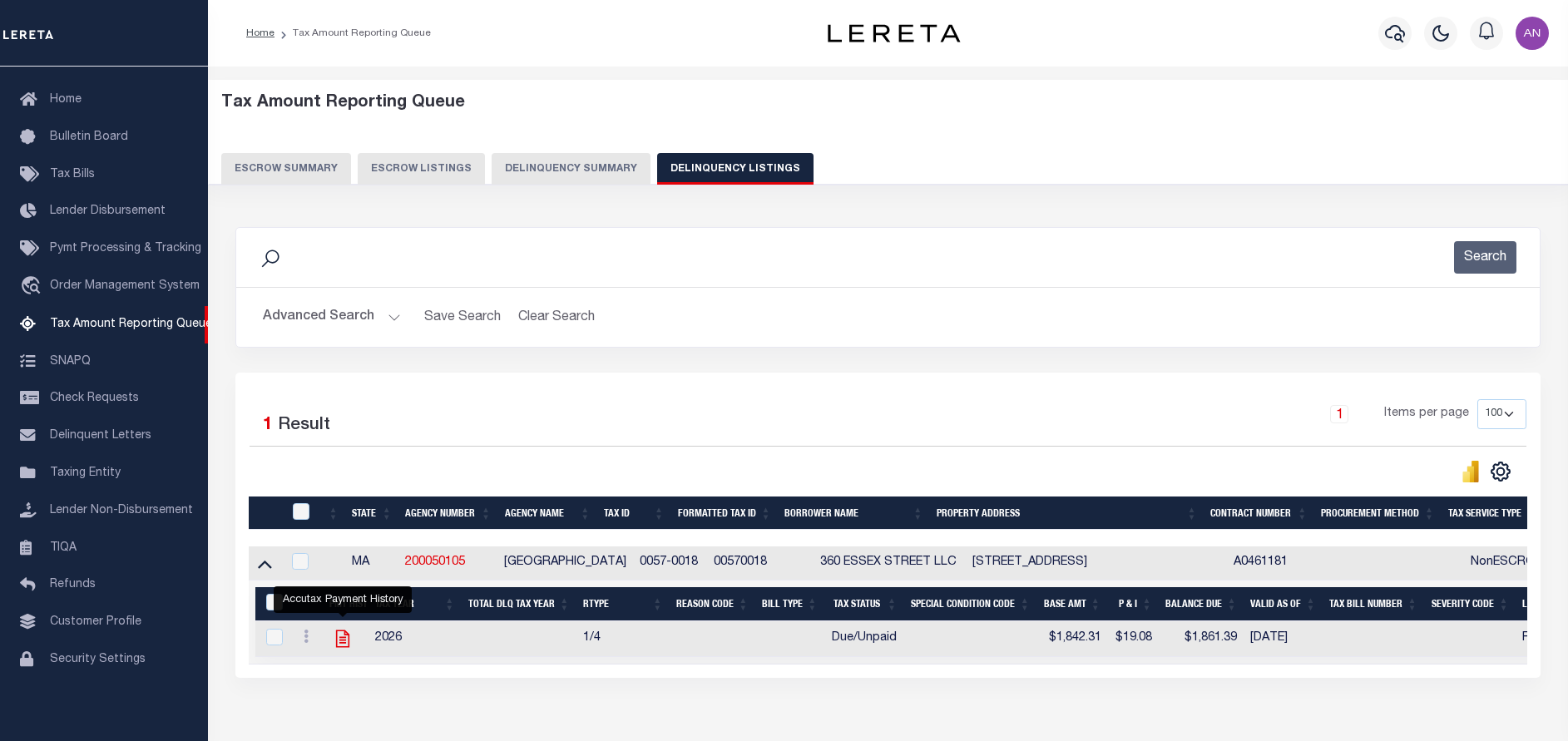
click at [344, 644] on icon "" at bounding box center [343, 639] width 22 height 22
checkbox input "true"
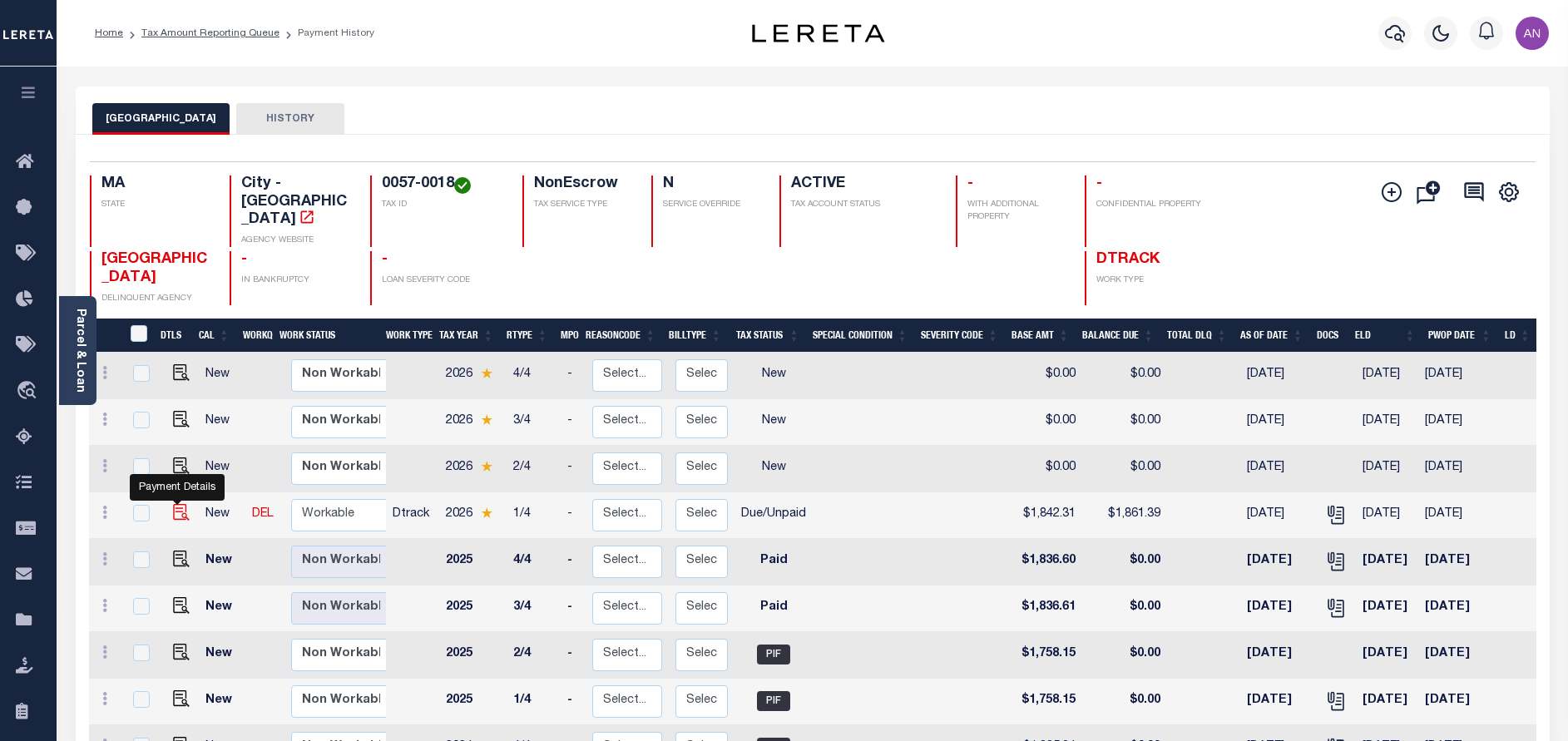
click at [183, 504] on img "" at bounding box center [181, 512] width 17 height 17
checkbox input "true"
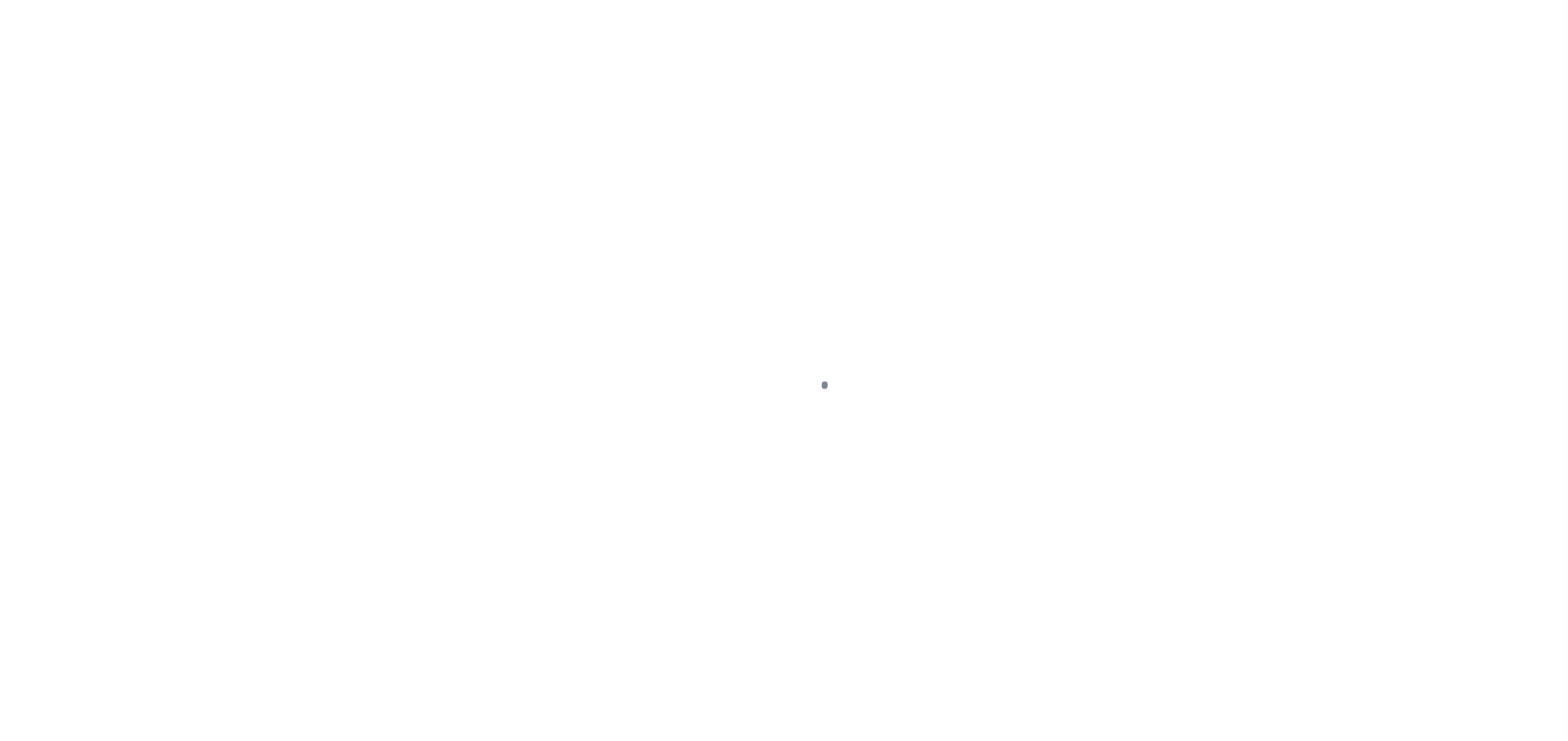
select select "DUE"
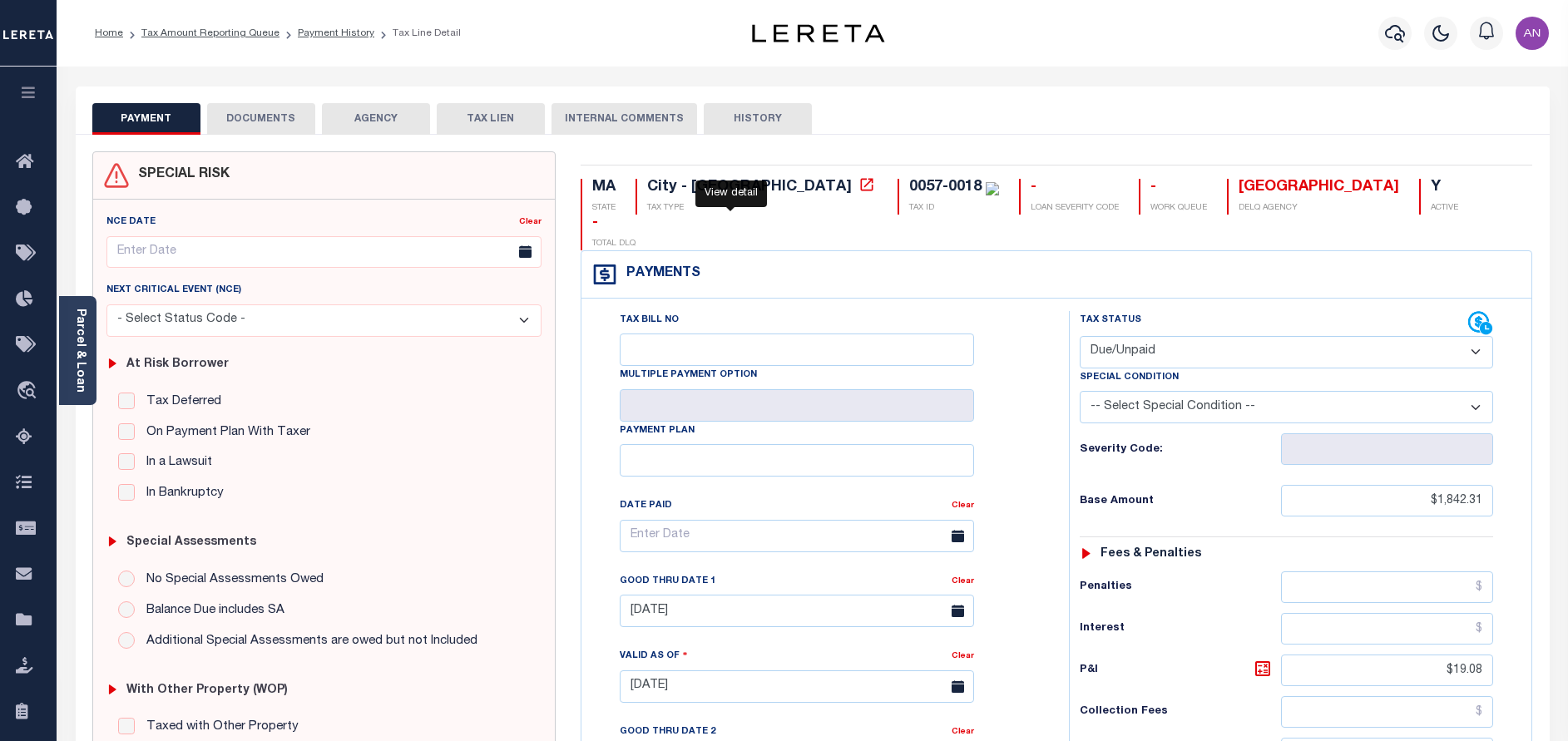
click at [858, 193] on icon at bounding box center [866, 184] width 17 height 17
click at [271, 117] on button "DOCUMENTS" at bounding box center [261, 119] width 108 height 31
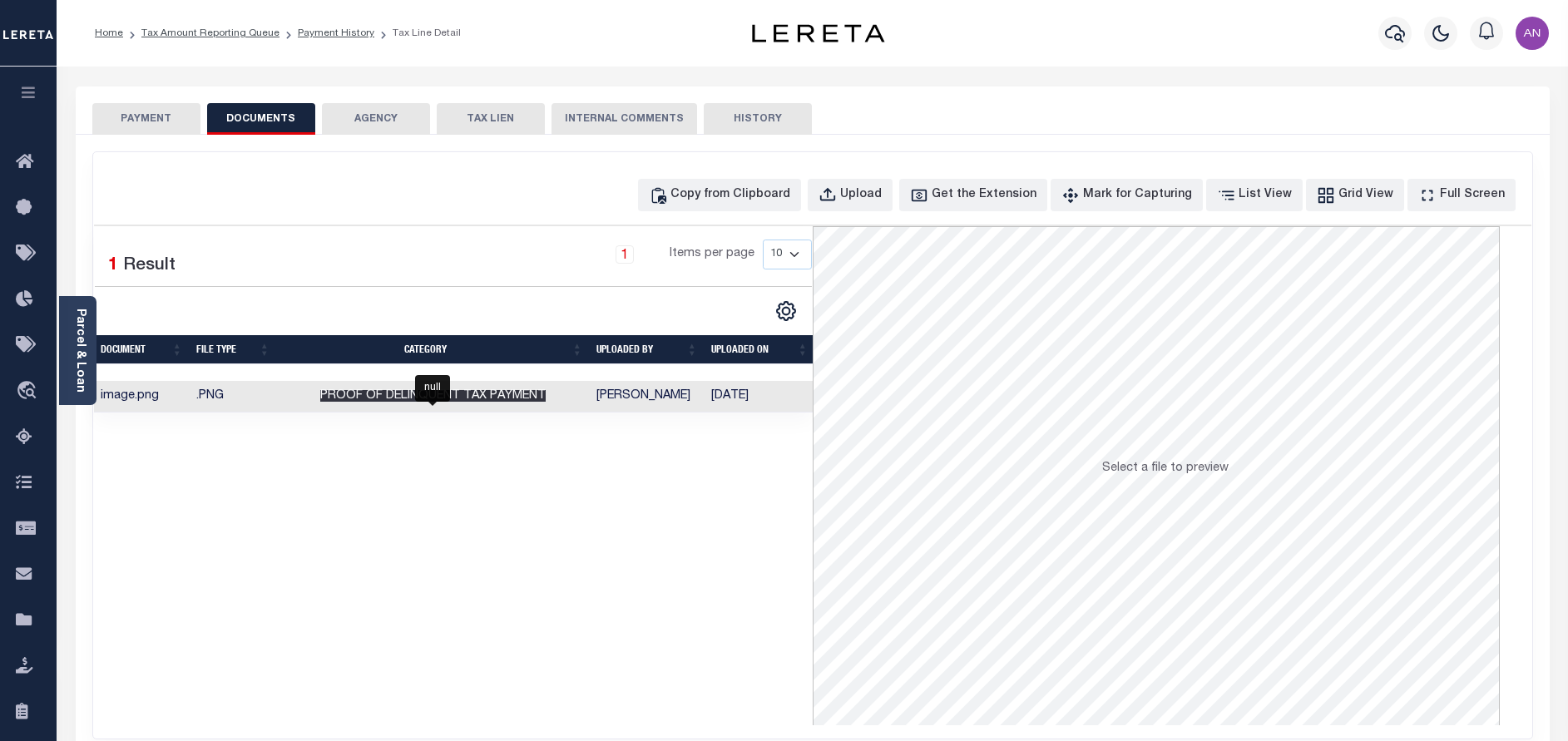
click at [497, 395] on span "Proof of Delinquent Tax Payment" at bounding box center [433, 396] width 225 height 12
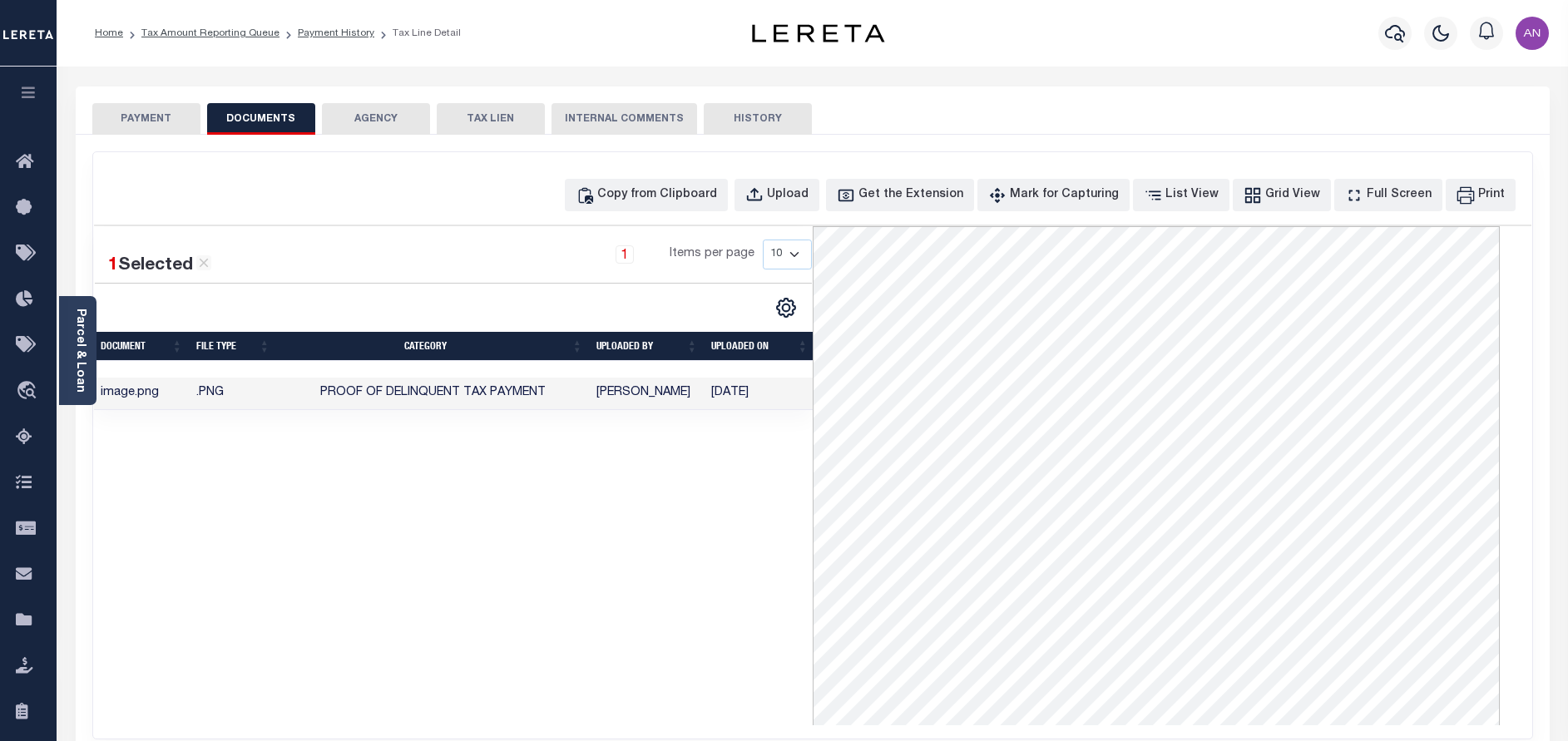
click at [122, 107] on button "PAYMENT" at bounding box center [146, 119] width 108 height 31
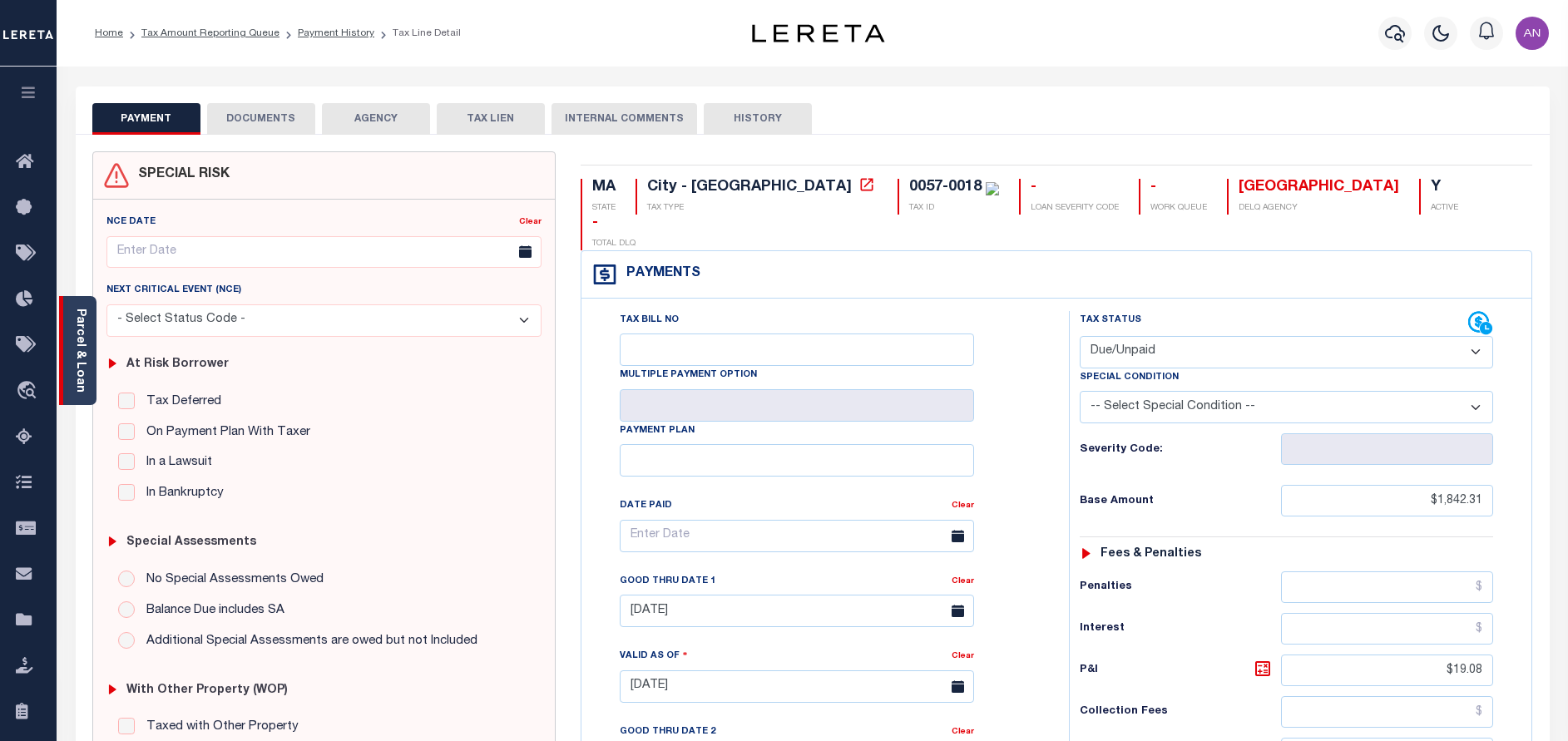
click at [78, 359] on link "Parcel & Loan" at bounding box center [80, 351] width 12 height 84
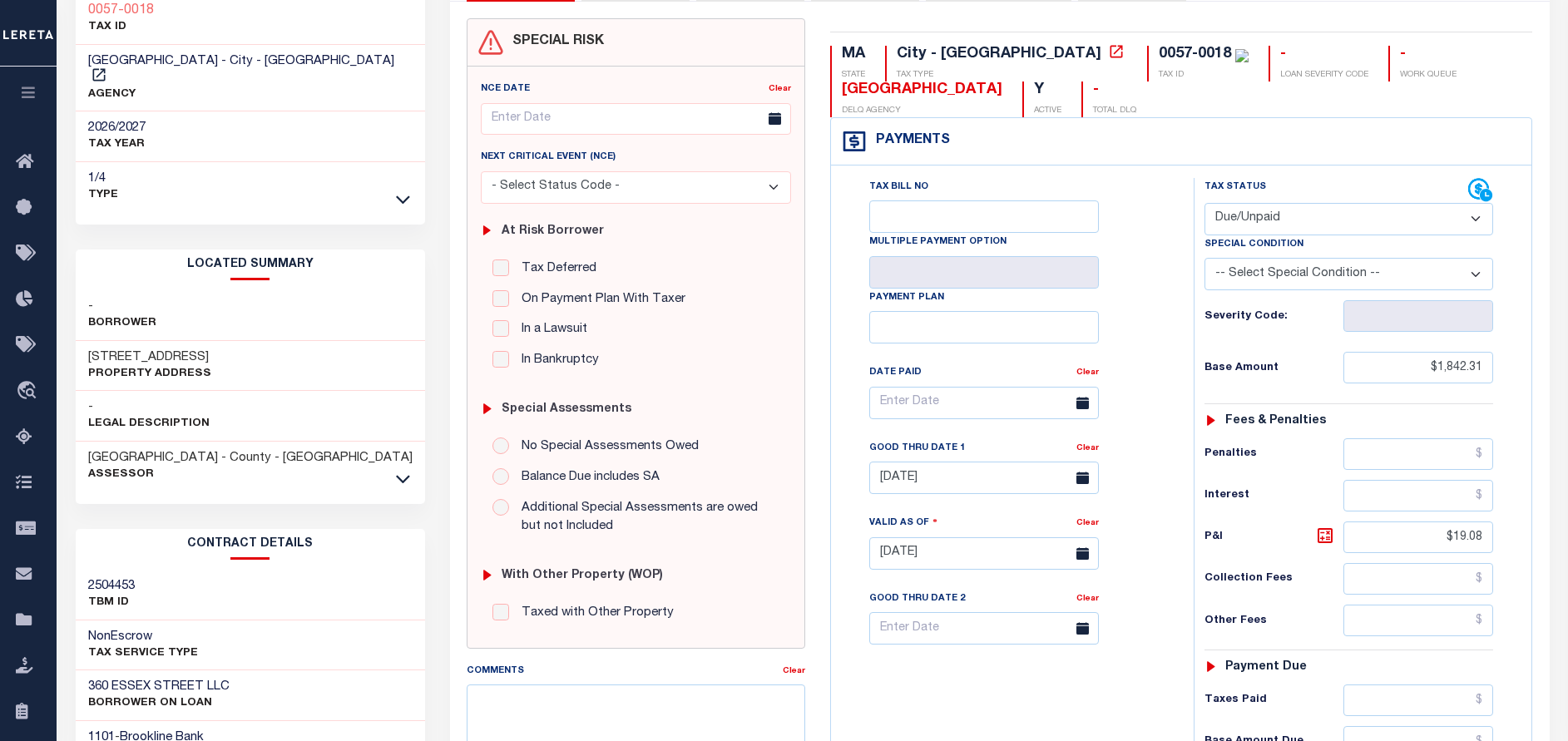
scroll to position [250, 0]
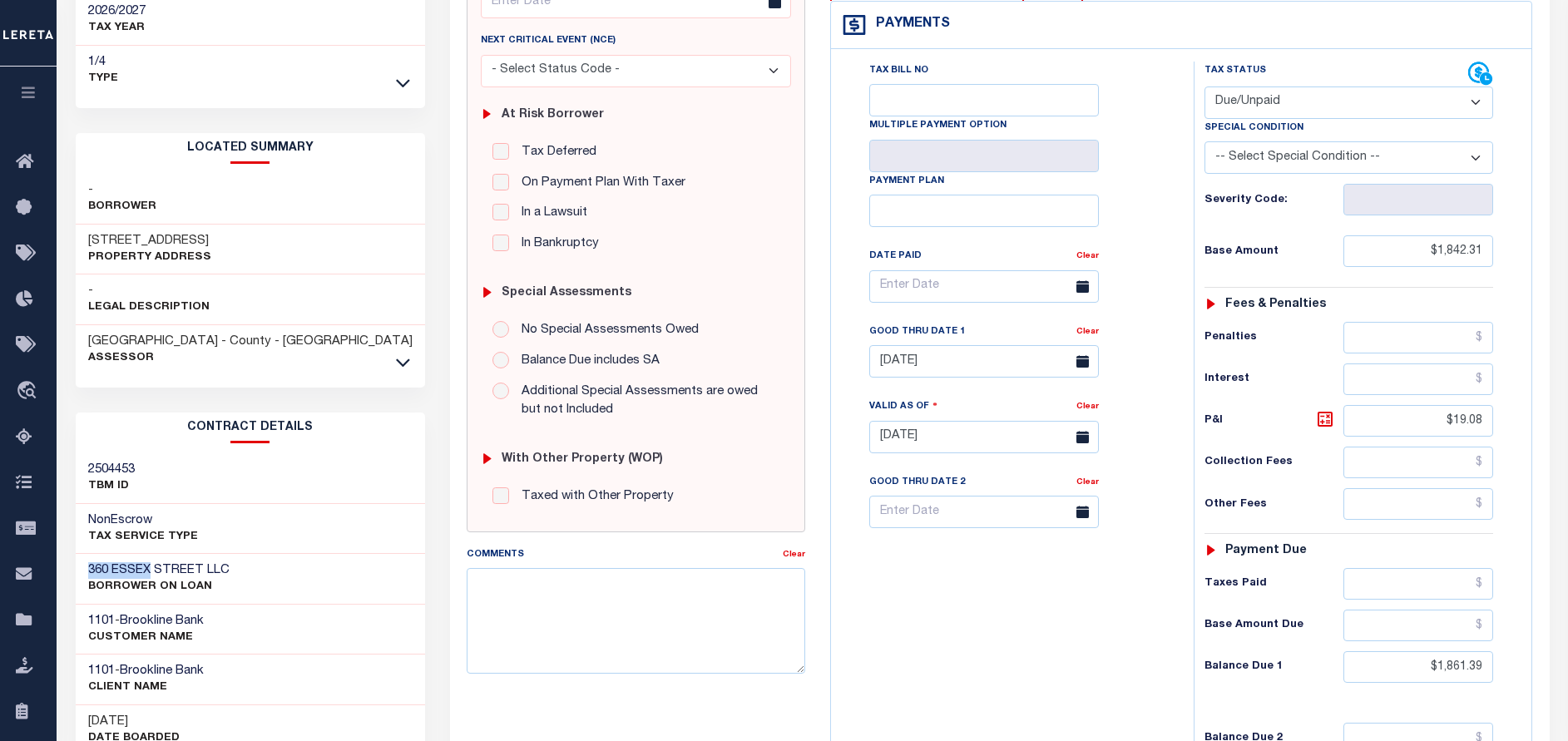
drag, startPoint x: 88, startPoint y: 558, endPoint x: 151, endPoint y: 554, distance: 63.1
click at [151, 563] on h3 "360 ESSEX STREET LLC" at bounding box center [159, 570] width 141 height 17
copy h3 "360 [GEOGRAPHIC_DATA]"
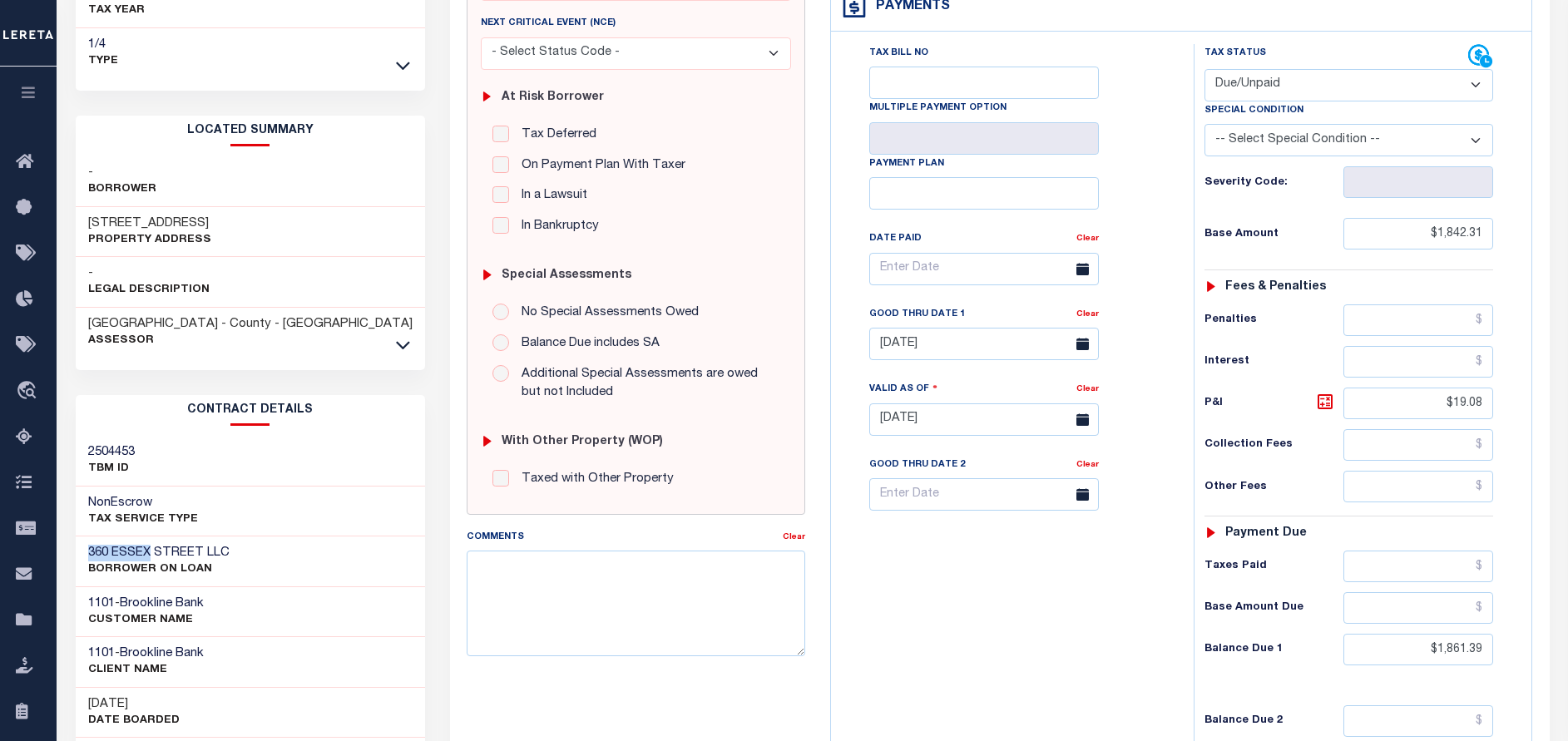
scroll to position [374, 0]
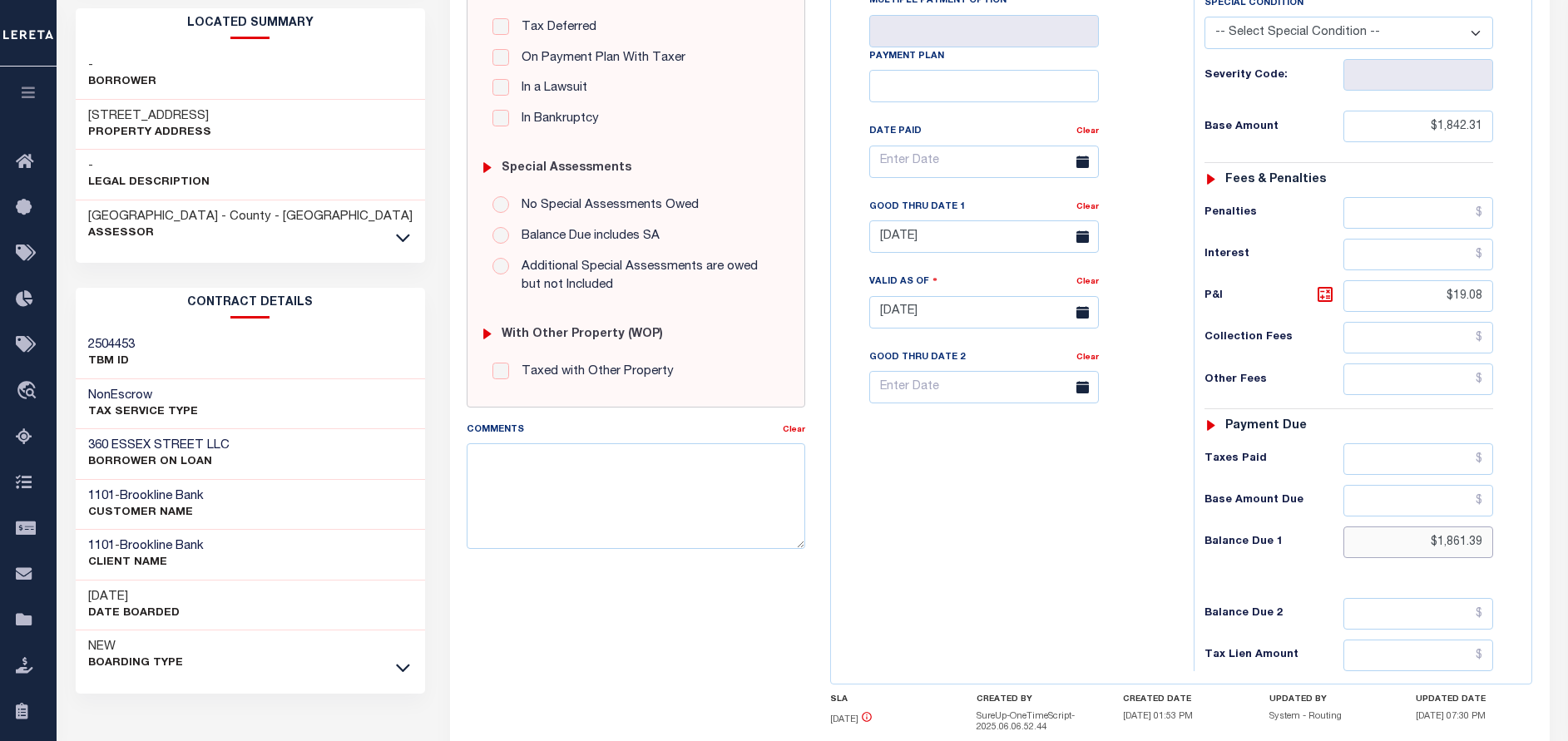
drag, startPoint x: 1483, startPoint y: 544, endPoint x: 1438, endPoint y: 548, distance: 45.2
click at [1438, 548] on input "$1,861.39" at bounding box center [1418, 542] width 150 height 31
paste input "51.06"
type input "$1,851.06"
type input "[DATE]"
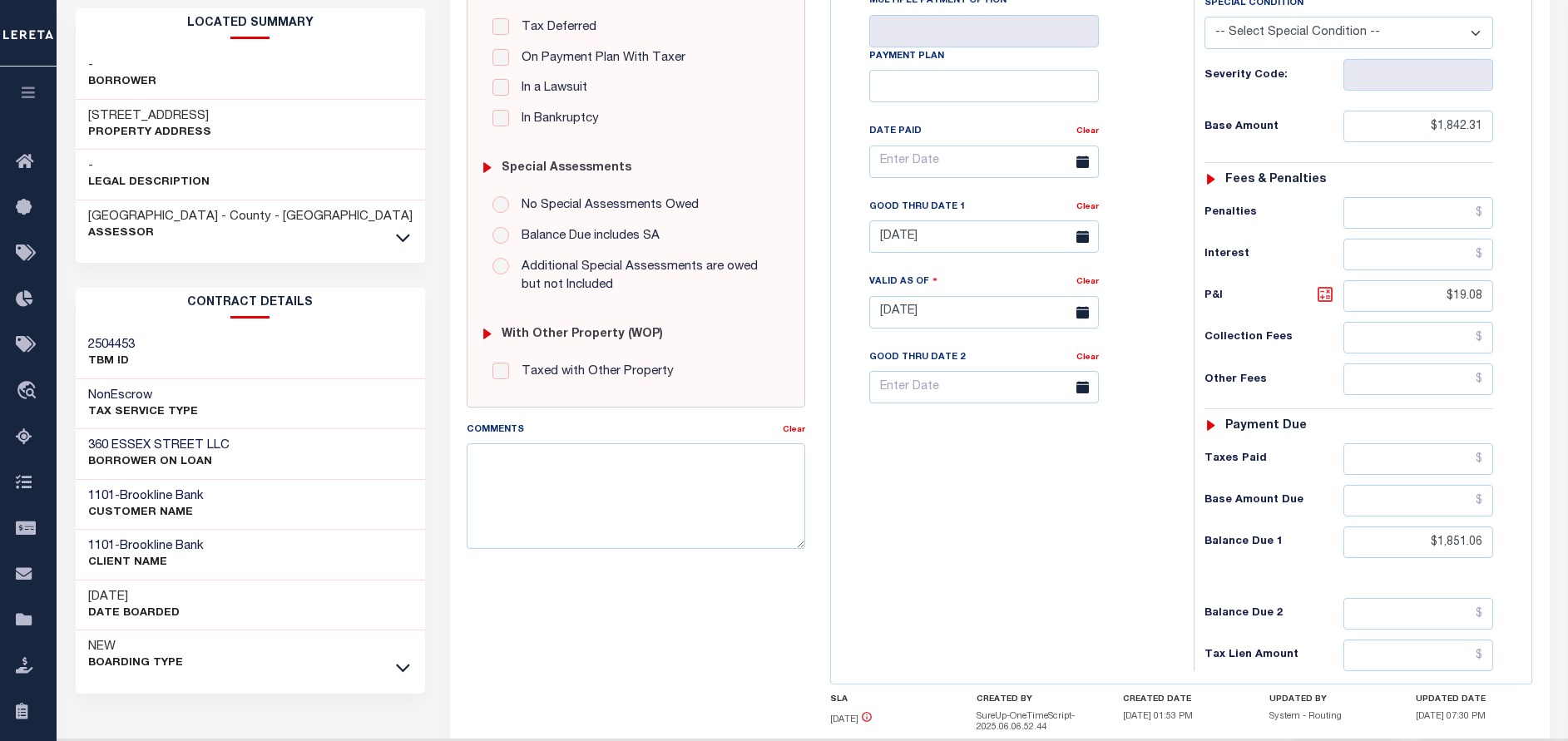
click at [1330, 295] on icon at bounding box center [1325, 294] width 20 height 20
type input "$8.75"
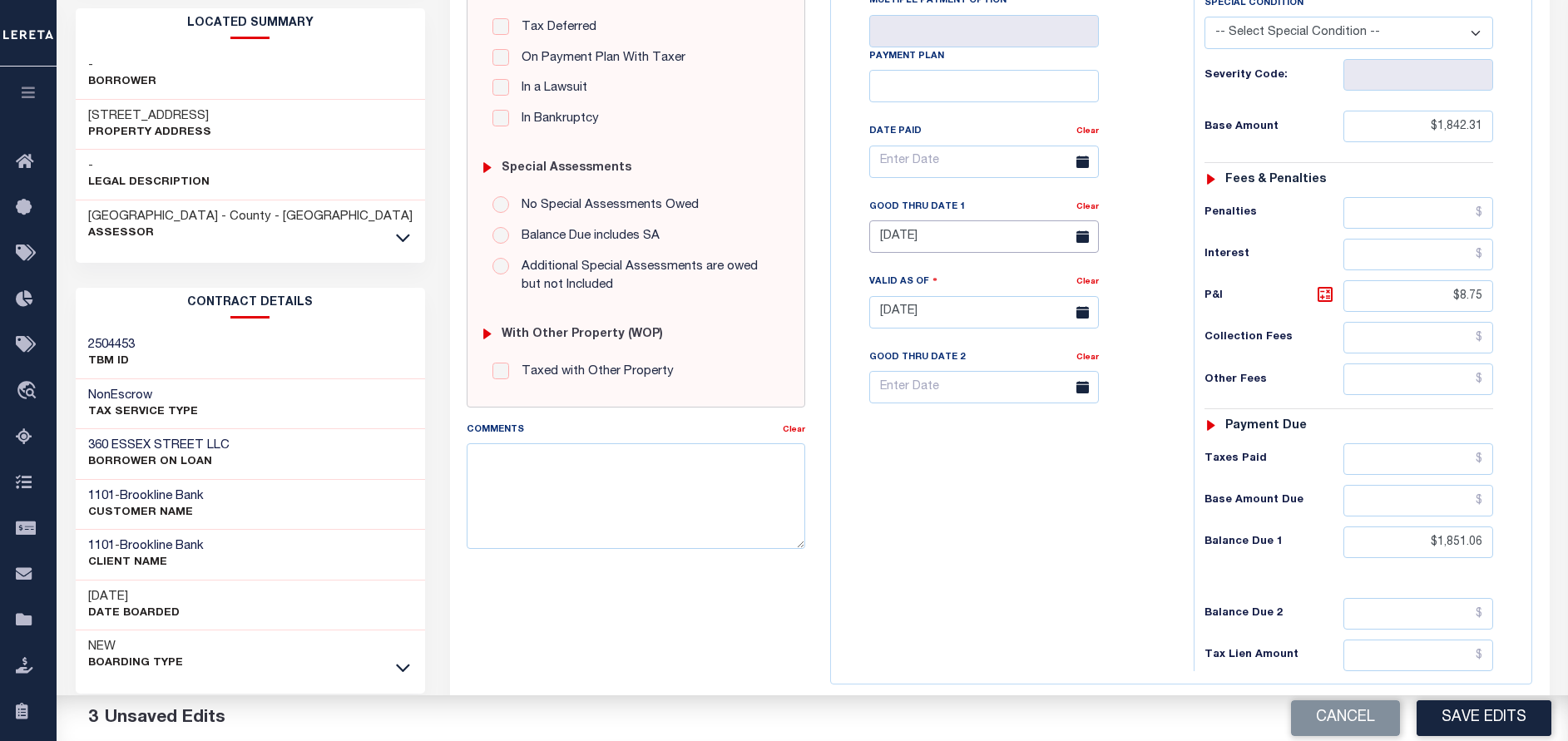
click at [967, 240] on input "[DATE]" at bounding box center [984, 236] width 229 height 32
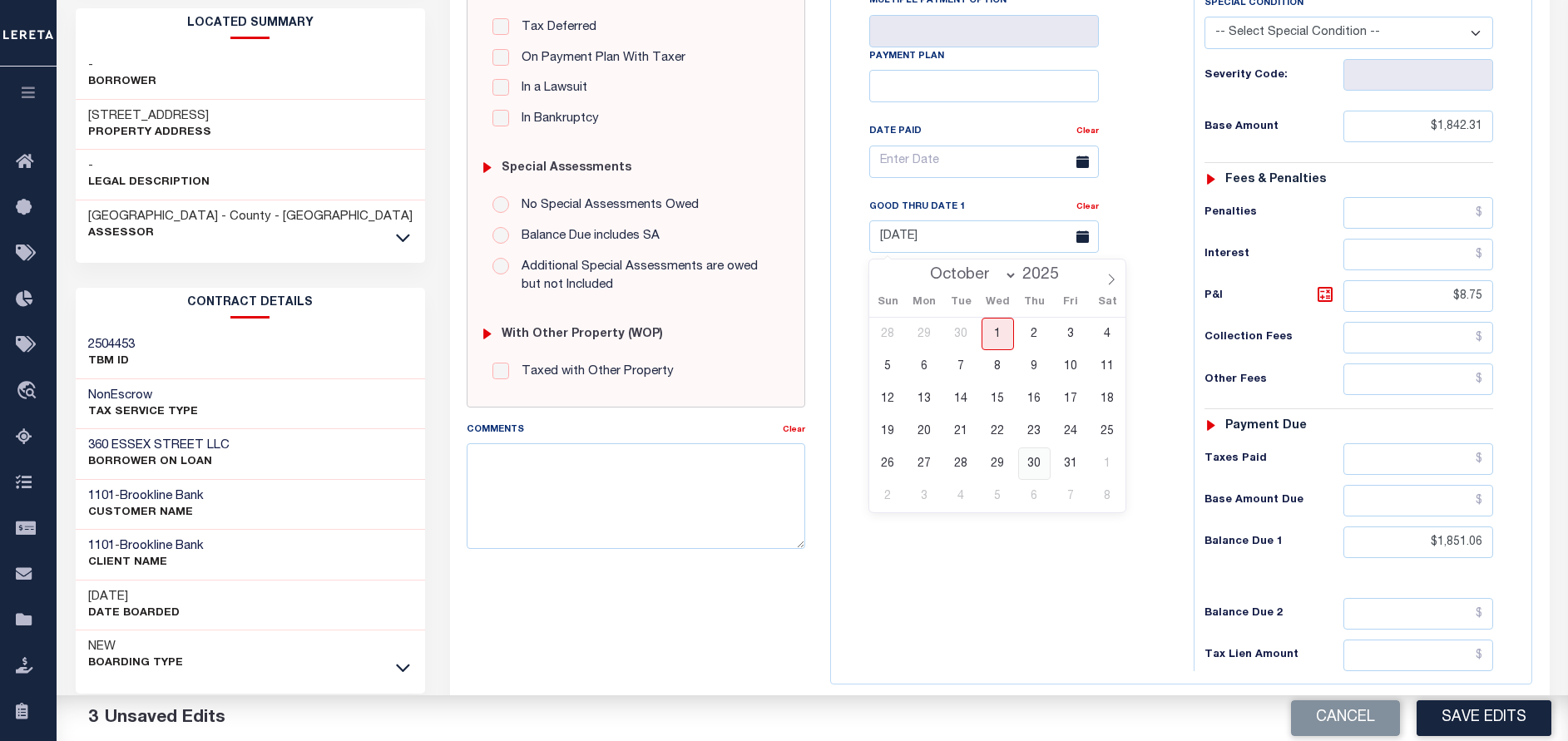
click at [1030, 460] on span "30" at bounding box center [1034, 464] width 32 height 32
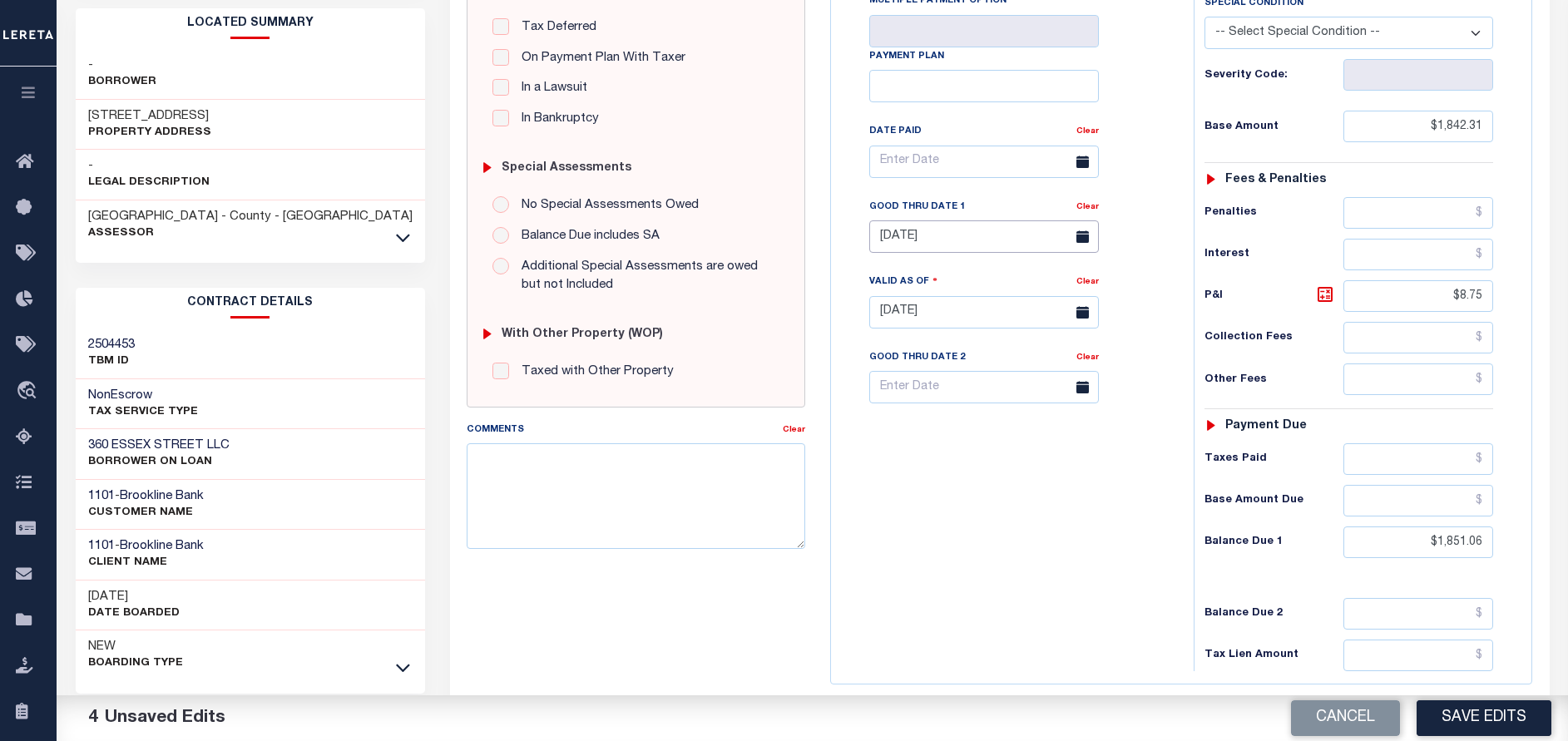
click at [975, 243] on input "[DATE]" at bounding box center [984, 236] width 229 height 32
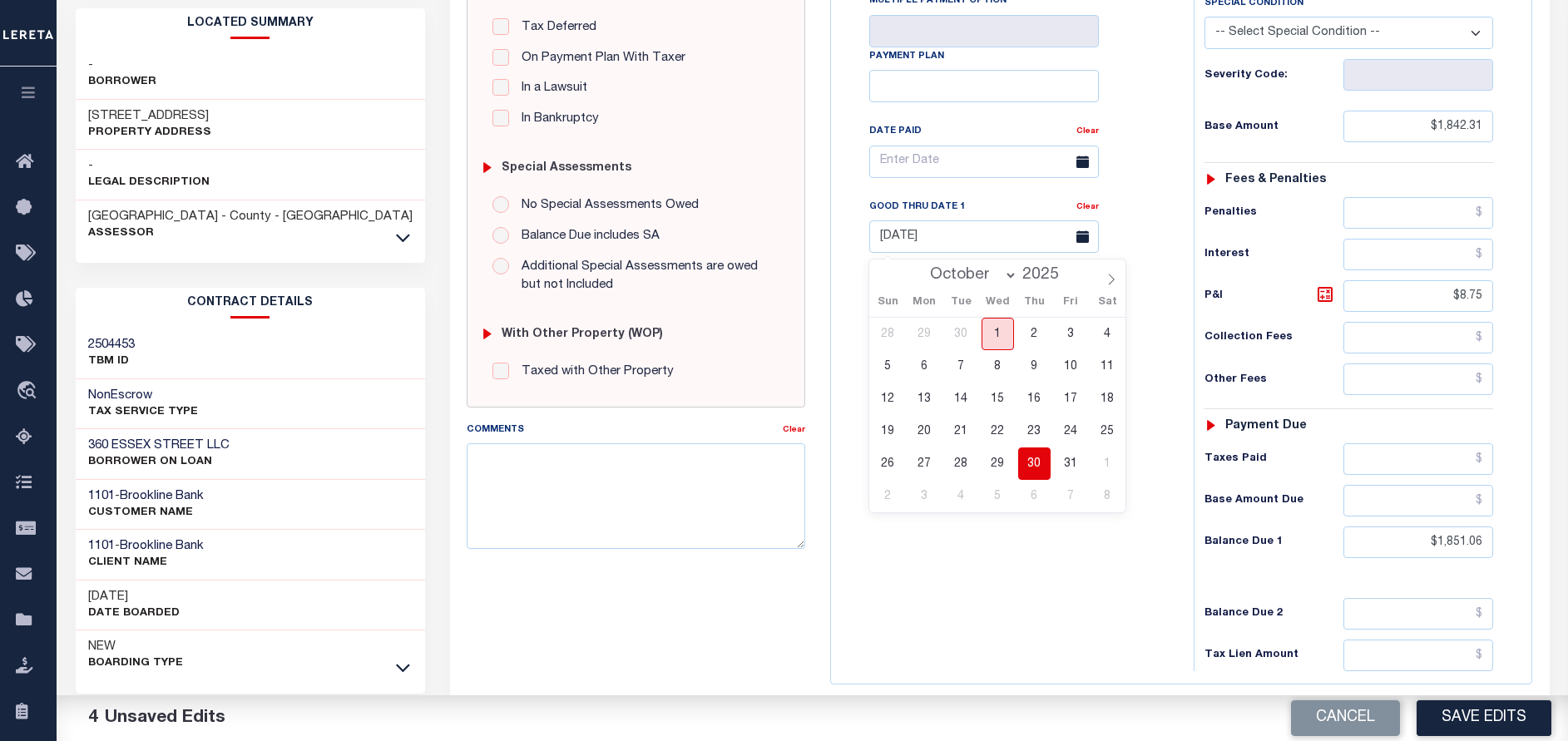
click at [998, 328] on span "1" at bounding box center [997, 333] width 32 height 32
type input "[DATE]"
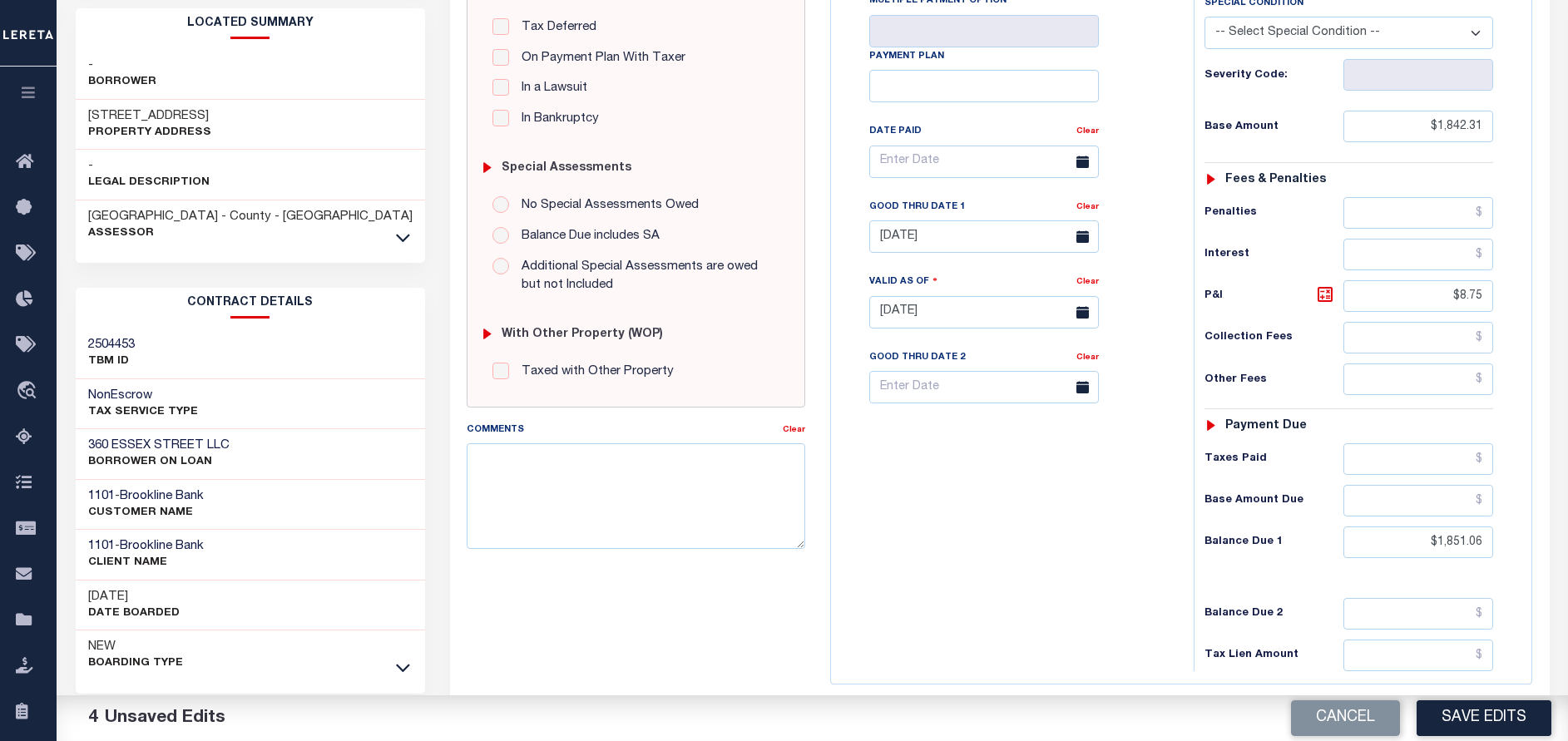
click at [1020, 531] on div "Tax Bill No Multiple Payment Option Payment Plan Clear" at bounding box center [1007, 304] width 346 height 734
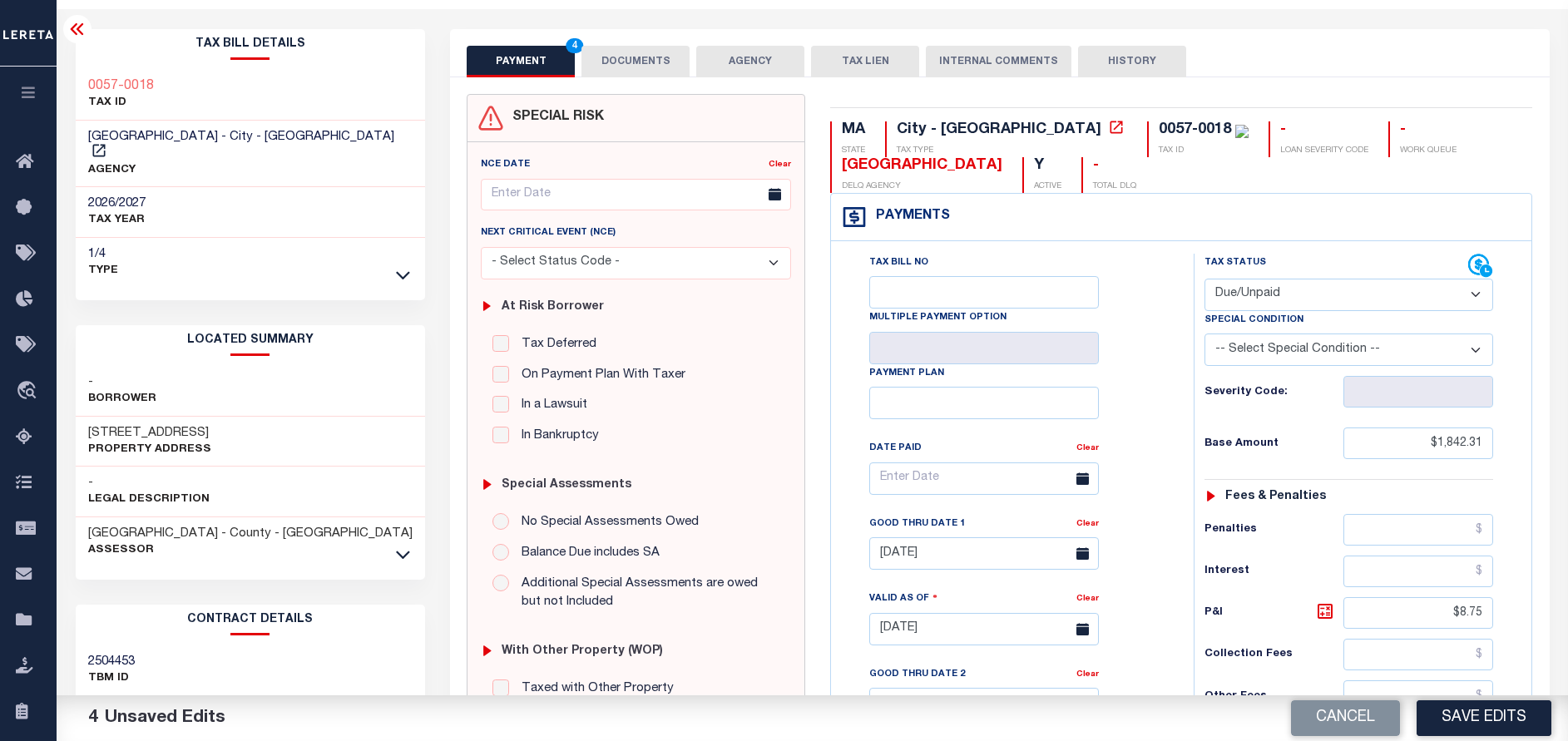
scroll to position [0, 0]
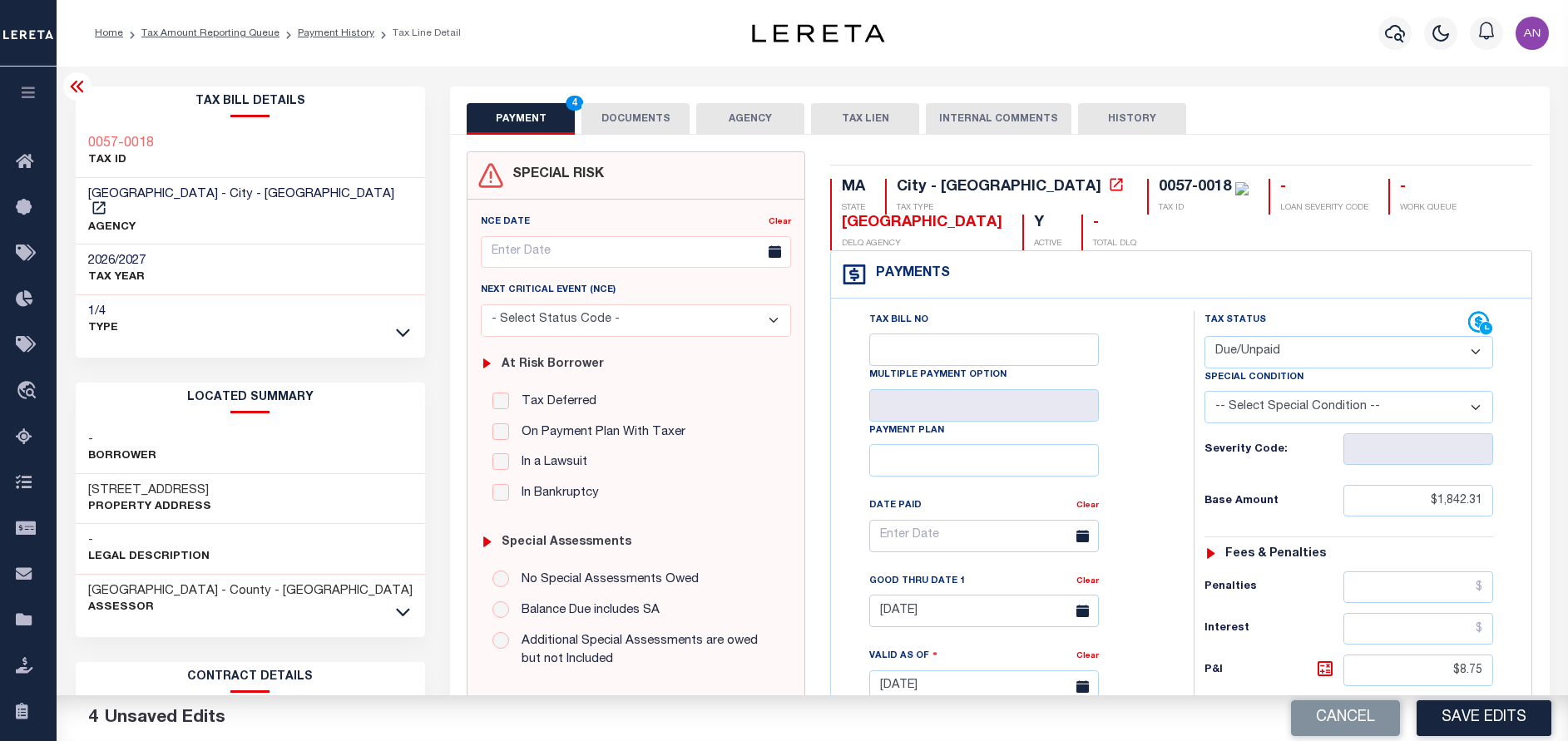
click at [612, 125] on button "DOCUMENTS" at bounding box center [635, 119] width 108 height 31
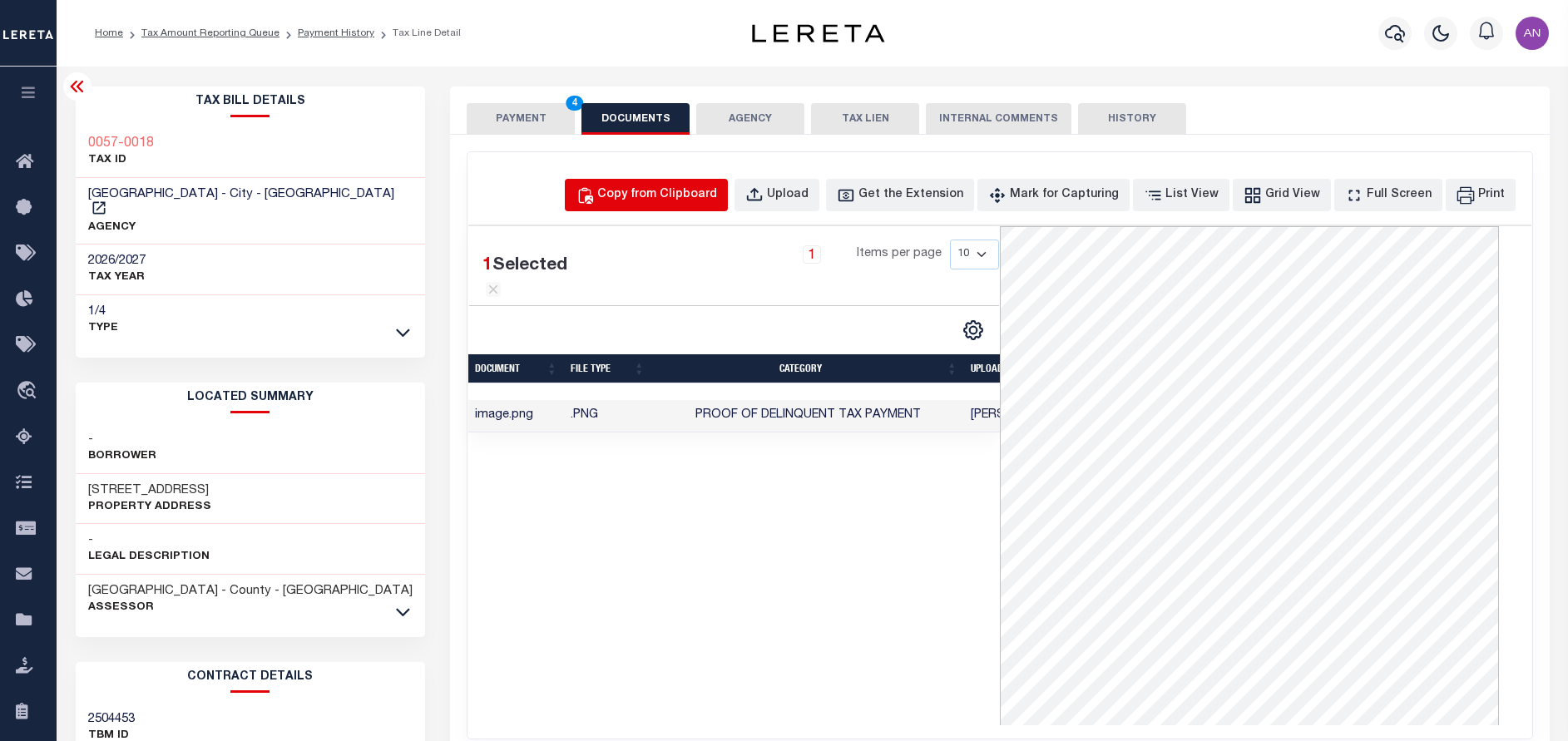
click at [704, 192] on div "Copy from Clipboard" at bounding box center [657, 195] width 120 height 19
select select "POP"
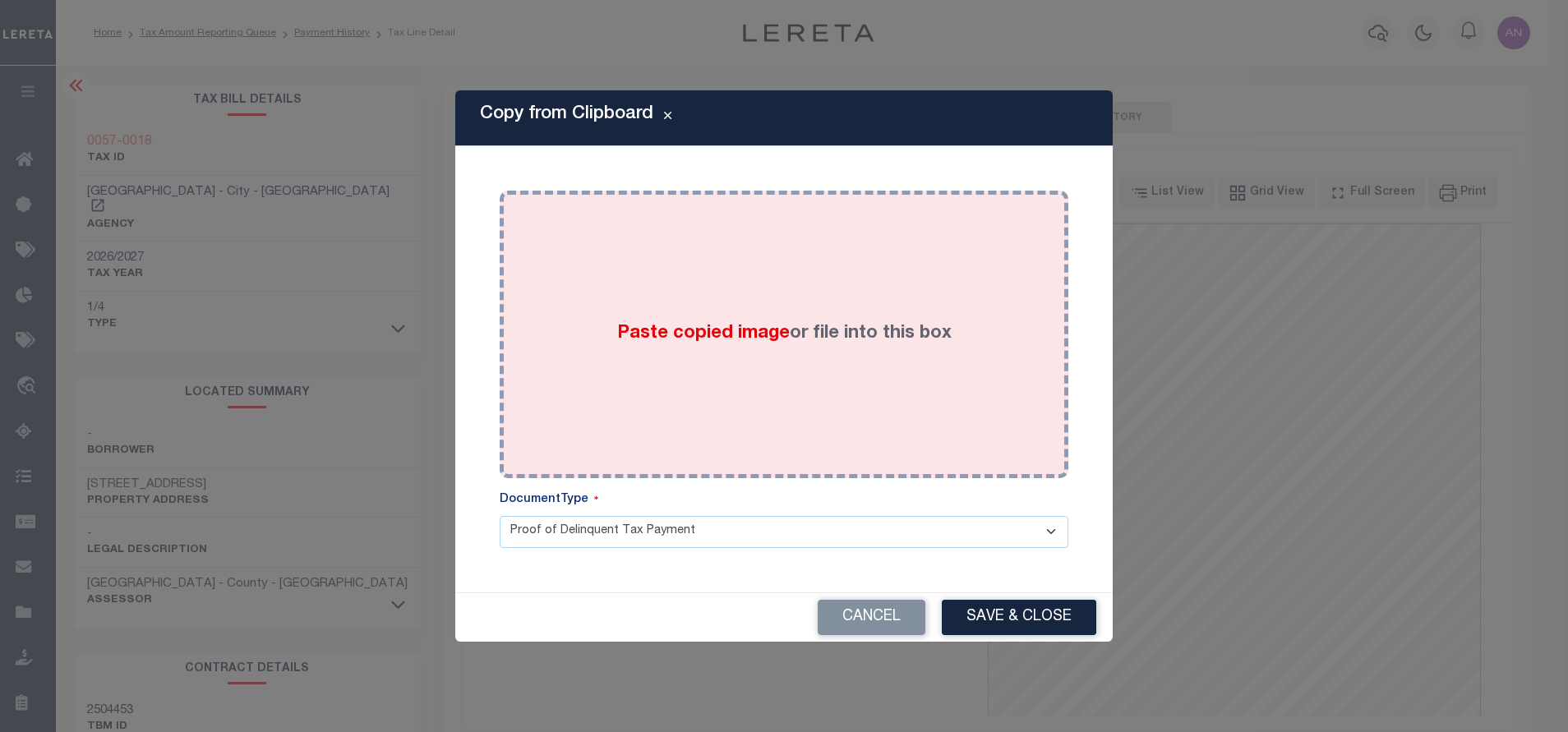
click at [790, 323] on label "Paste copied image or file into this box" at bounding box center [784, 334] width 334 height 27
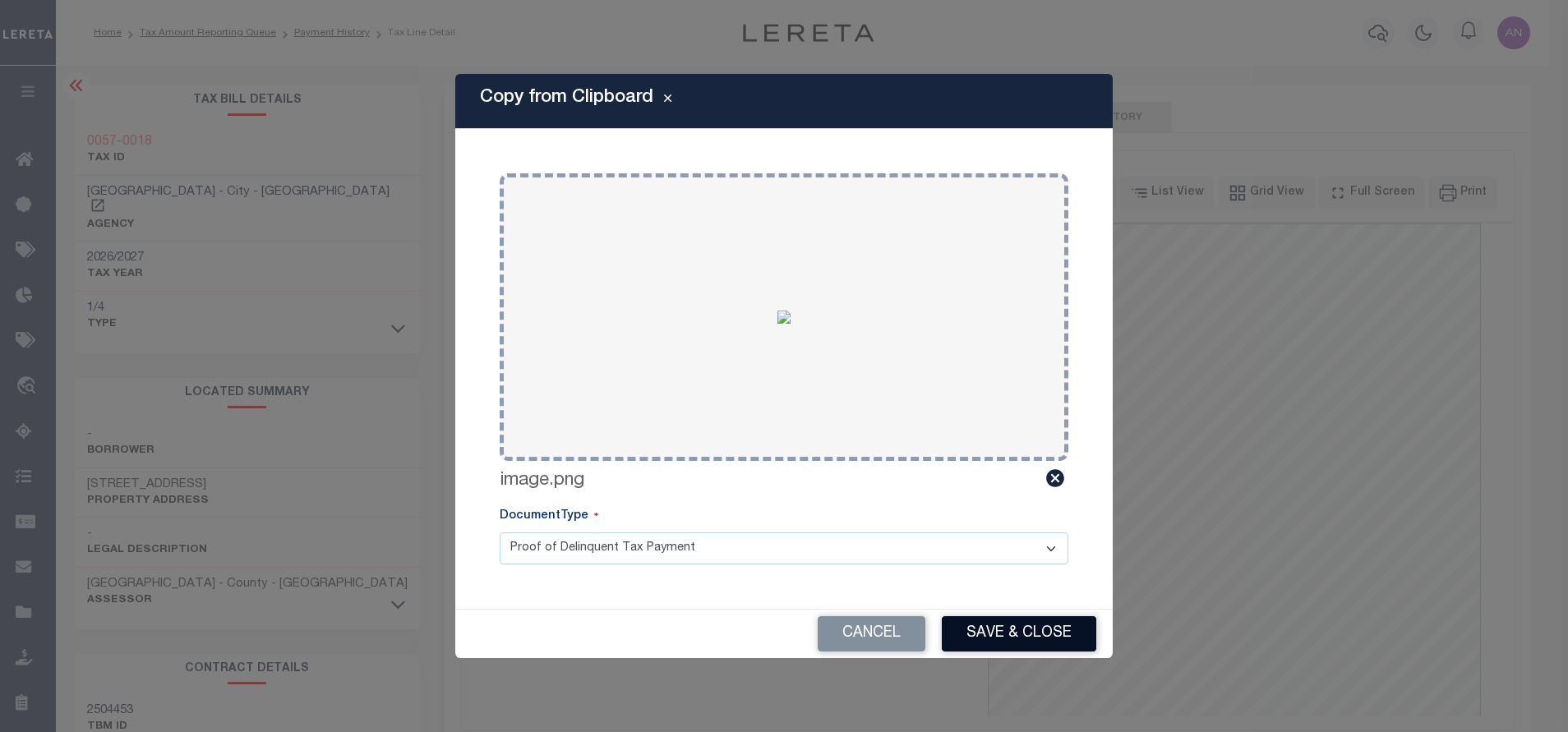
click at [1002, 634] on button "Save & Close" at bounding box center [1020, 633] width 155 height 35
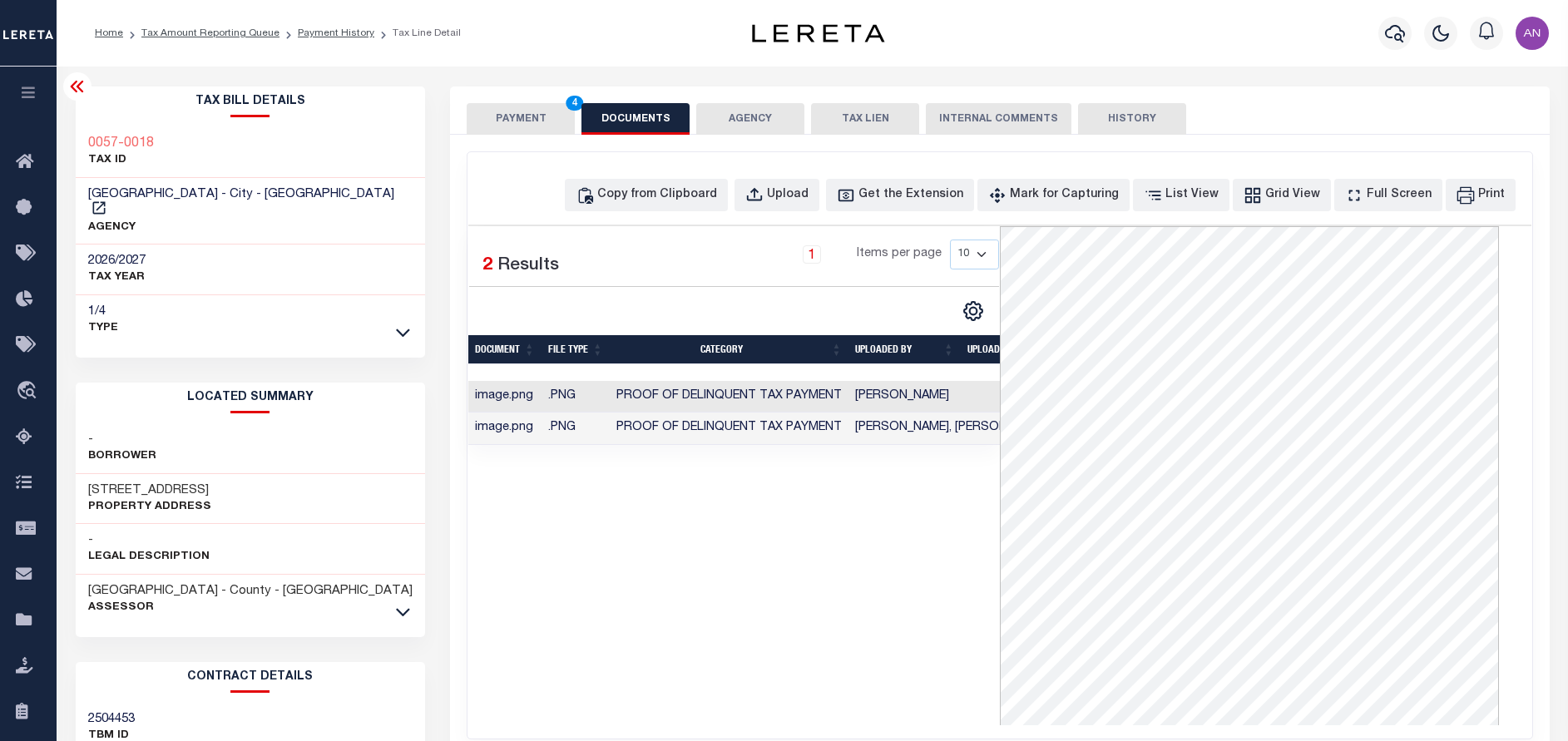
click at [501, 119] on button "PAYMENT 4" at bounding box center [520, 119] width 108 height 31
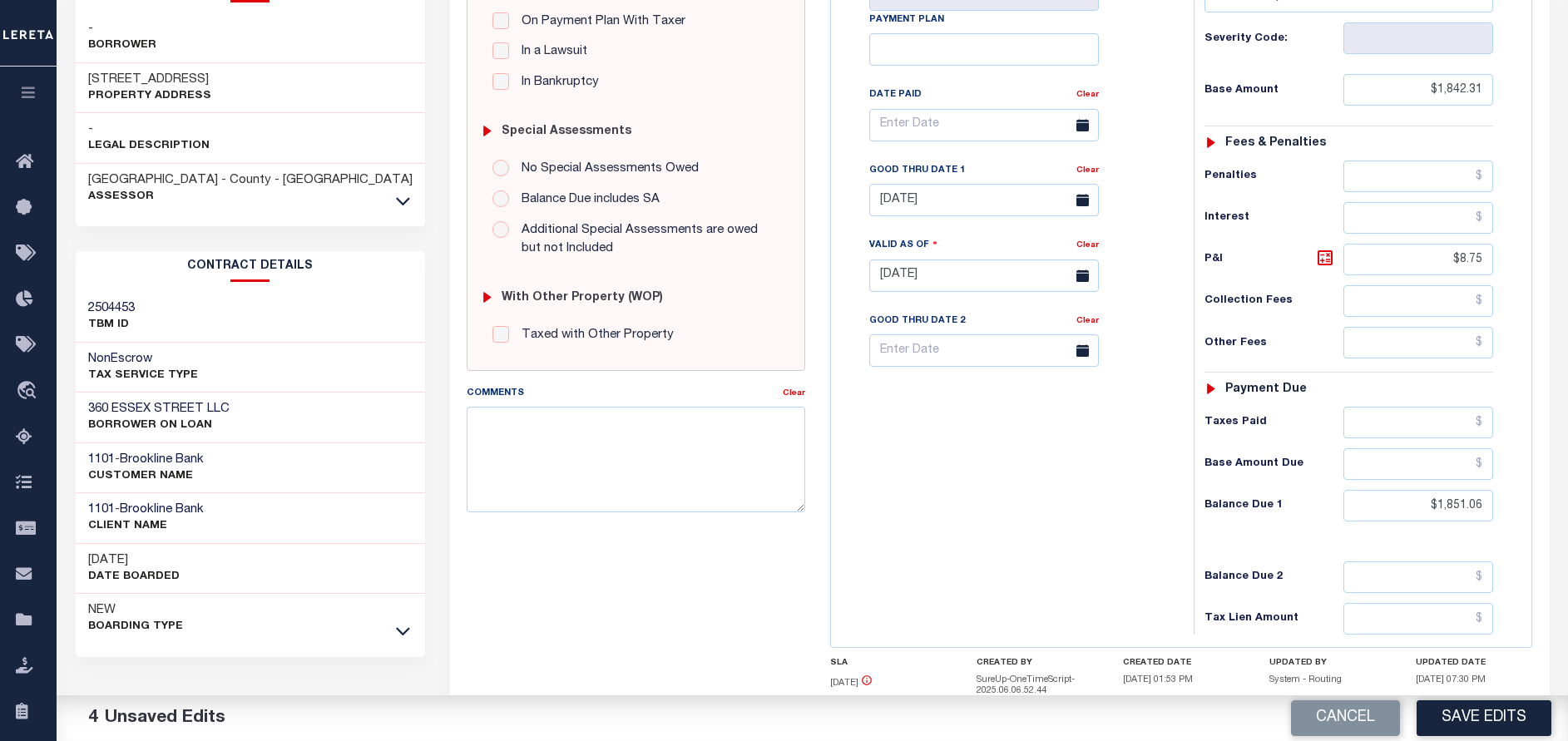
scroll to position [499, 0]
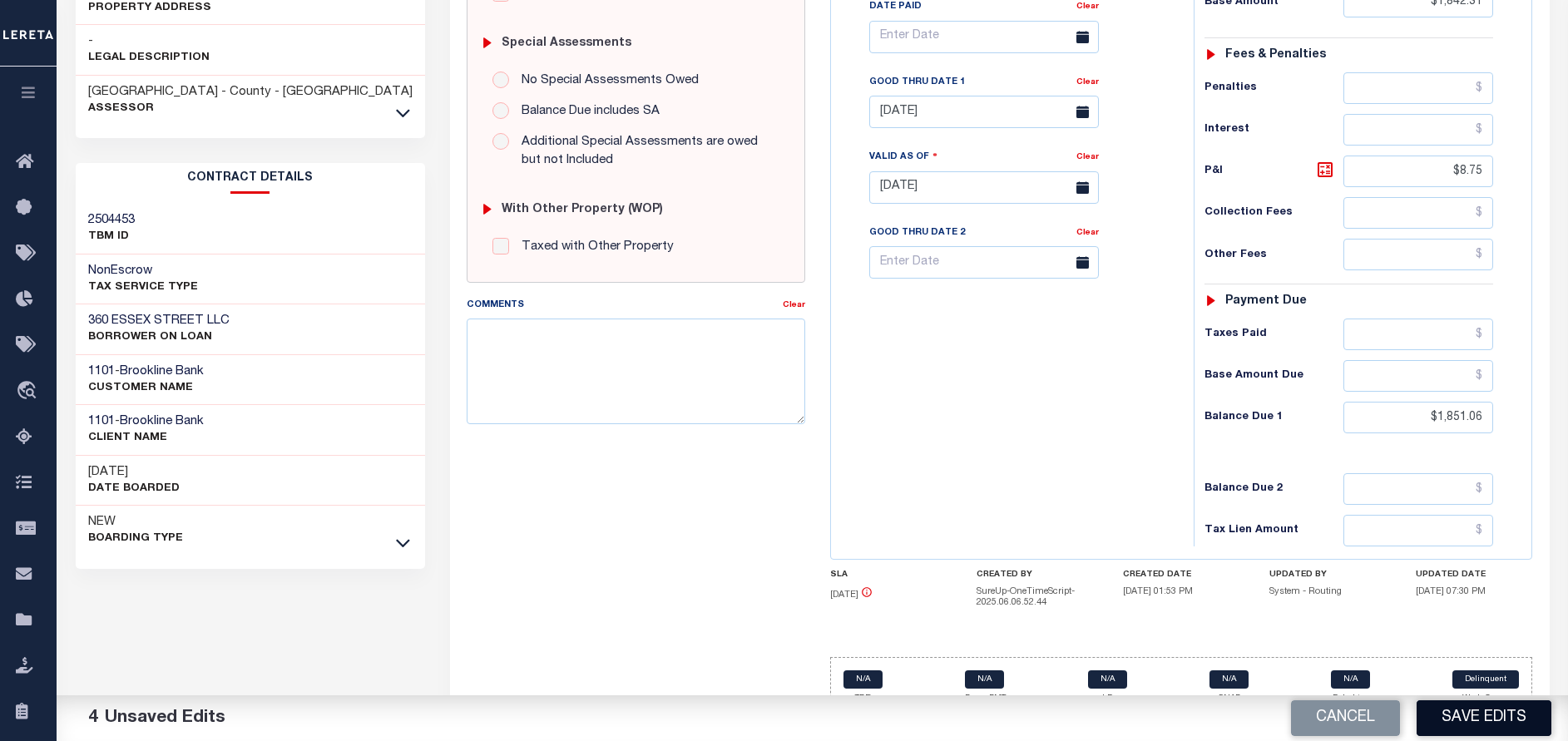
click at [1490, 715] on button "Save Edits" at bounding box center [1483, 718] width 134 height 35
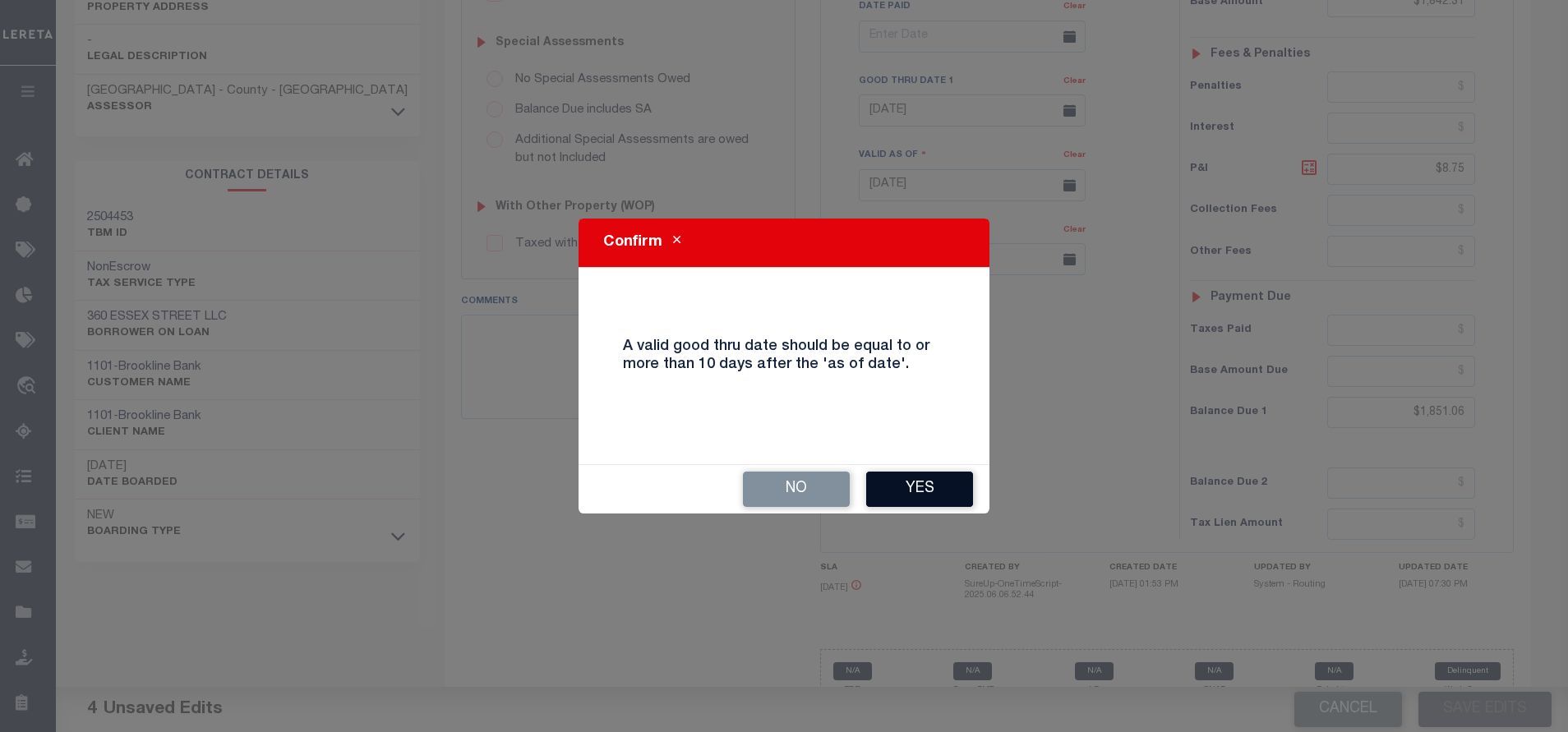
click at [931, 491] on button "Yes" at bounding box center [919, 489] width 107 height 35
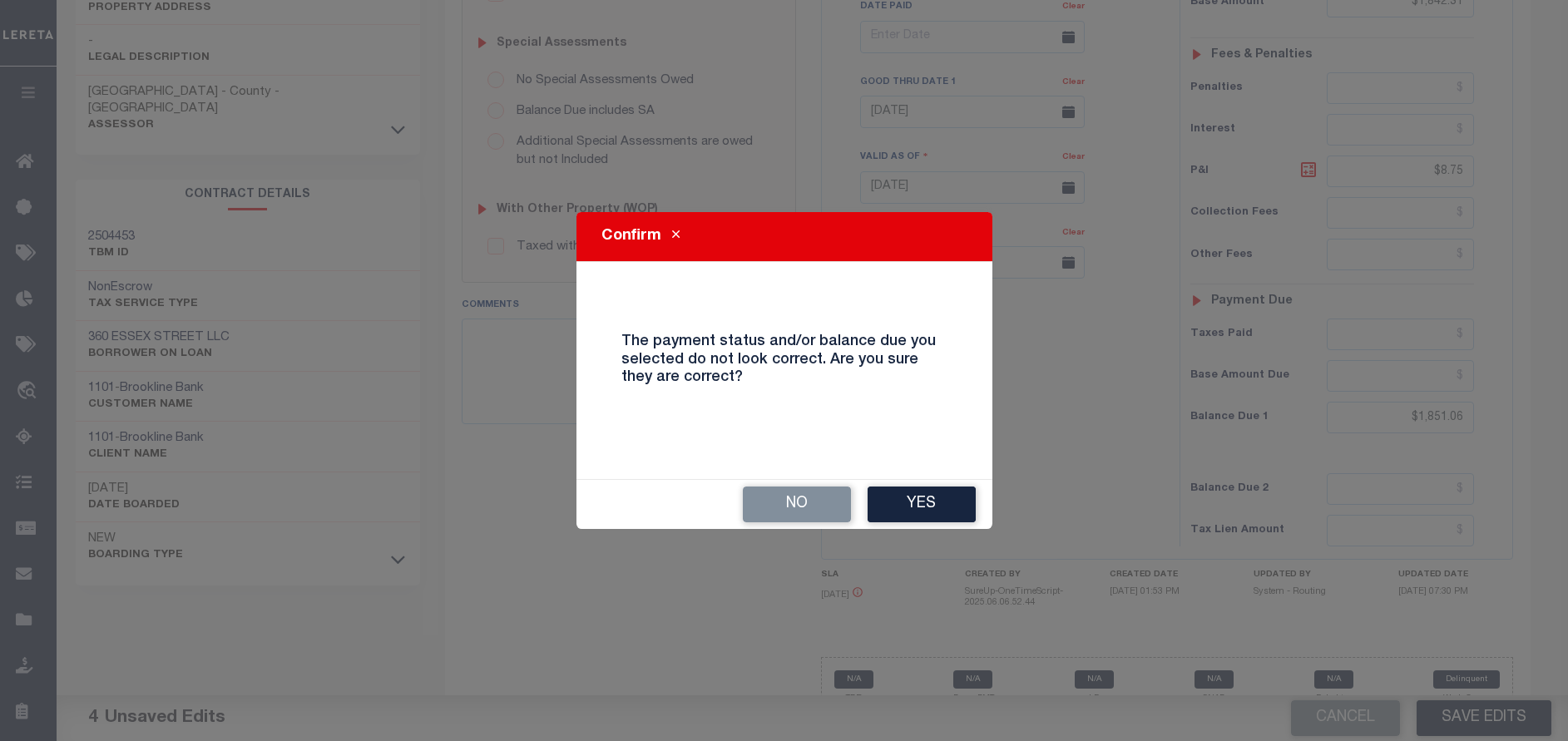
click at [942, 497] on button "Yes" at bounding box center [921, 504] width 108 height 35
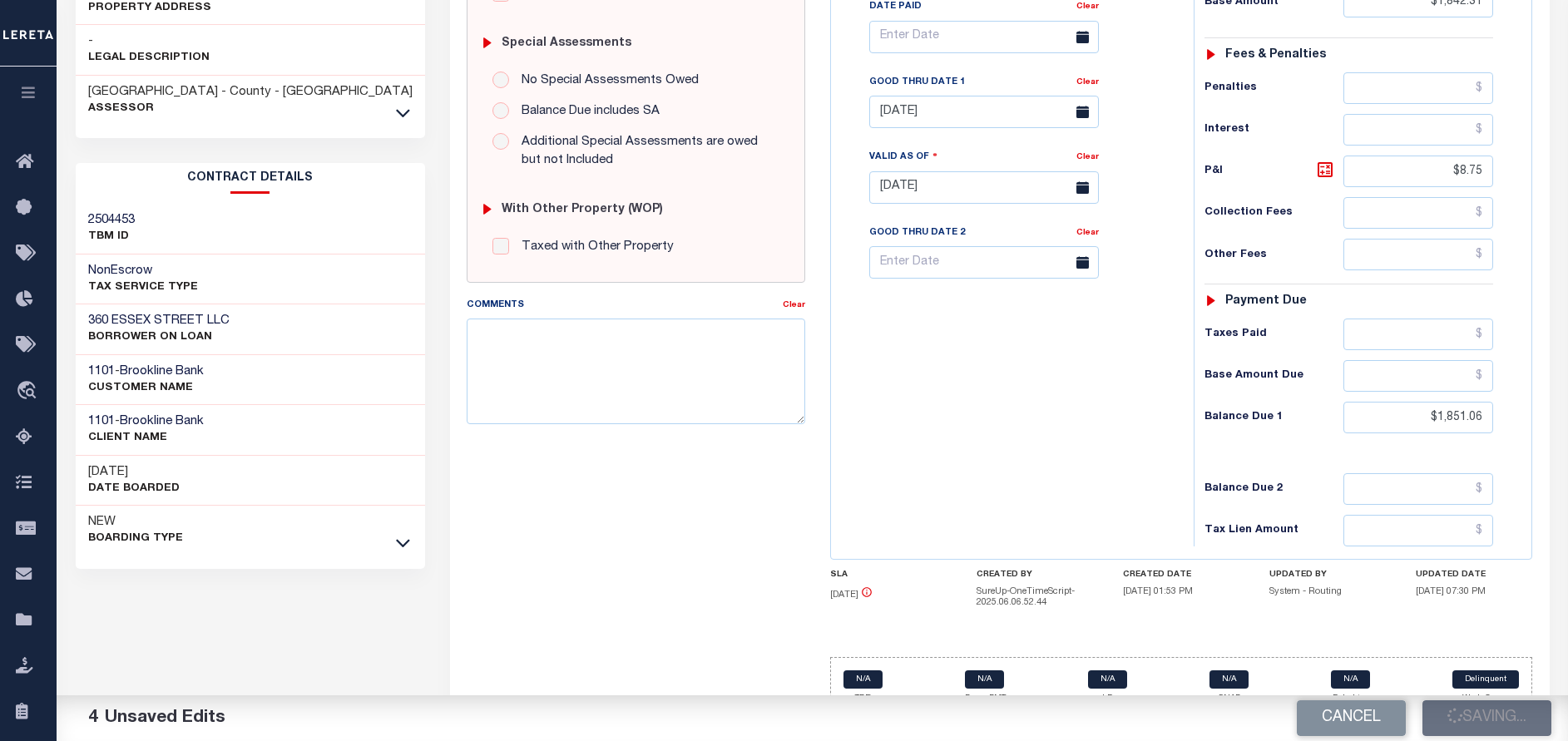
checkbox input "false"
type input "$1,842.31"
type input "$8.75"
type input "$1,851.06"
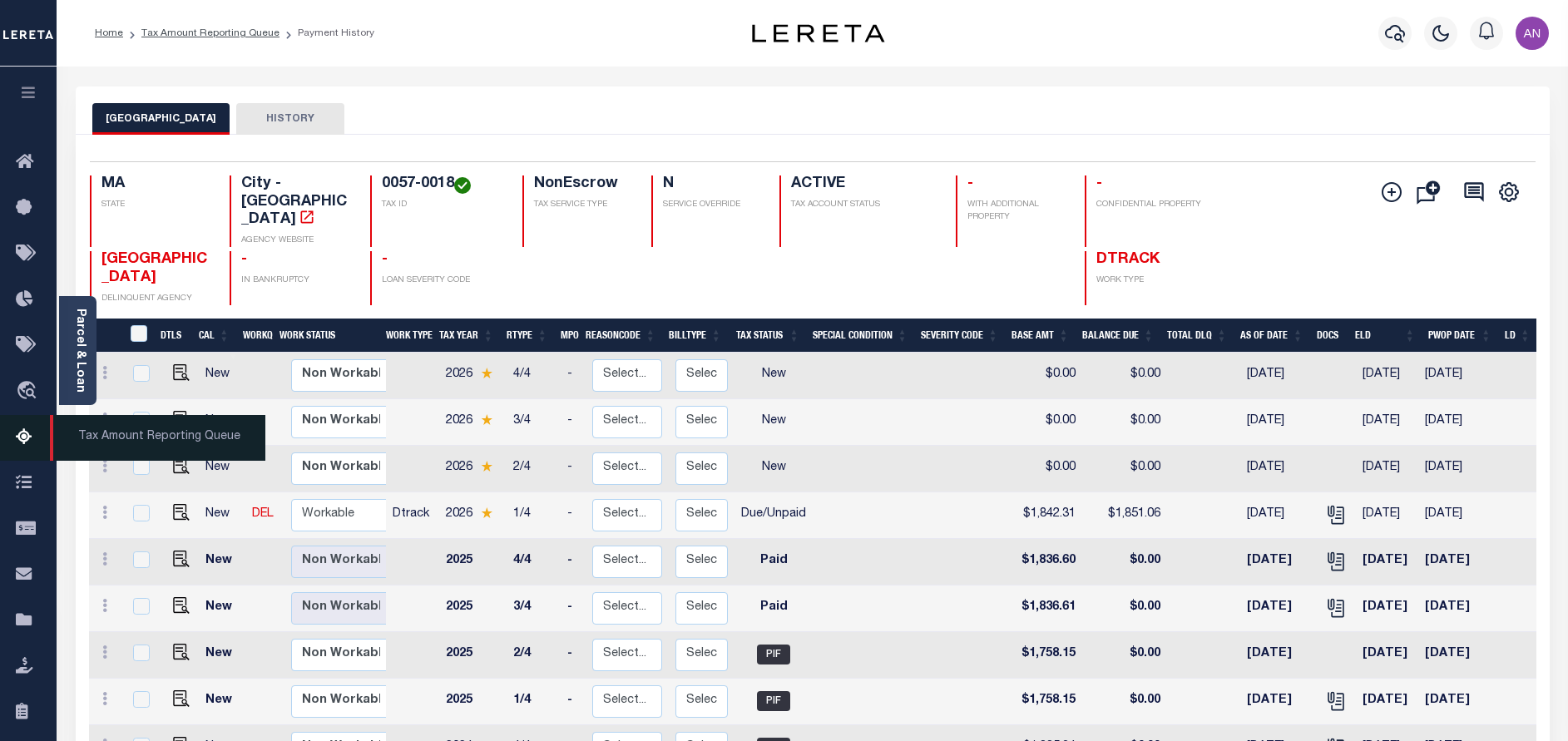
click at [32, 448] on icon at bounding box center [28, 437] width 26 height 21
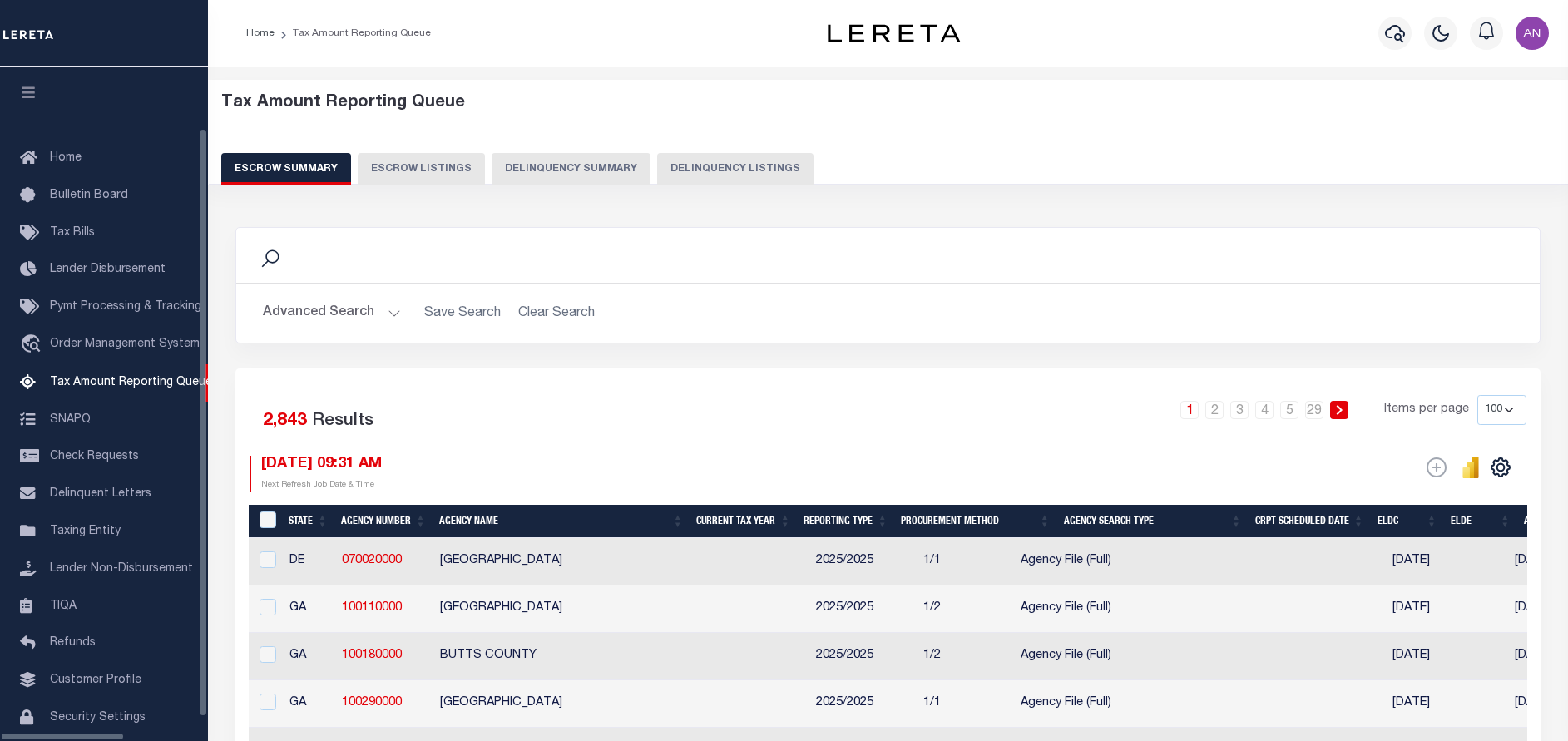
click at [728, 176] on button "Delinquency Listings" at bounding box center [735, 169] width 157 height 31
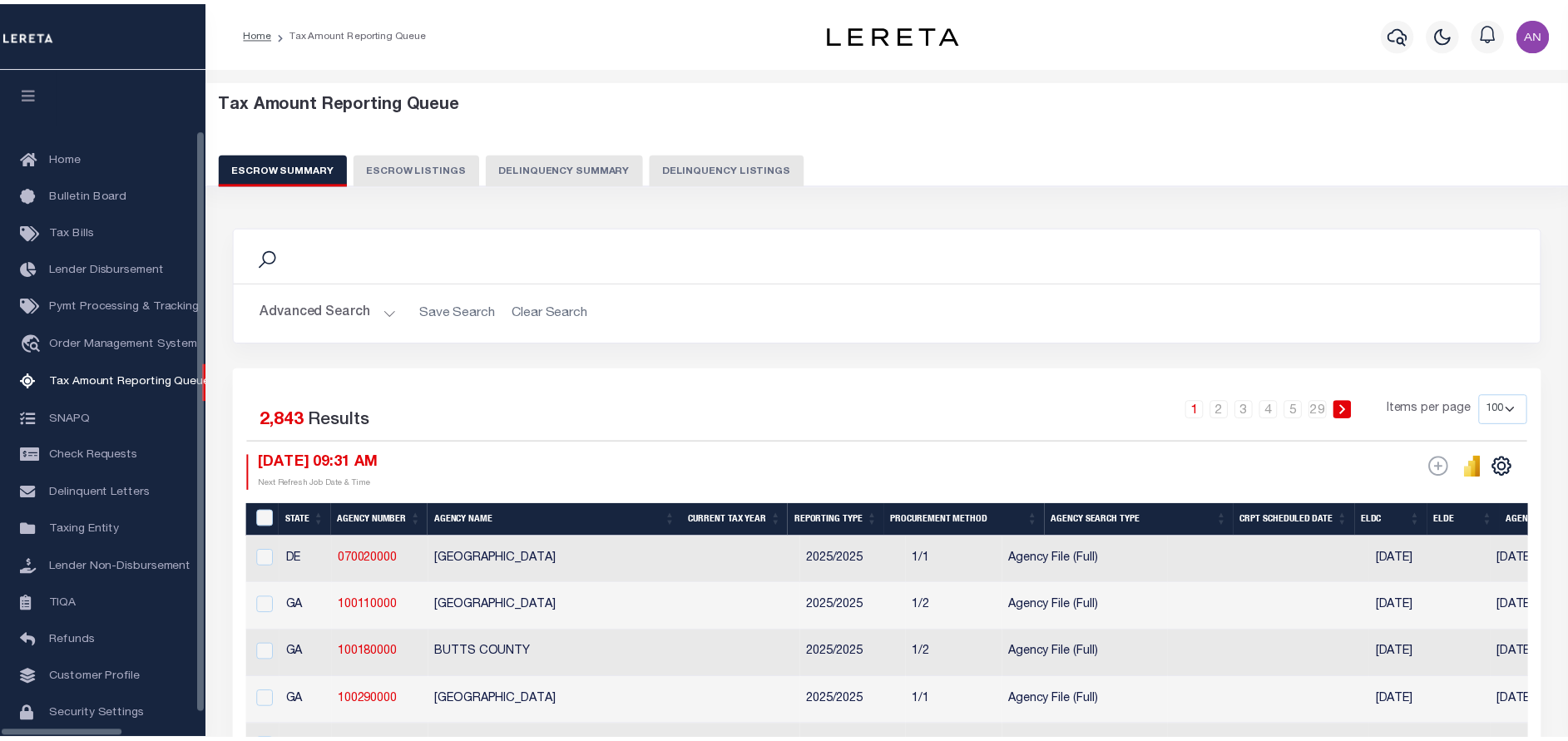
scroll to position [50, 0]
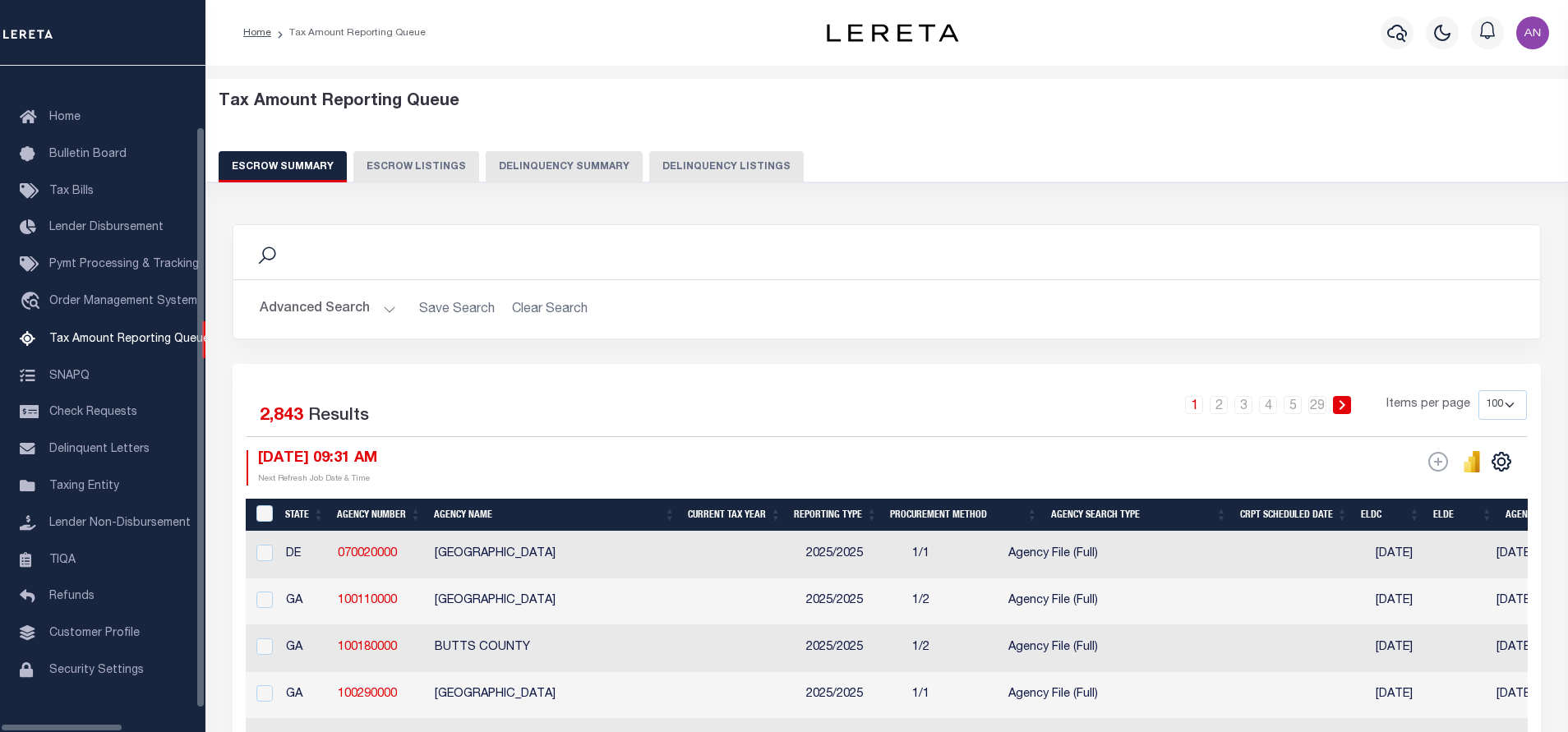
select select "100"
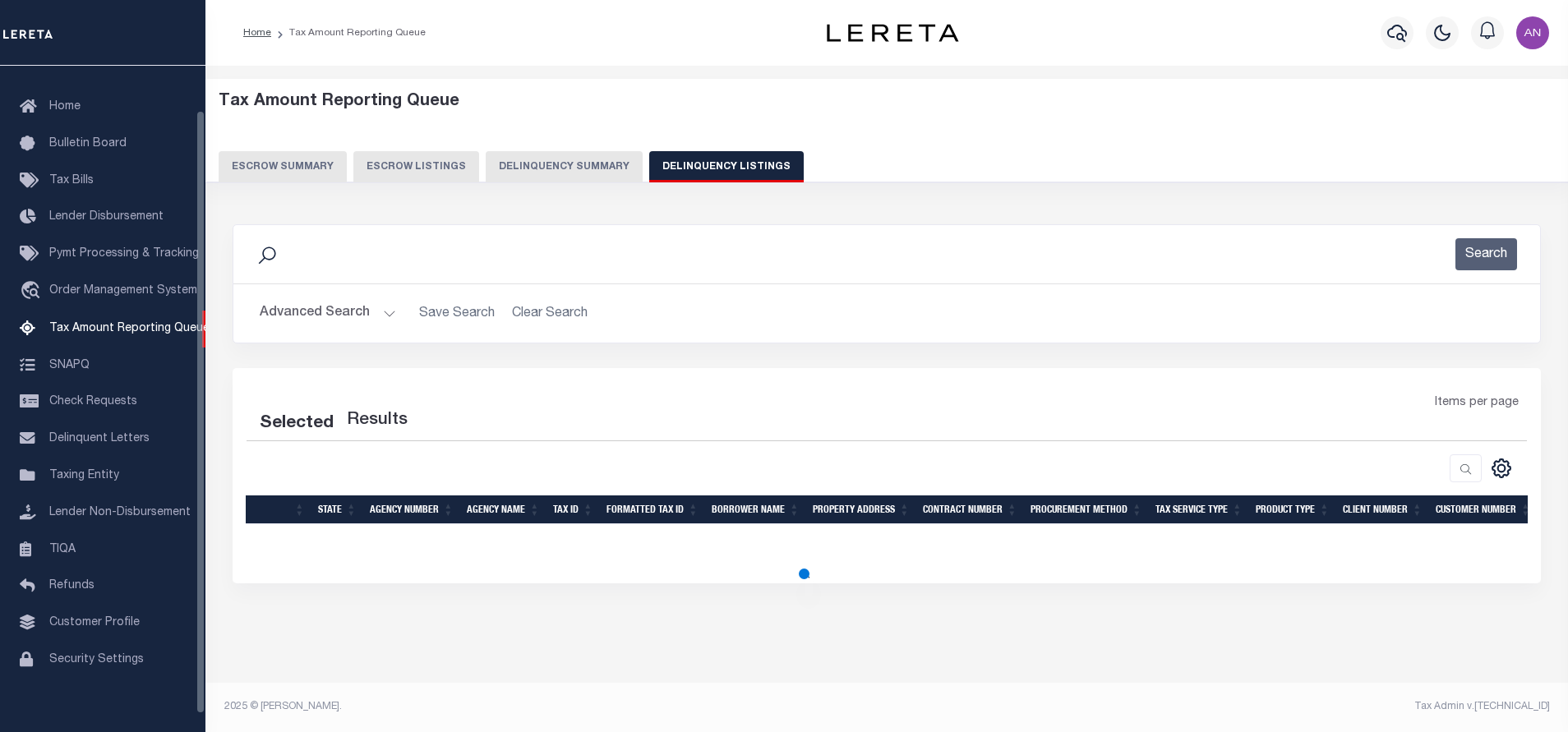
select select "100"
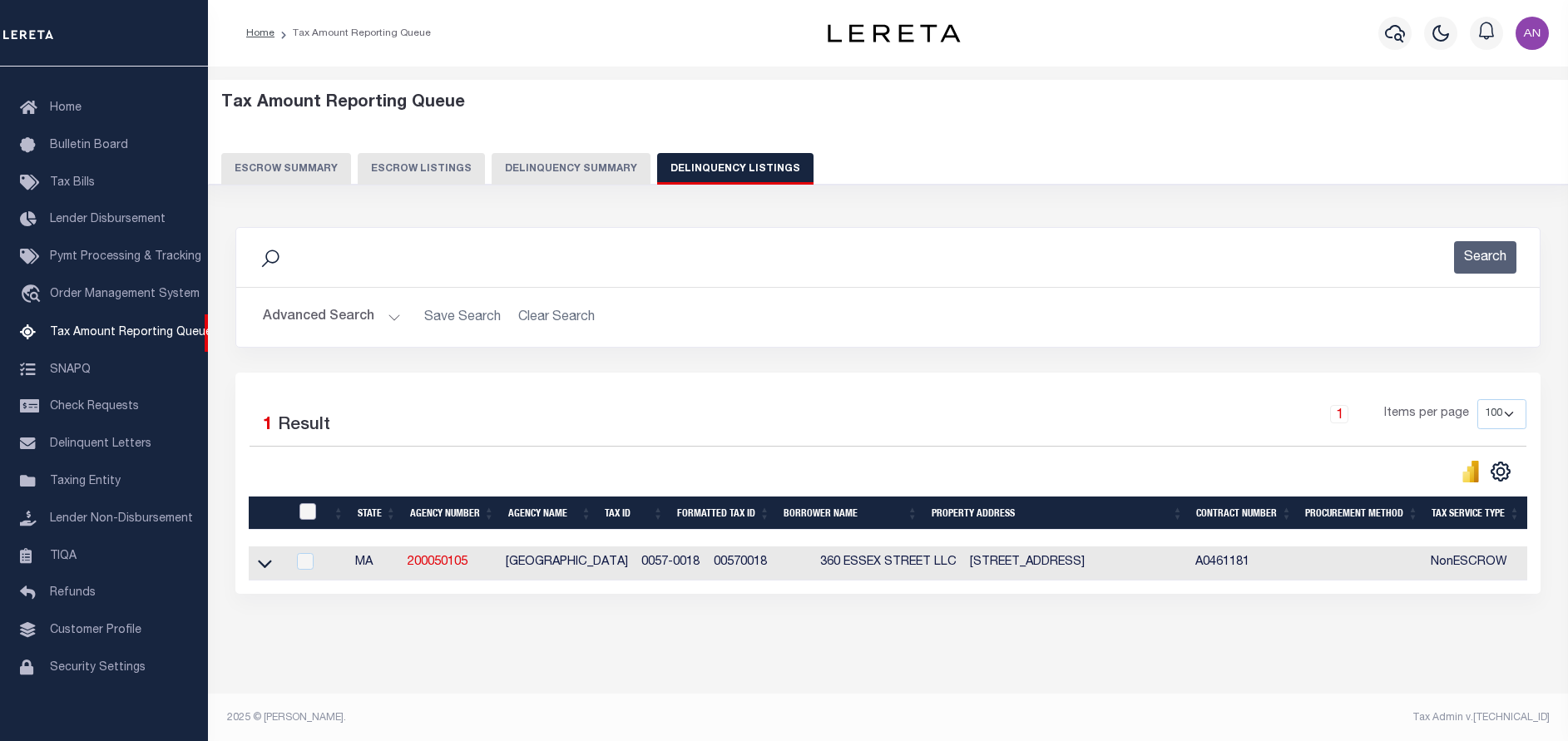
click at [304, 516] on input "checkbox" at bounding box center [308, 511] width 17 height 17
checkbox input "true"
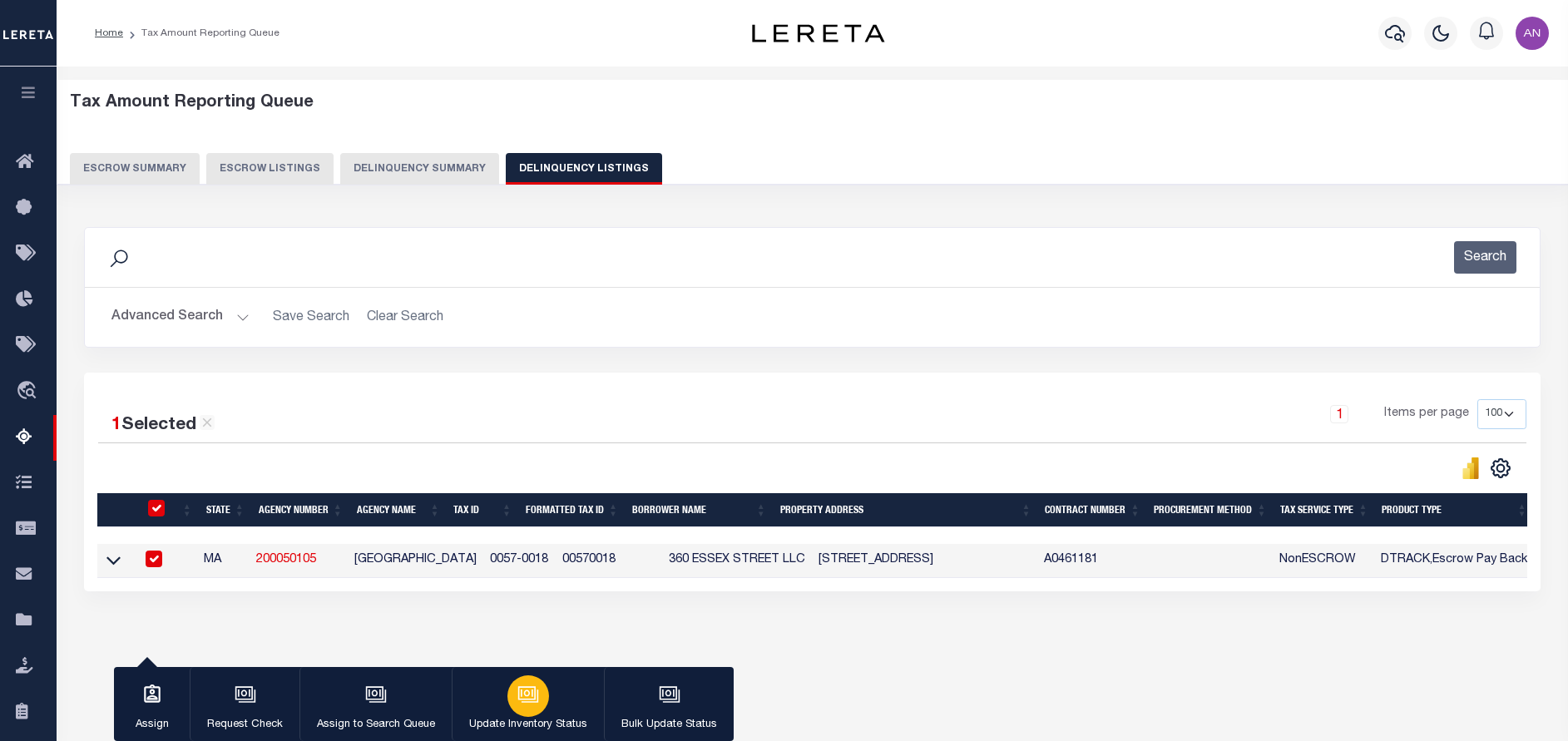
click at [547, 680] on button "Update Inventory Status" at bounding box center [527, 705] width 152 height 74
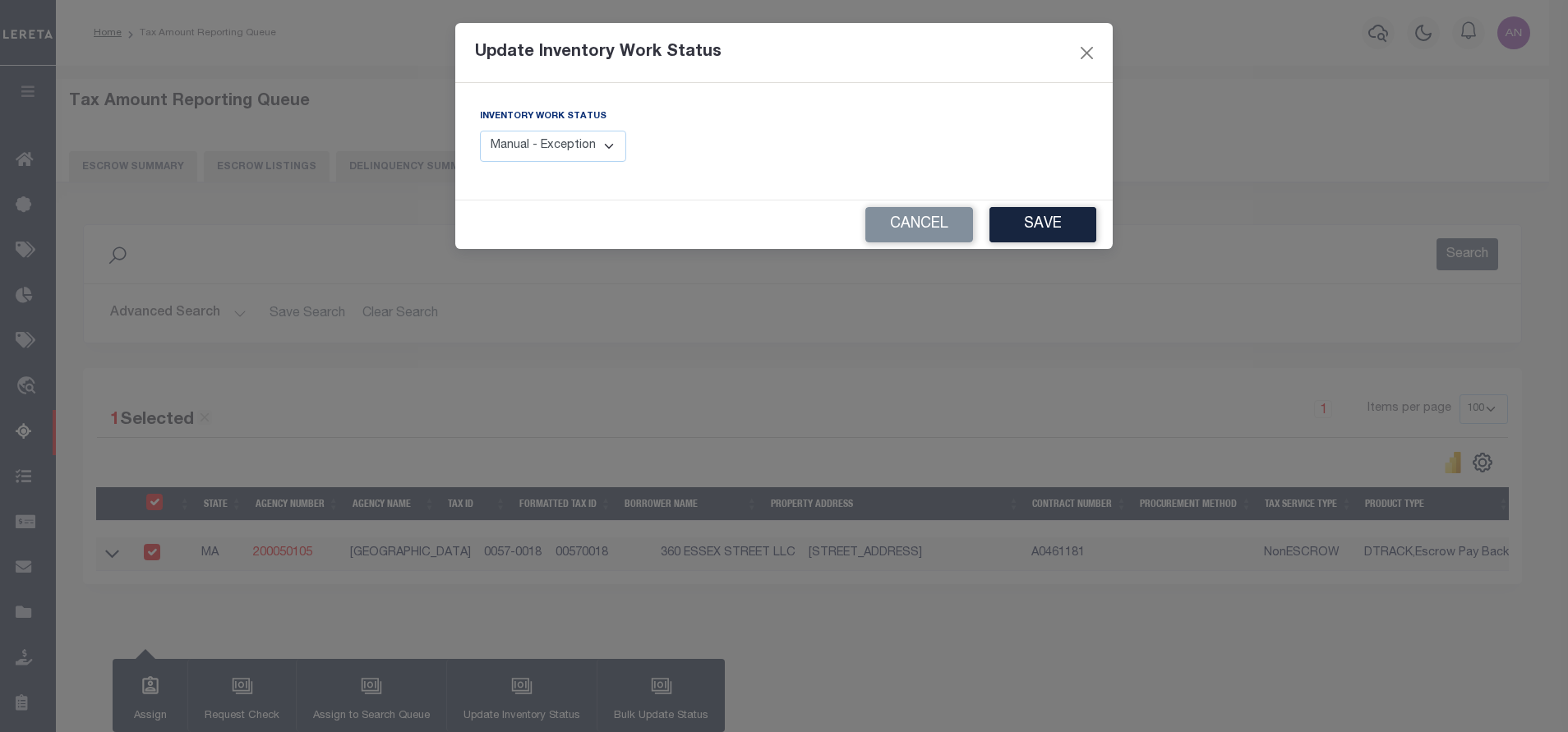
click at [600, 152] on select "Manual - Exception Pended - Awaiting Search Late Add Exception Completed" at bounding box center [553, 146] width 146 height 32
select select "4"
click at [480, 131] on select "Manual - Exception Pended - Awaiting Search Late Add Exception Completed" at bounding box center [553, 146] width 146 height 32
click at [1055, 231] on button "Save" at bounding box center [1043, 225] width 107 height 35
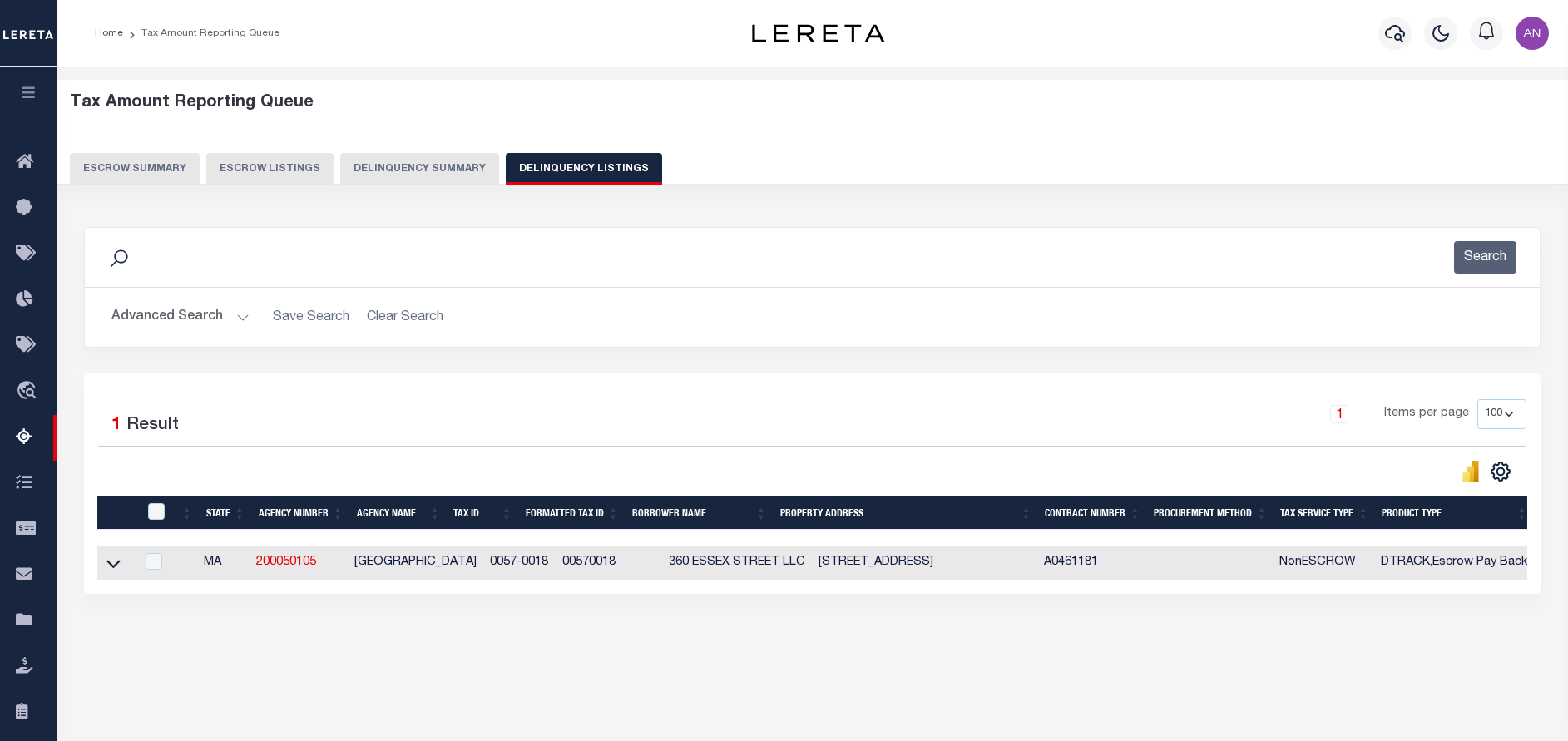
click at [147, 320] on button "Advanced Search" at bounding box center [180, 317] width 138 height 32
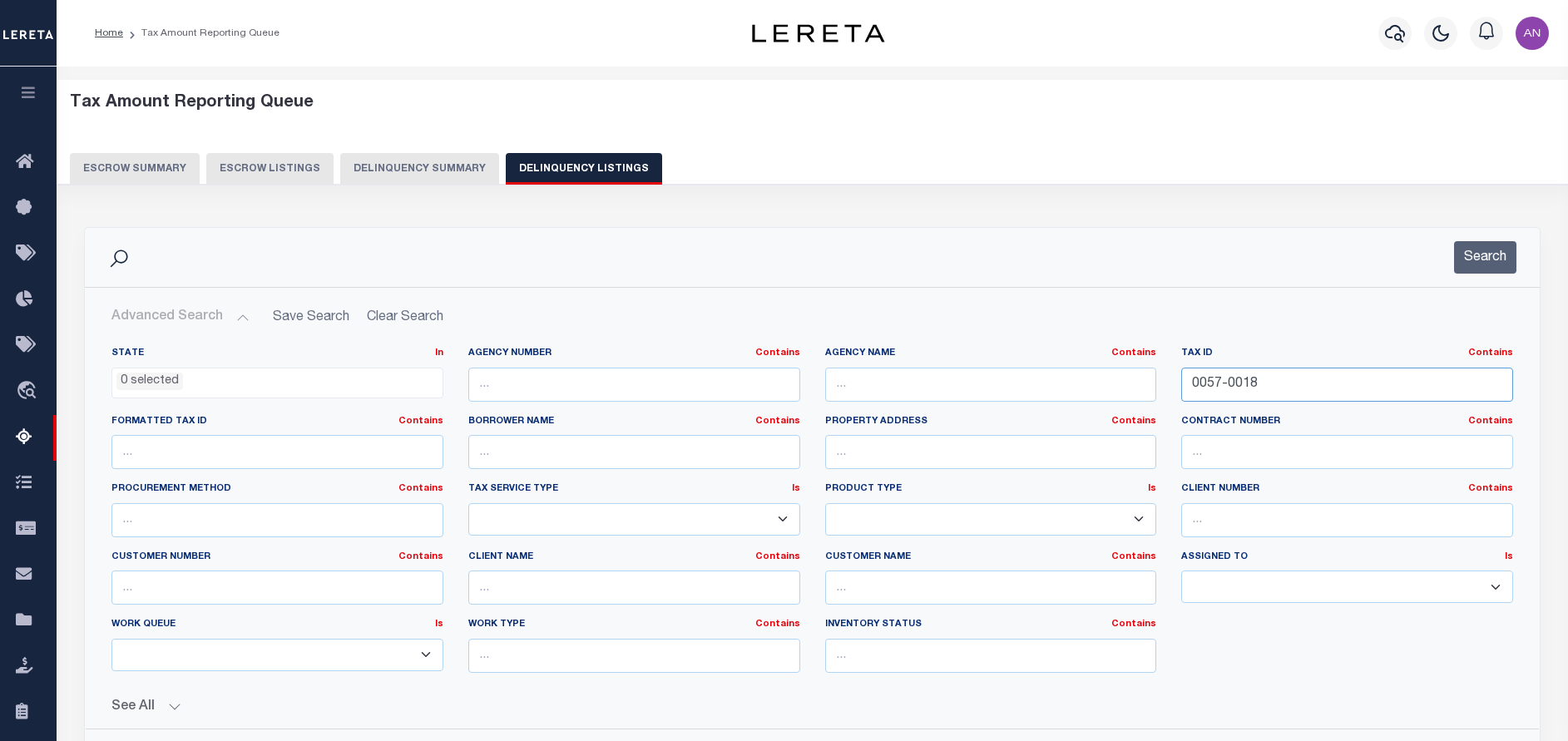
click at [1217, 378] on input "0057-0018" at bounding box center [1347, 384] width 332 height 34
paste input "69-024"
type input "069-024"
click at [1480, 258] on button "Search" at bounding box center [1485, 257] width 63 height 32
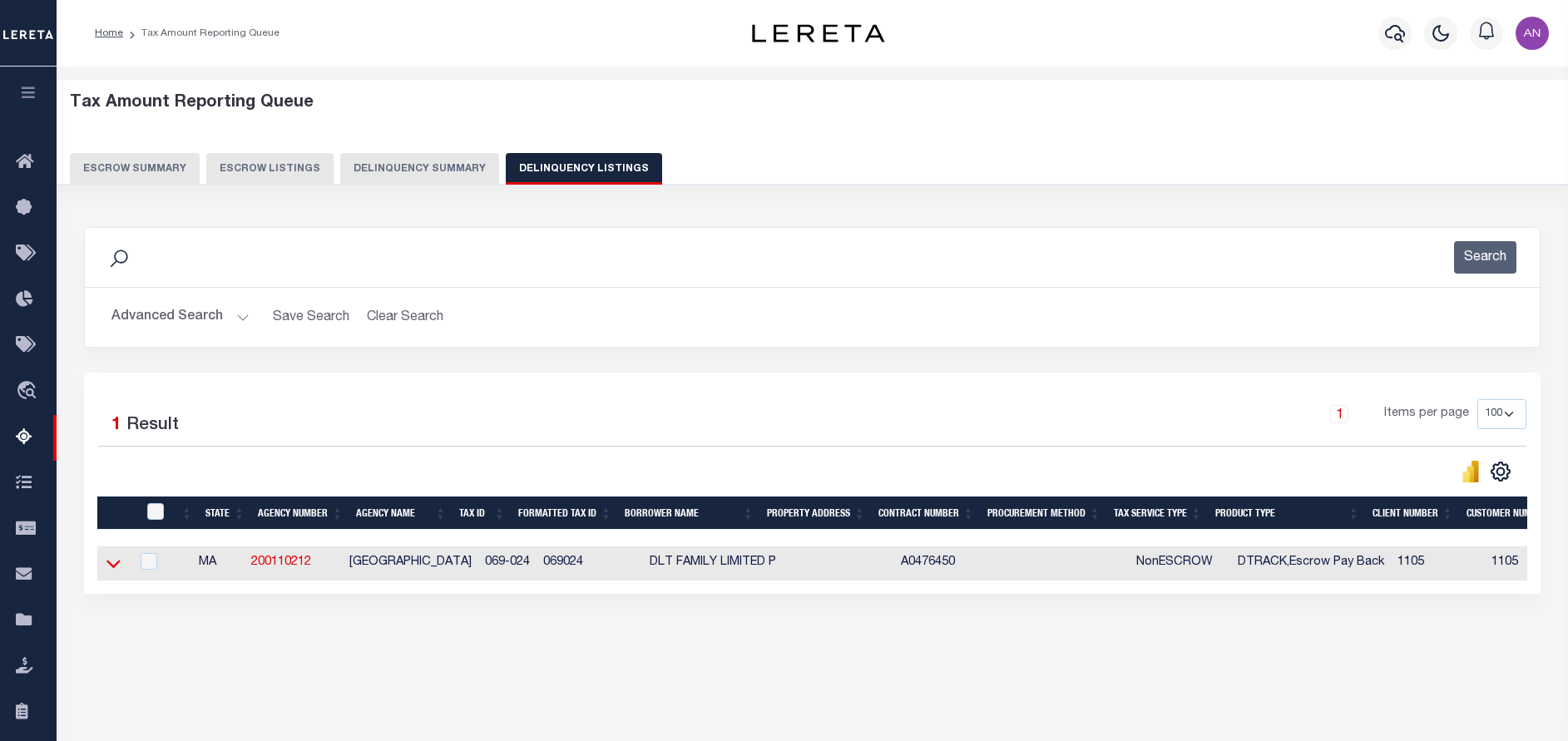
click at [116, 564] on icon at bounding box center [114, 564] width 14 height 18
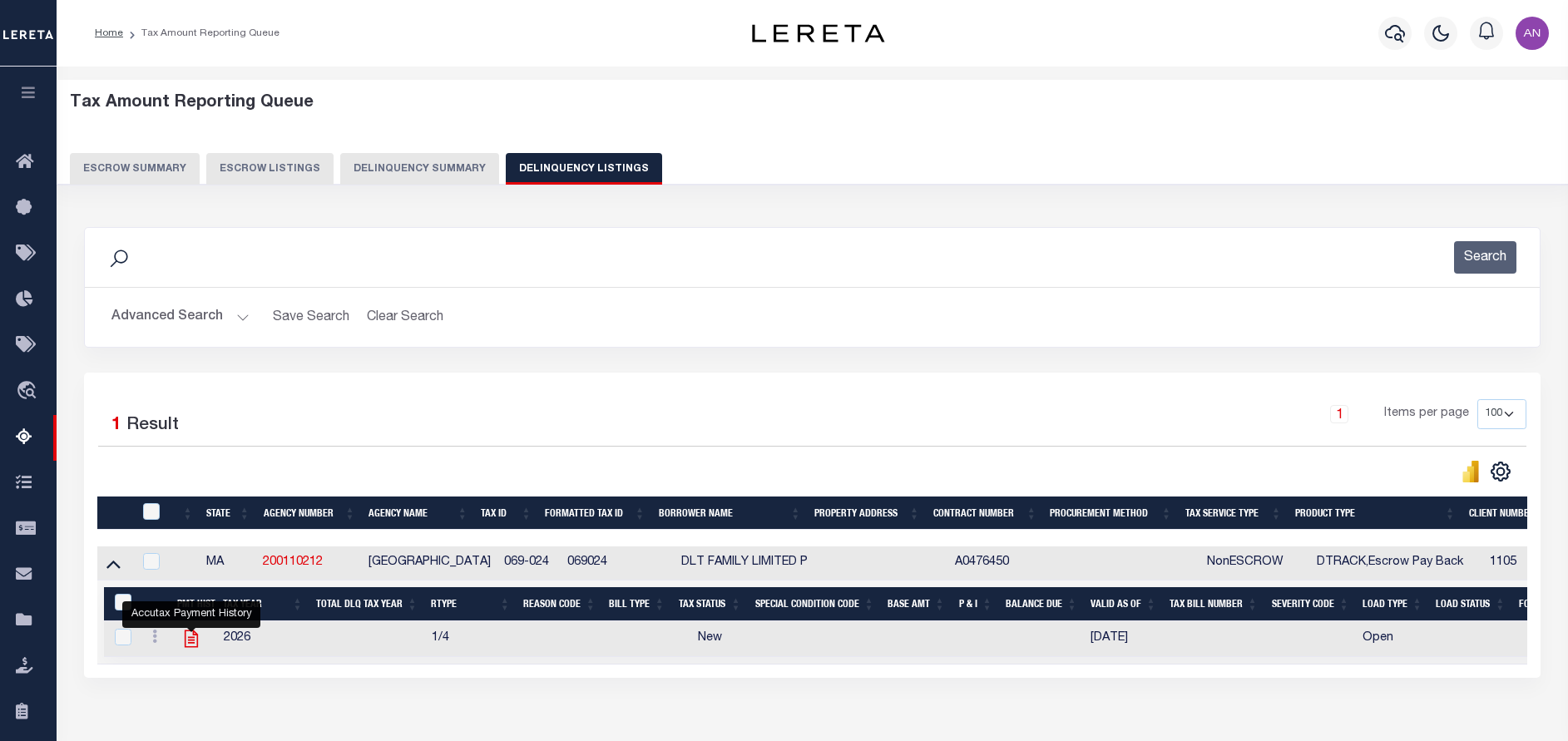
click at [194, 640] on icon "" at bounding box center [191, 639] width 22 height 22
checkbox input "true"
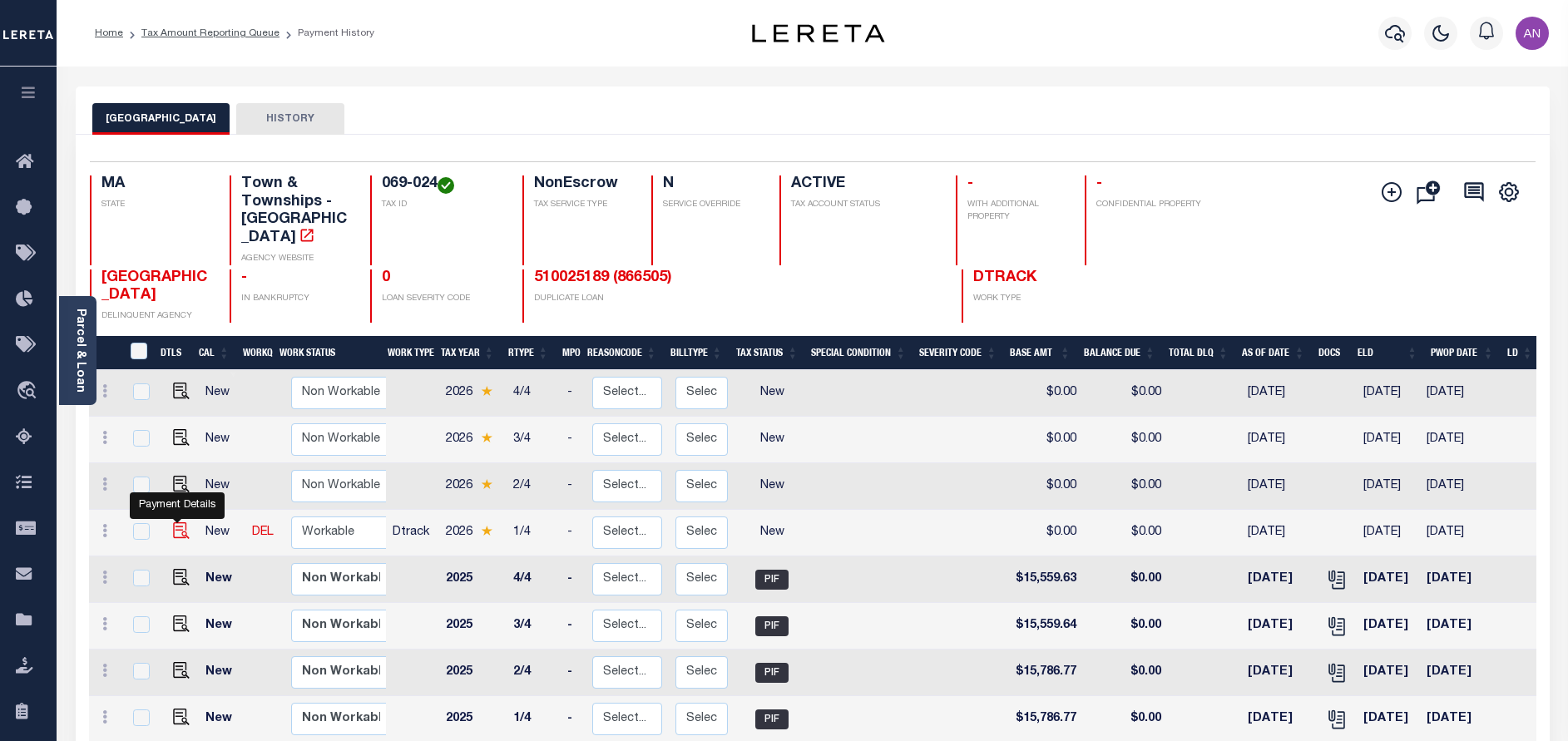
click at [174, 522] on img "" at bounding box center [181, 530] width 17 height 17
checkbox input "true"
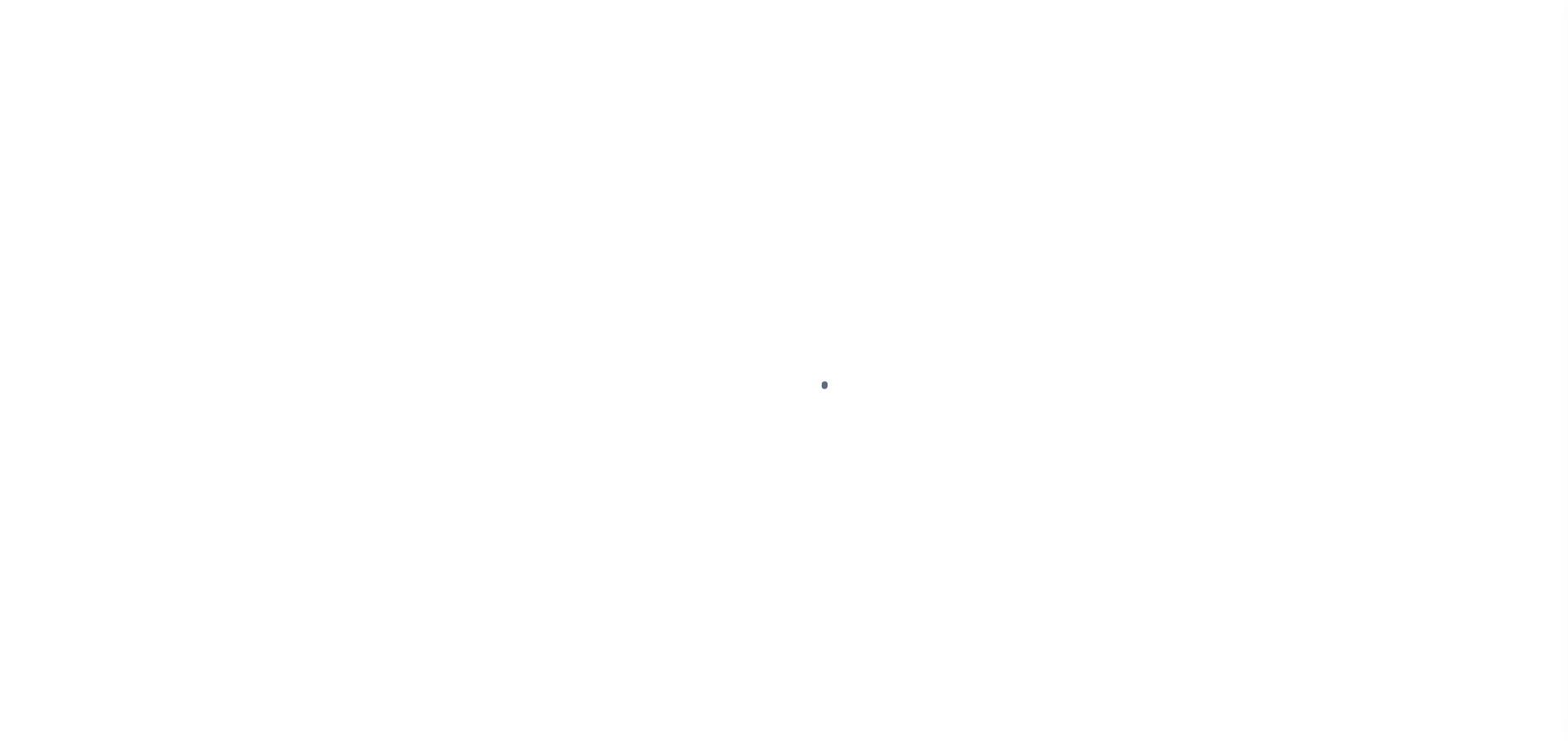
select select "NW2"
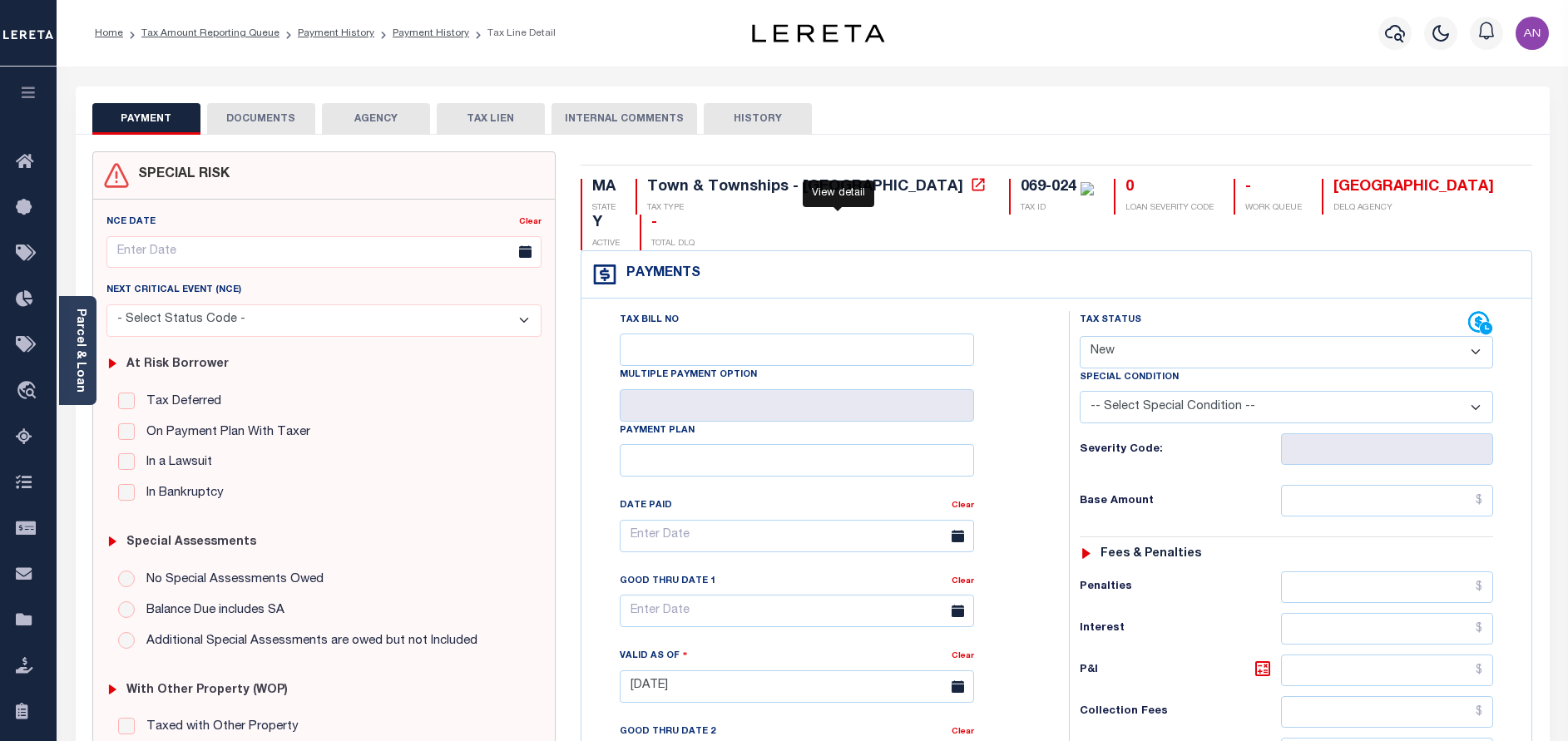
click at [970, 187] on icon at bounding box center [978, 184] width 17 height 17
click at [248, 113] on button "DOCUMENTS" at bounding box center [261, 119] width 108 height 31
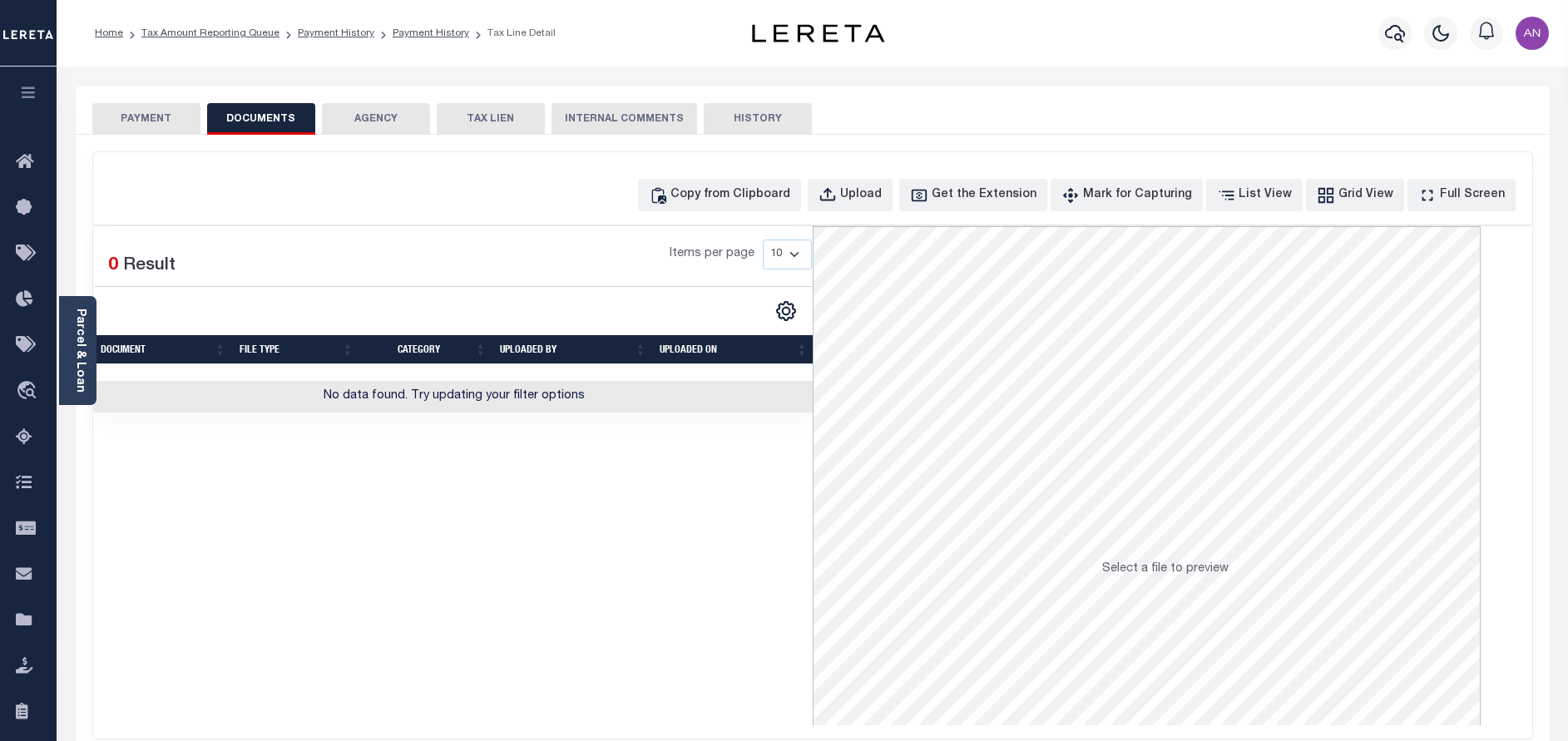
click at [165, 120] on button "PAYMENT" at bounding box center [146, 119] width 108 height 31
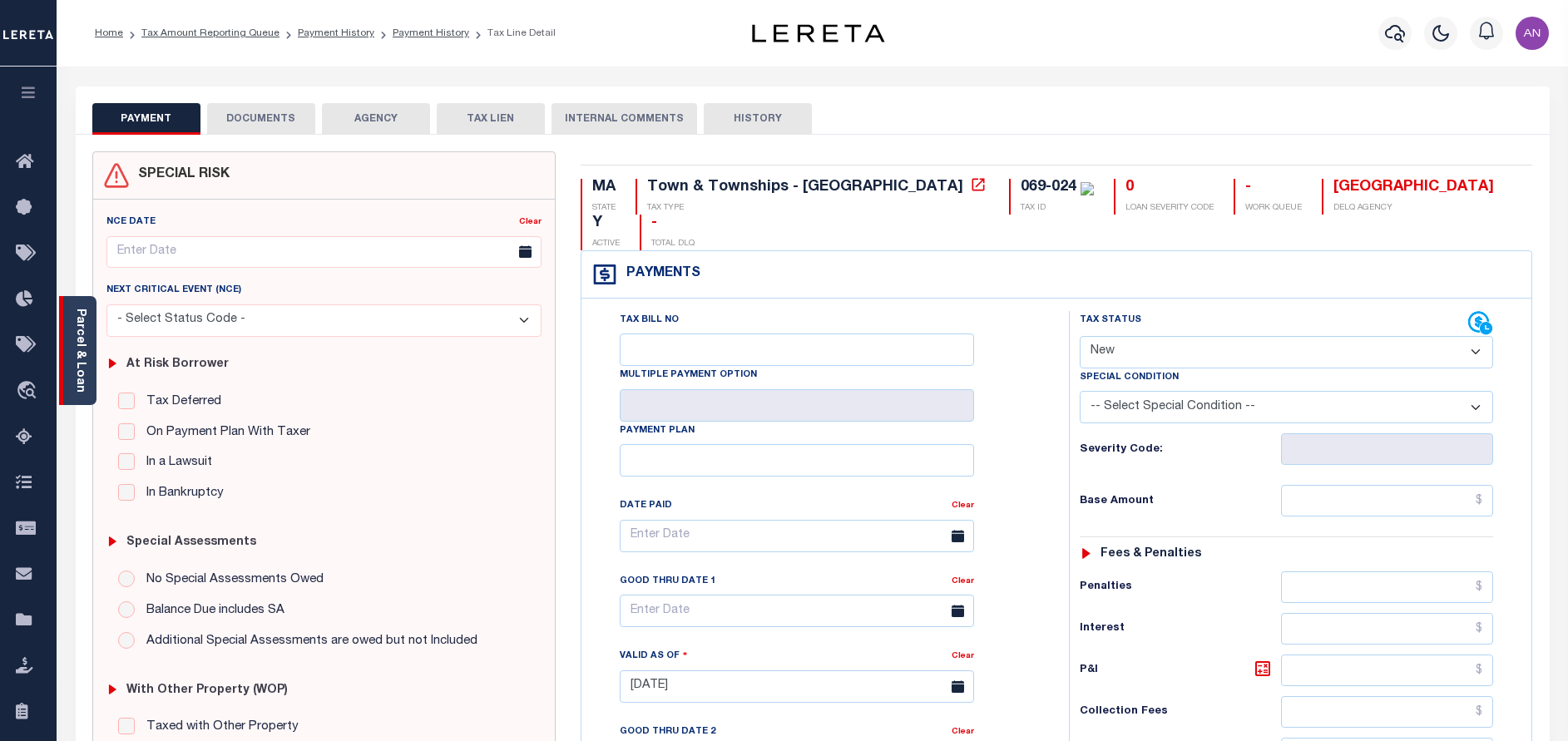
click at [81, 376] on link "Parcel & Loan" at bounding box center [80, 351] width 12 height 84
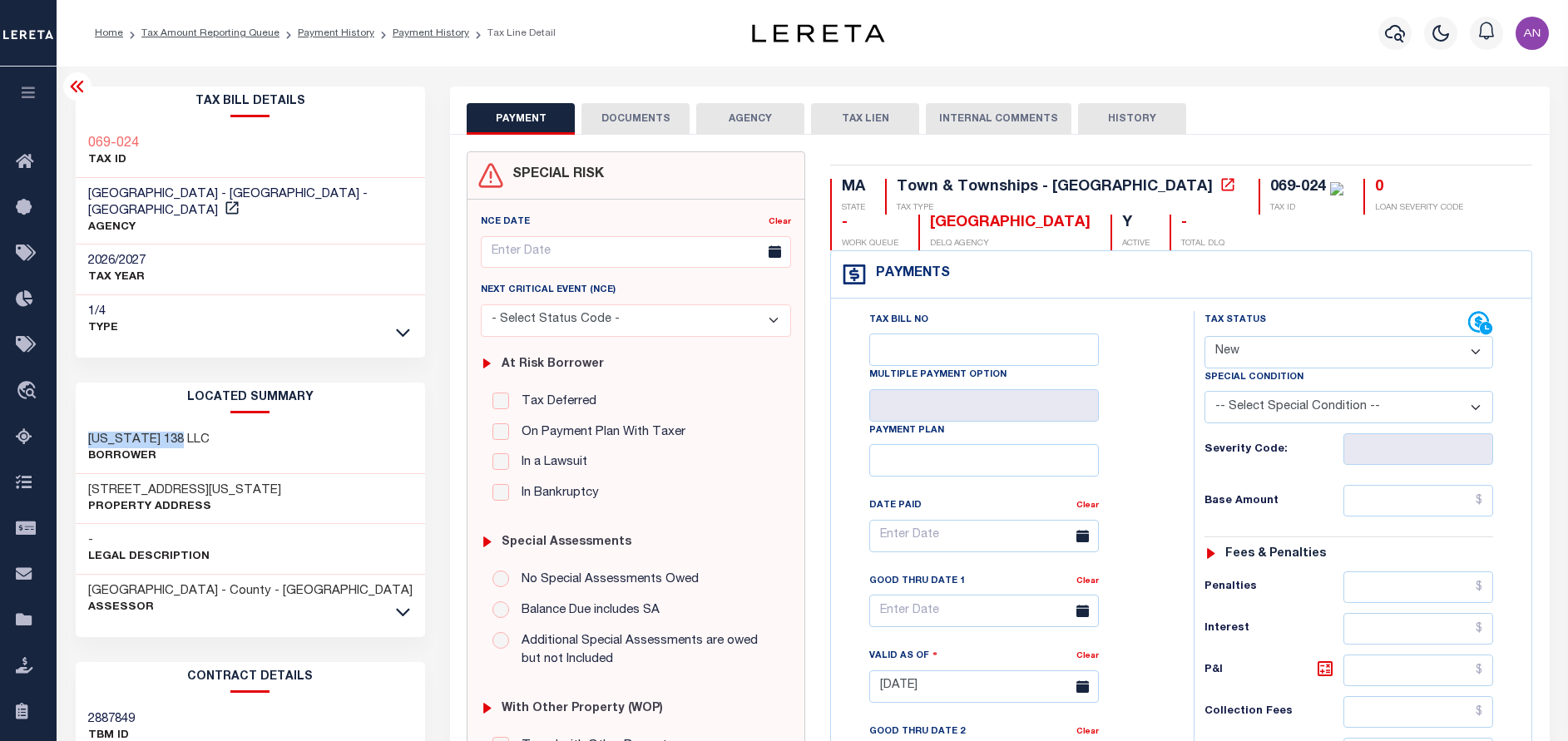
drag, startPoint x: 93, startPoint y: 423, endPoint x: 195, endPoint y: 418, distance: 102.1
click at [195, 431] on h3 "[US_STATE] 138 LLC" at bounding box center [149, 439] width 122 height 17
drag, startPoint x: 91, startPoint y: 469, endPoint x: 202, endPoint y: 470, distance: 111.0
click at [202, 482] on h3 "[STREET_ADDRESS][US_STATE]" at bounding box center [184, 490] width 193 height 17
copy h3 "2790 [US_STATE]"
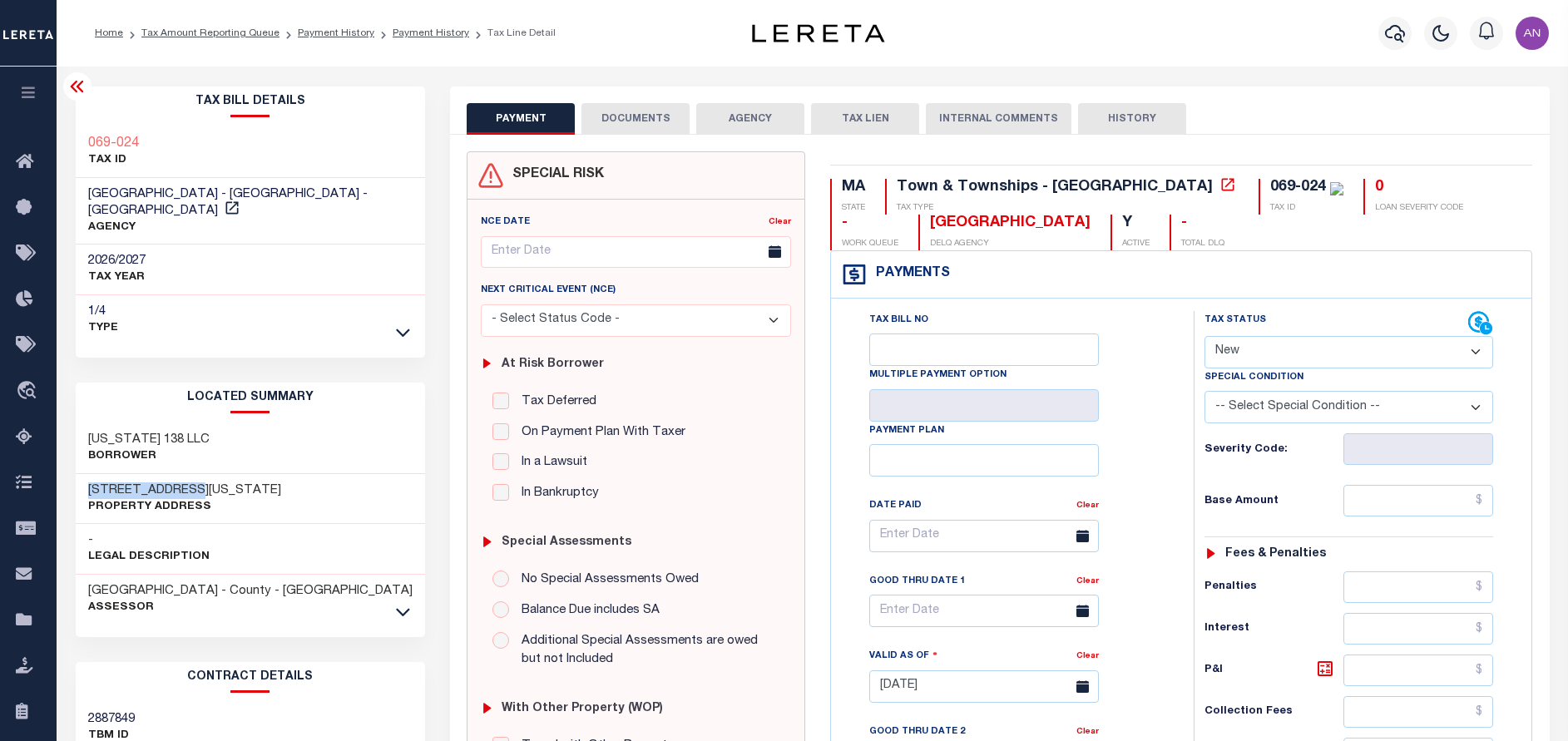
click at [113, 482] on h3 "[STREET_ADDRESS][US_STATE]" at bounding box center [184, 490] width 193 height 17
drag, startPoint x: 199, startPoint y: 470, endPoint x: 122, endPoint y: 469, distance: 77.0
click at [122, 482] on h3 "[STREET_ADDRESS][US_STATE]" at bounding box center [184, 490] width 193 height 17
click at [102, 482] on h3 "[STREET_ADDRESS][US_STATE]" at bounding box center [184, 490] width 193 height 17
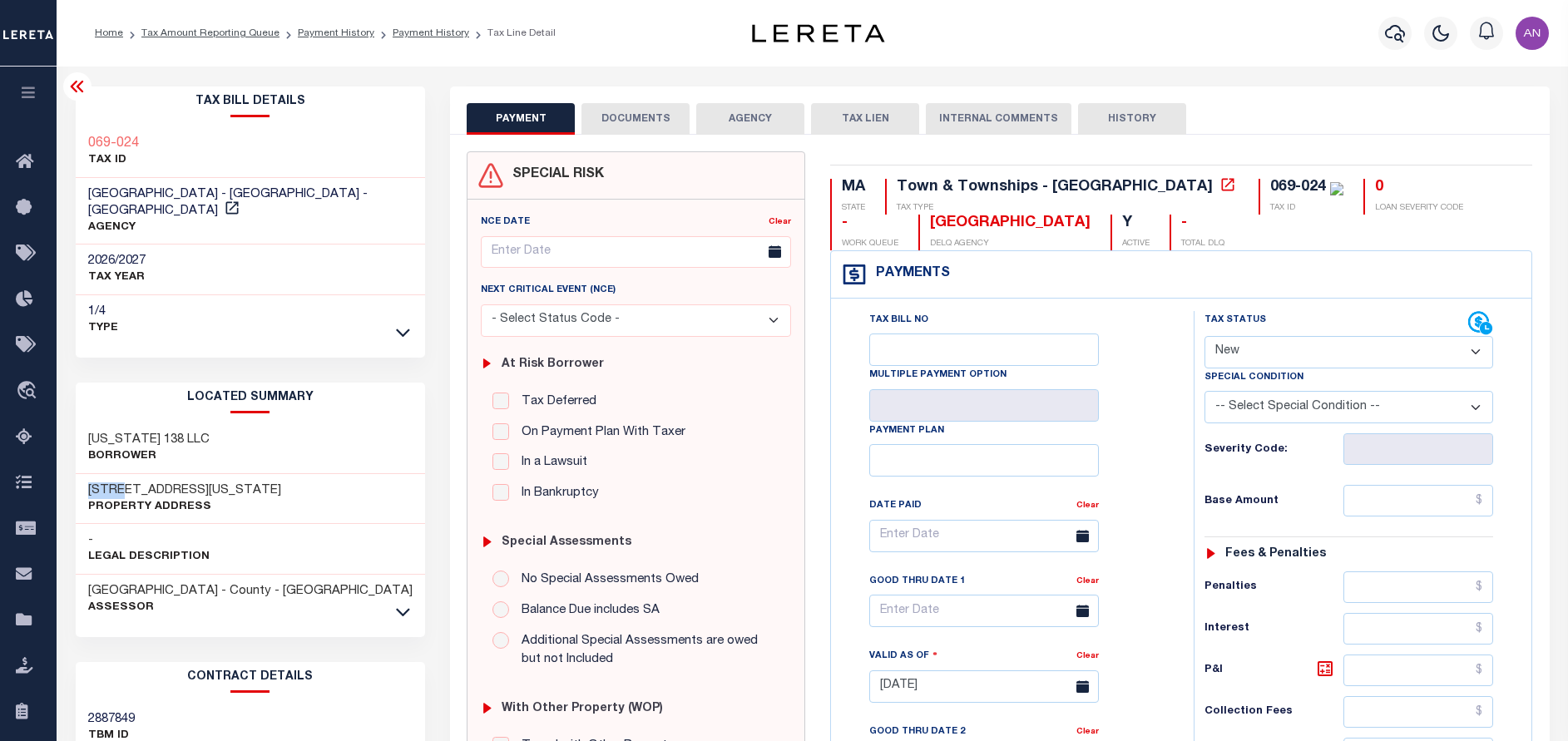
copy h3 "2790"
click at [1098, 182] on div "Town & Townships - [GEOGRAPHIC_DATA]" at bounding box center [1067, 187] width 342 height 19
click at [1219, 186] on icon at bounding box center [1227, 184] width 17 height 17
drag, startPoint x: 93, startPoint y: 424, endPoint x: 173, endPoint y: 425, distance: 80.0
click at [173, 431] on h3 "[US_STATE] 138 LLC" at bounding box center [149, 439] width 122 height 17
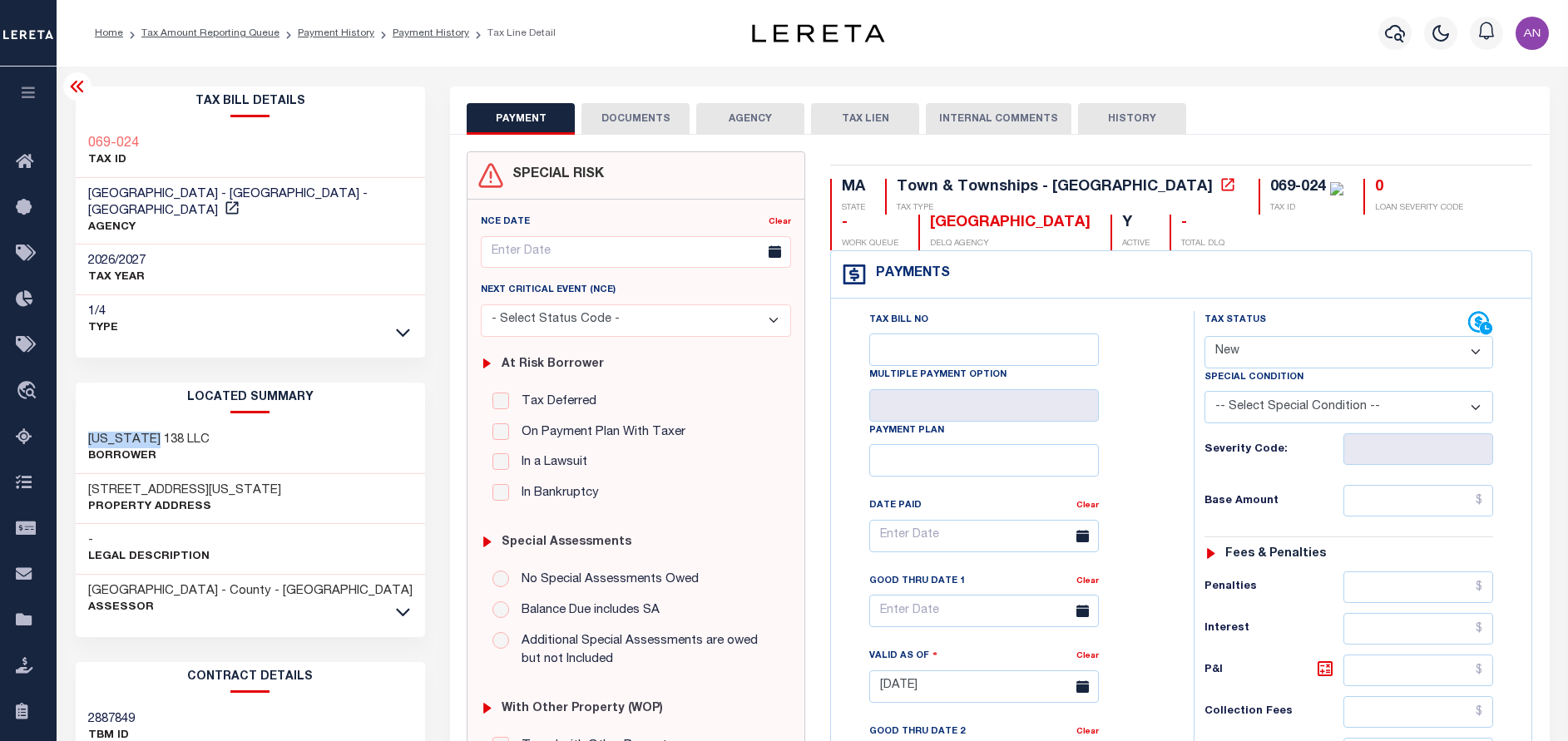
copy h3 "[US_STATE]"
